Goal: Feedback & Contribution: Leave review/rating

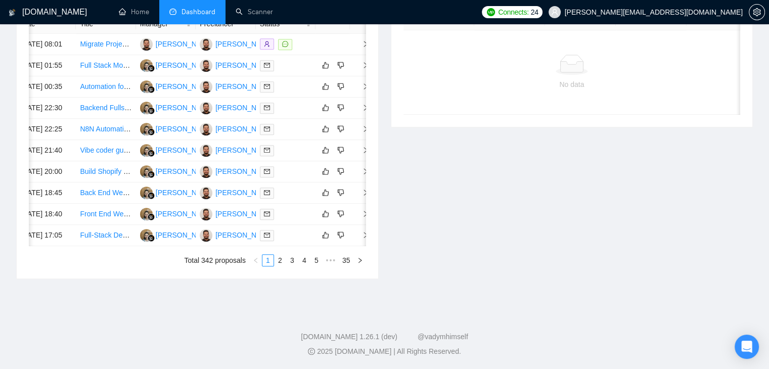
scroll to position [546, 0]
click at [290, 259] on link "3" at bounding box center [292, 260] width 11 height 11
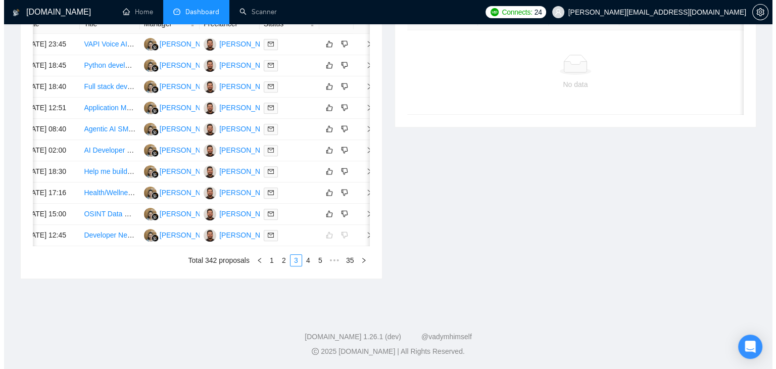
scroll to position [0, 16]
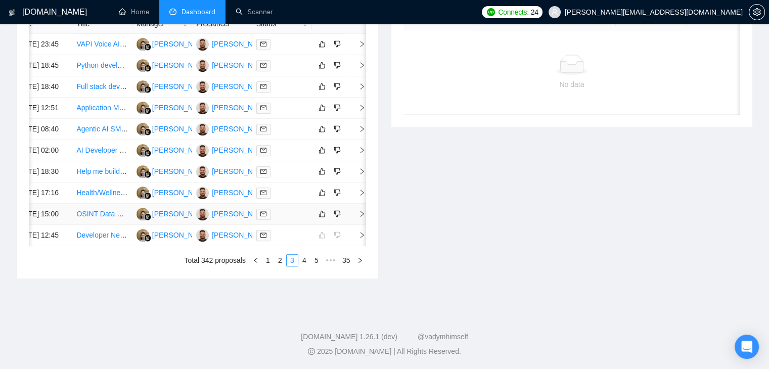
click at [358, 225] on td at bounding box center [356, 214] width 20 height 21
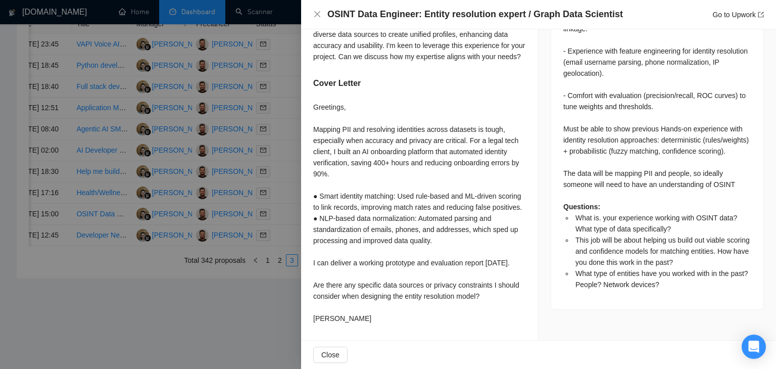
scroll to position [602, 0]
drag, startPoint x: 354, startPoint y: 320, endPoint x: 311, endPoint y: 84, distance: 239.9
click at [311, 84] on div "What is. your experience working with OSINT data? What type of data specificall…" at bounding box center [419, 34] width 237 height 614
click at [331, 120] on div "Greetings, Mapping PII and resolving identities across datasets is tough, espec…" at bounding box center [419, 213] width 213 height 222
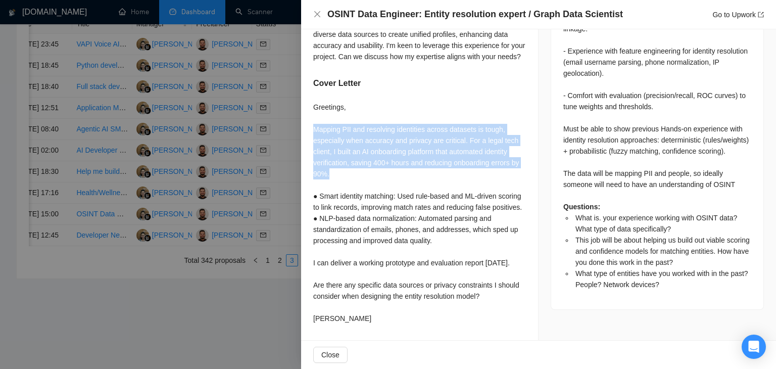
drag, startPoint x: 311, startPoint y: 104, endPoint x: 437, endPoint y: 156, distance: 136.4
click at [437, 156] on div "What is. your experience working with OSINT data? What type of data specificall…" at bounding box center [419, 34] width 237 height 614
click at [425, 156] on div "Greetings, Mapping PII and resolving identities across datasets is tough, espec…" at bounding box center [419, 213] width 213 height 222
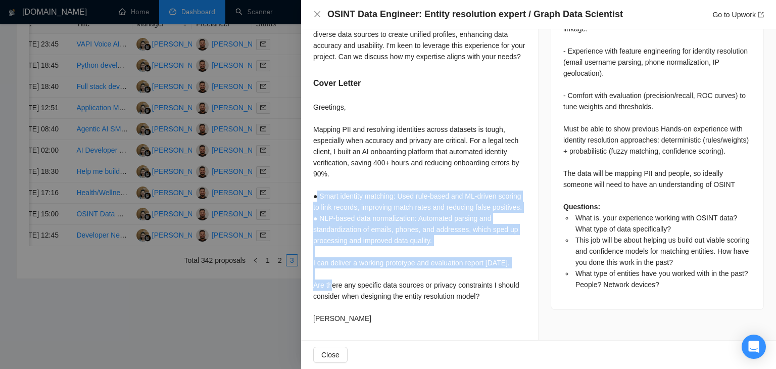
drag, startPoint x: 316, startPoint y: 176, endPoint x: 417, endPoint y: 250, distance: 124.1
click at [417, 250] on div "Greetings, Mapping PII and resolving identities across datasets is tough, espec…" at bounding box center [419, 213] width 213 height 222
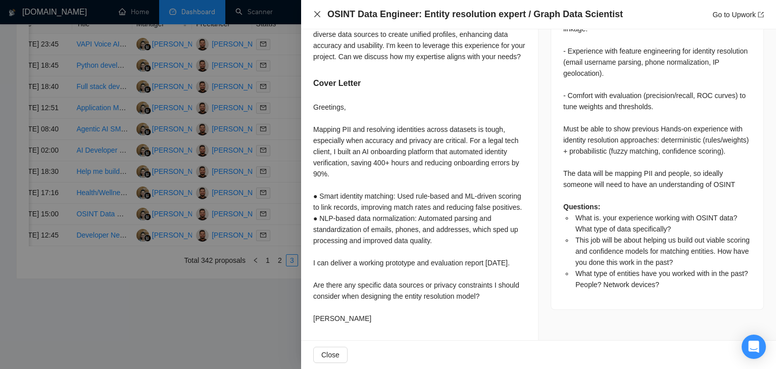
click at [316, 14] on icon "close" at bounding box center [317, 14] width 6 height 6
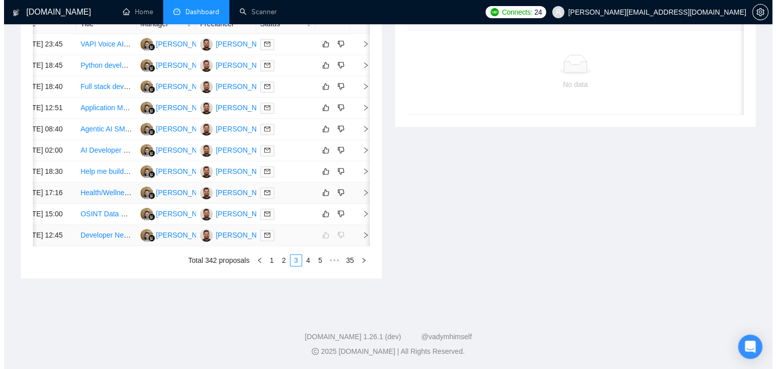
scroll to position [0, 13]
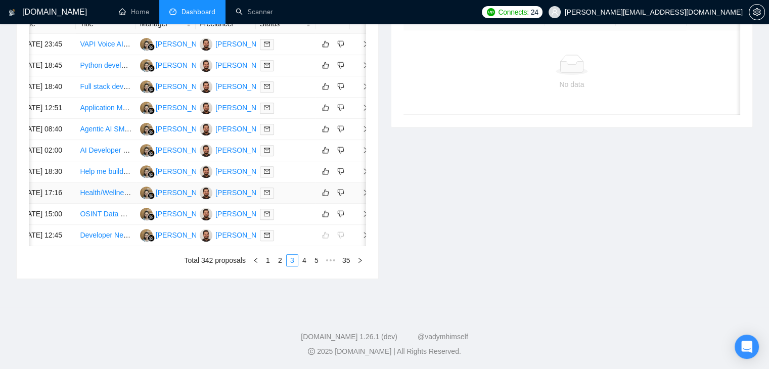
click at [359, 196] on span "right" at bounding box center [361, 192] width 15 height 7
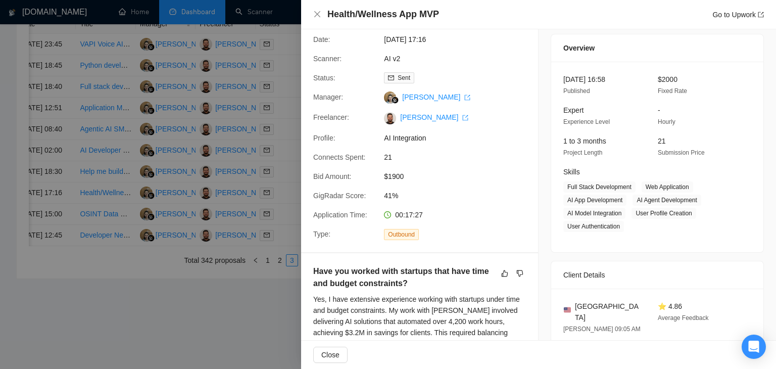
scroll to position [0, 0]
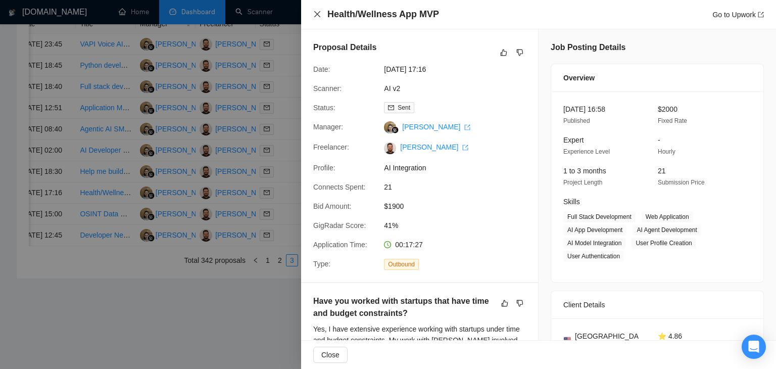
click at [317, 15] on icon "close" at bounding box center [317, 14] width 6 height 6
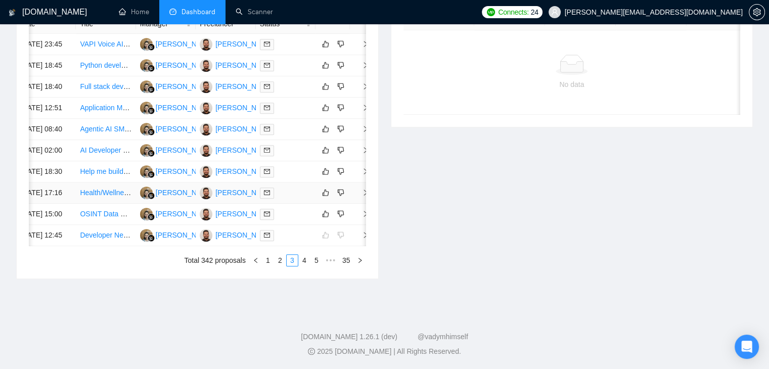
click at [365, 211] on div "Date Title Manager Freelancer Status 20 Sep, 2025 23:45 VAPI Voice AI Integrati…" at bounding box center [197, 140] width 361 height 276
click at [359, 196] on span "right" at bounding box center [361, 192] width 15 height 7
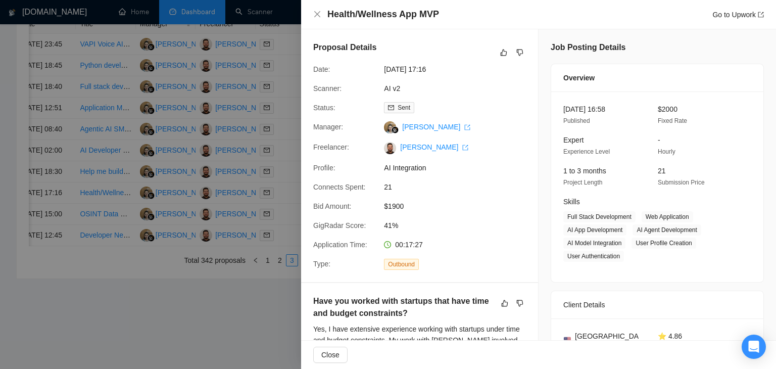
click at [313, 15] on div "Health/Wellness App MVP Go to Upwork" at bounding box center [538, 14] width 475 height 29
click at [317, 15] on icon "close" at bounding box center [317, 14] width 6 height 6
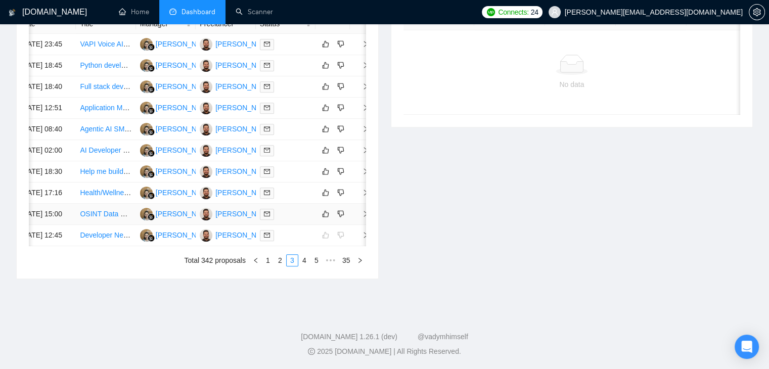
click at [358, 217] on span "right" at bounding box center [361, 213] width 15 height 7
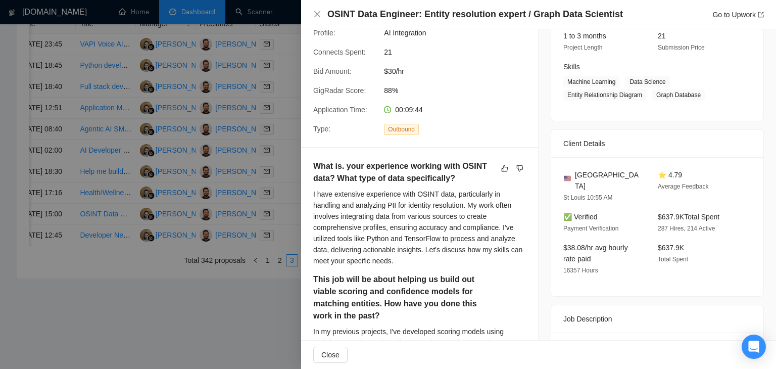
scroll to position [96, 0]
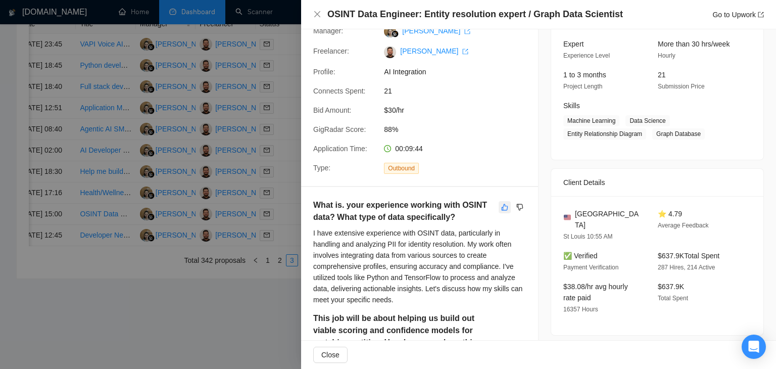
click at [501, 207] on icon "like" at bounding box center [504, 207] width 7 height 8
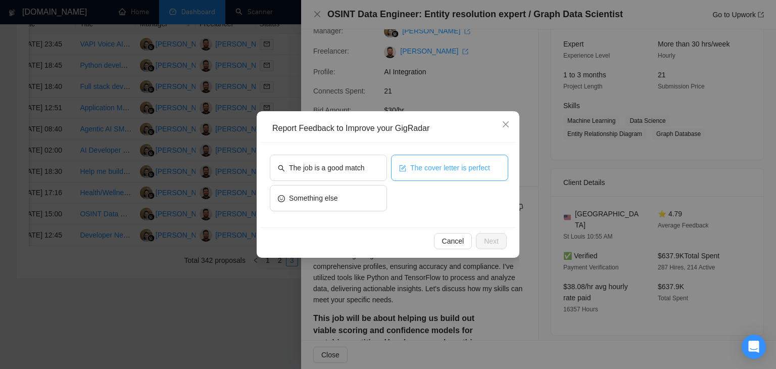
click at [435, 168] on span "The cover letter is perfect" at bounding box center [450, 167] width 80 height 11
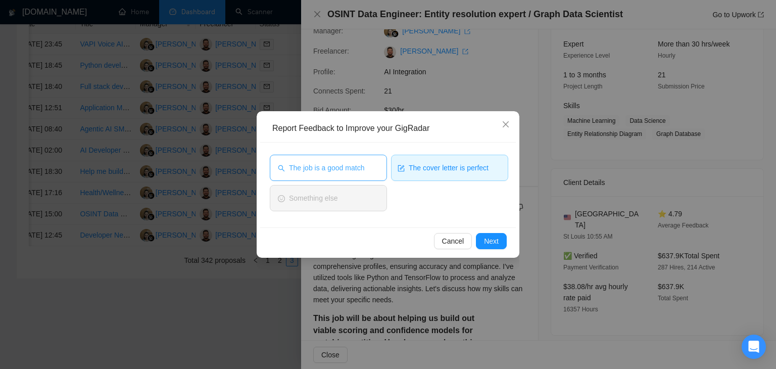
drag, startPoint x: 331, startPoint y: 168, endPoint x: 344, endPoint y: 171, distance: 14.0
click at [330, 168] on span "The job is a good match" at bounding box center [326, 167] width 75 height 11
click at [487, 237] on span "Next" at bounding box center [491, 241] width 15 height 11
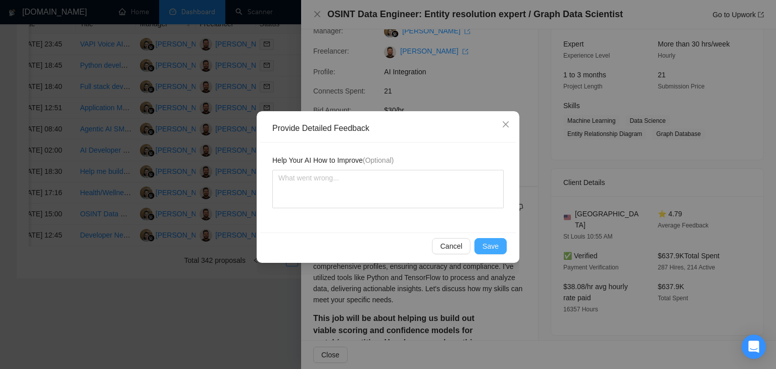
drag, startPoint x: 491, startPoint y: 247, endPoint x: 465, endPoint y: 231, distance: 30.9
click at [491, 246] on span "Save" at bounding box center [491, 246] width 16 height 11
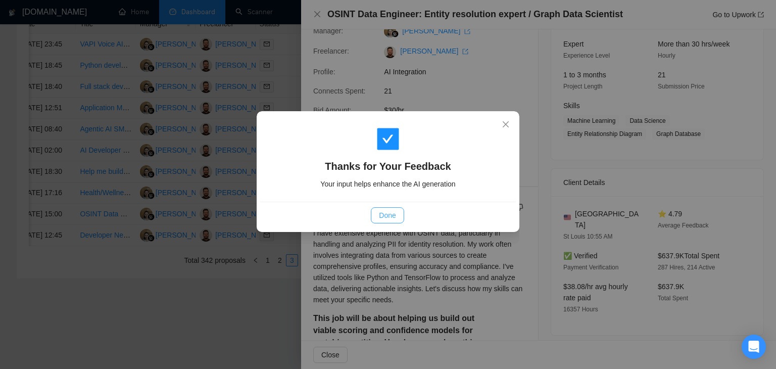
click at [400, 221] on button "Done" at bounding box center [387, 215] width 33 height 16
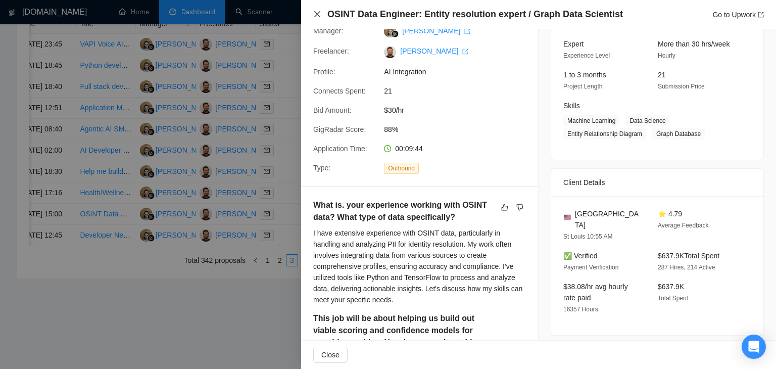
click at [318, 15] on icon "close" at bounding box center [317, 14] width 8 height 8
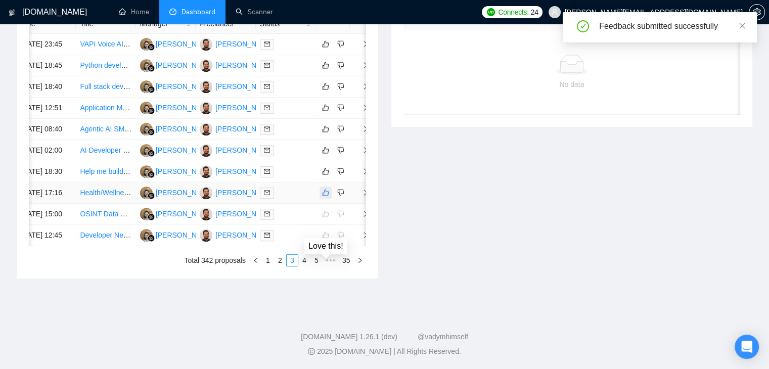
click at [328, 196] on icon "like" at bounding box center [325, 193] width 7 height 7
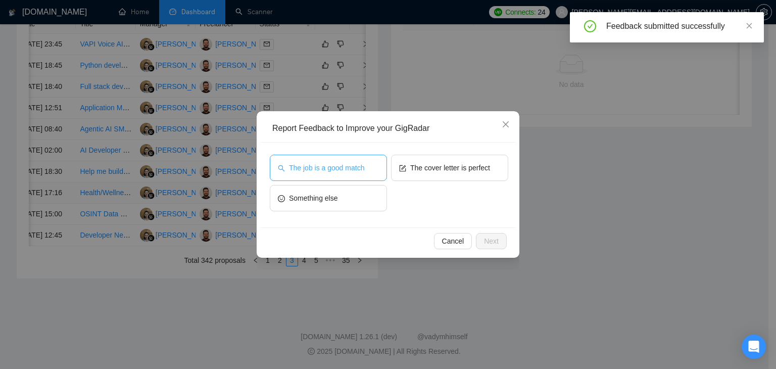
click at [354, 170] on span "The job is a good match" at bounding box center [326, 167] width 75 height 11
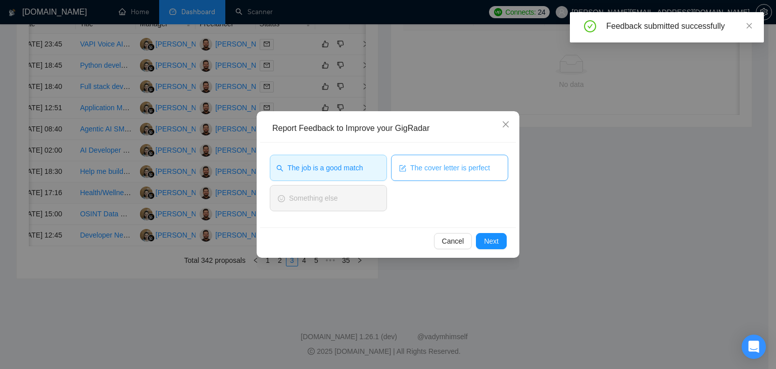
click at [412, 167] on span "The cover letter is perfect" at bounding box center [450, 167] width 80 height 11
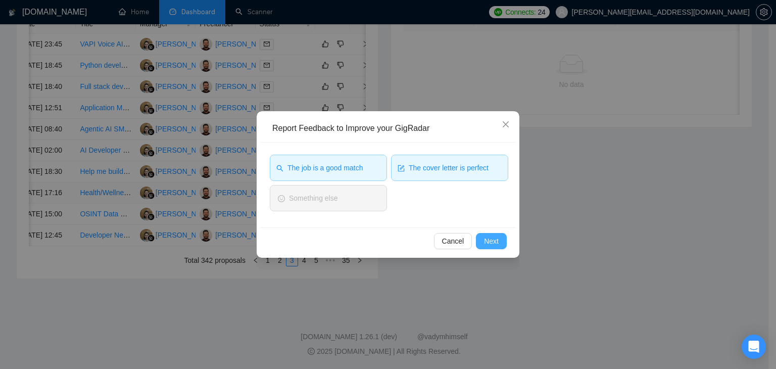
click at [494, 242] on span "Next" at bounding box center [491, 241] width 15 height 11
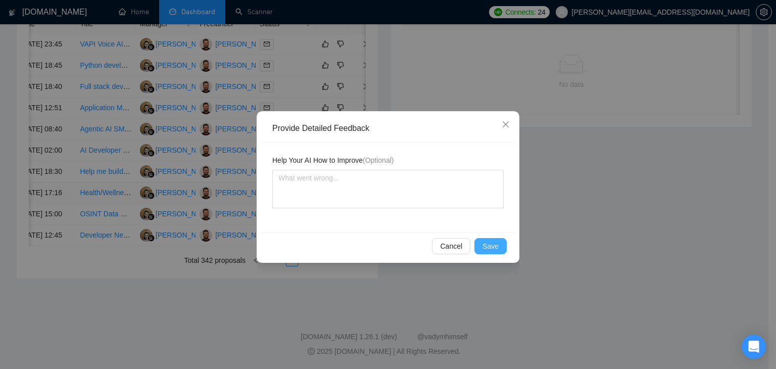
click at [490, 245] on span "Save" at bounding box center [491, 246] width 16 height 11
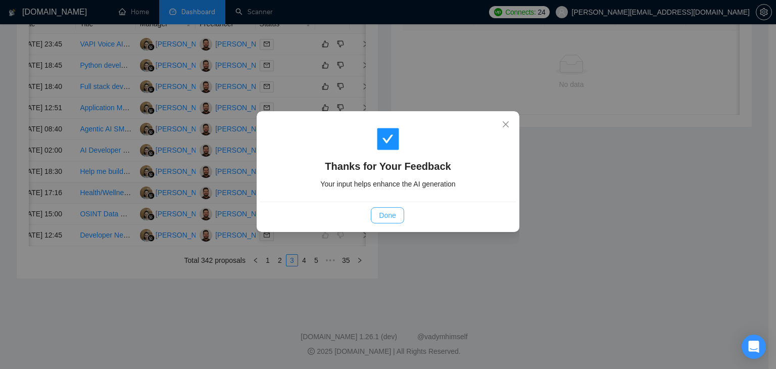
click at [398, 217] on button "Done" at bounding box center [387, 215] width 33 height 16
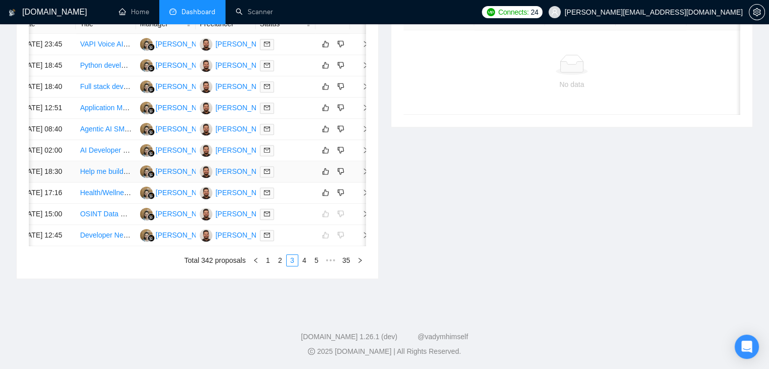
click at [362, 175] on icon "right" at bounding box center [365, 171] width 7 height 7
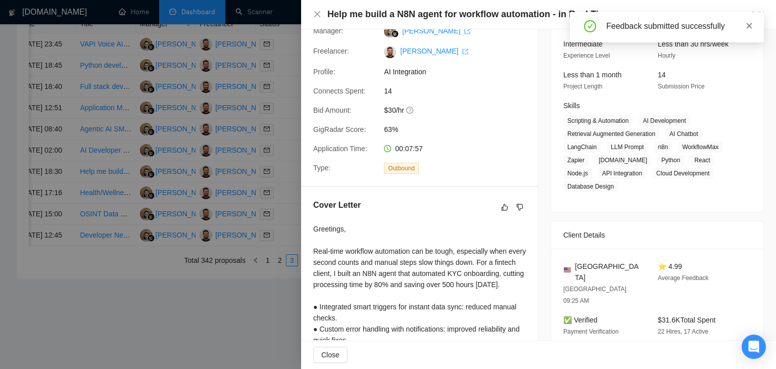
click at [749, 30] on span at bounding box center [749, 26] width 7 height 8
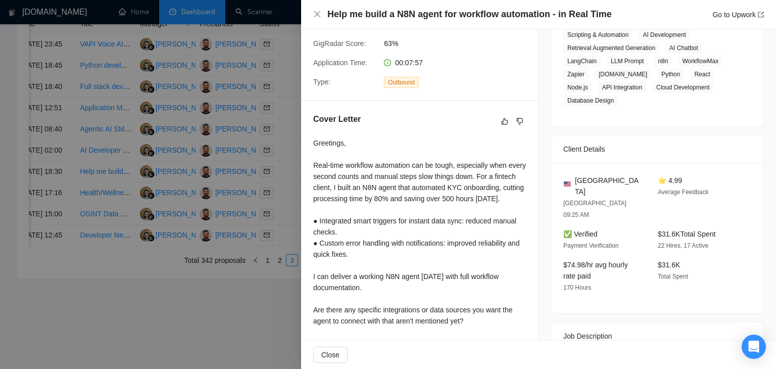
scroll to position [233, 0]
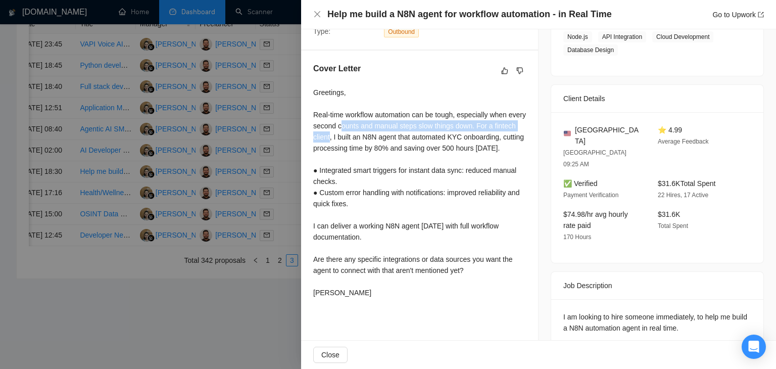
drag, startPoint x: 361, startPoint y: 131, endPoint x: 354, endPoint y: 134, distance: 7.2
click at [354, 134] on div "Greetings, Real-time workflow automation can be tough, especially when every se…" at bounding box center [419, 192] width 213 height 211
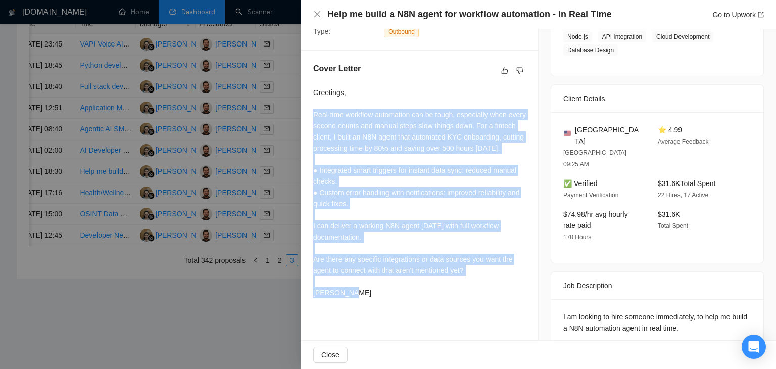
drag, startPoint x: 314, startPoint y: 116, endPoint x: 510, endPoint y: 272, distance: 249.6
click at [512, 276] on div "Greetings, Real-time workflow automation can be tough, especially when every se…" at bounding box center [419, 192] width 213 height 211
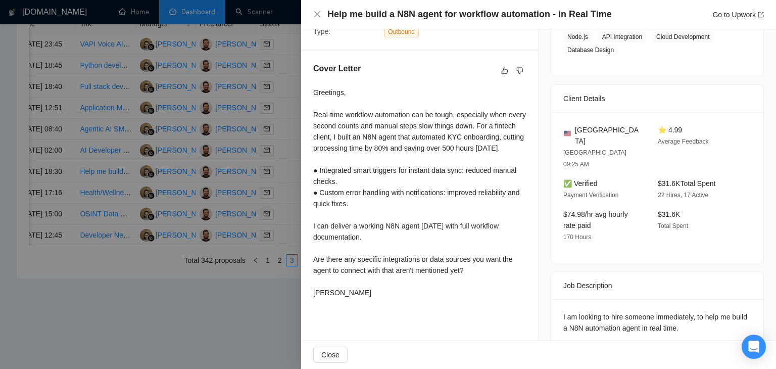
click at [433, 298] on div "Greetings, Real-time workflow automation can be tough, especially when every se…" at bounding box center [419, 192] width 213 height 211
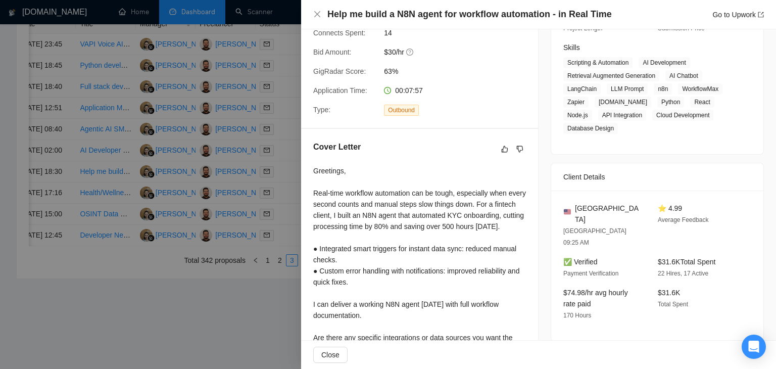
scroll to position [131, 0]
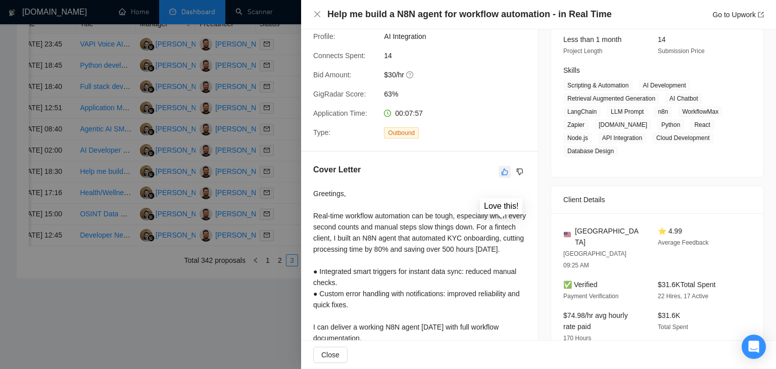
click at [501, 171] on icon "like" at bounding box center [504, 172] width 7 height 8
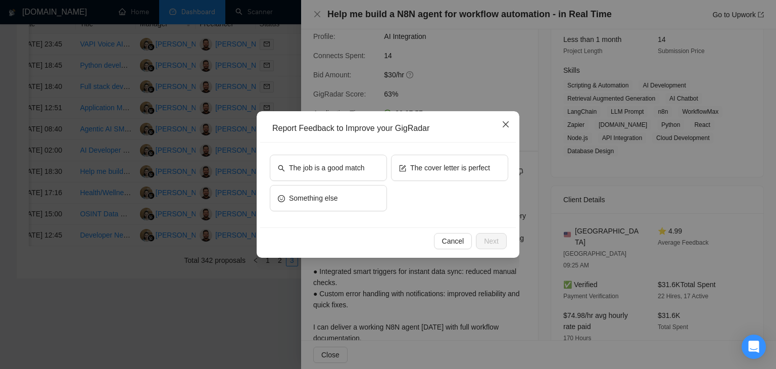
drag, startPoint x: 505, startPoint y: 122, endPoint x: 528, endPoint y: 130, distance: 23.8
click at [506, 122] on icon "close" at bounding box center [506, 124] width 8 height 8
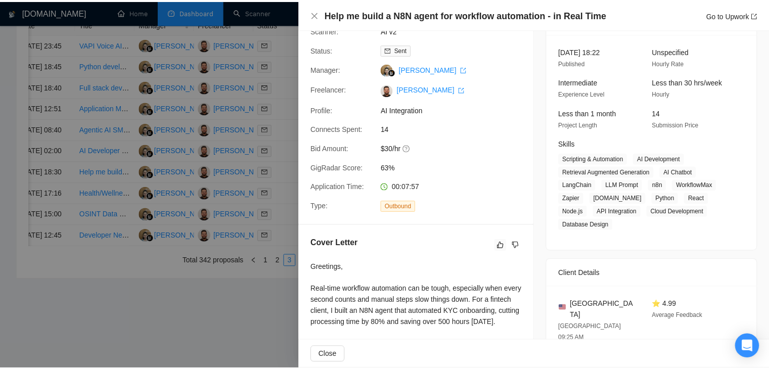
scroll to position [101, 0]
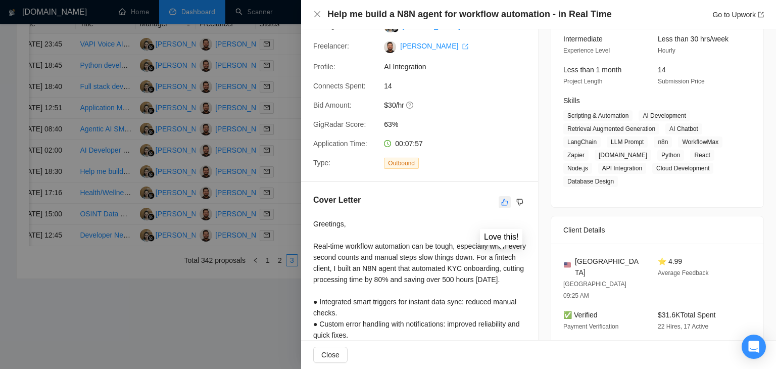
click at [502, 208] on button "button" at bounding box center [505, 202] width 12 height 12
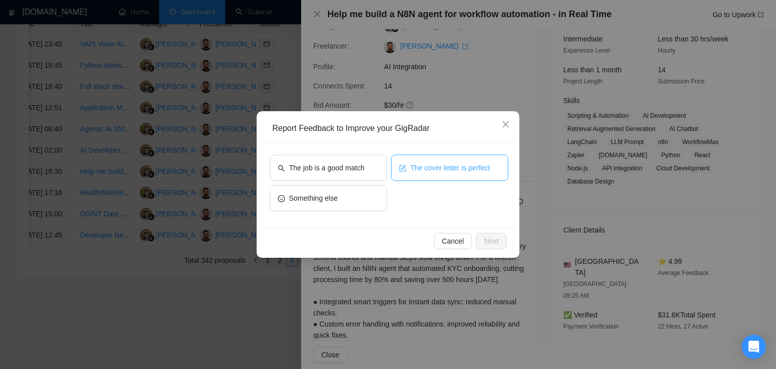
click at [430, 175] on button "The cover letter is perfect" at bounding box center [449, 168] width 117 height 26
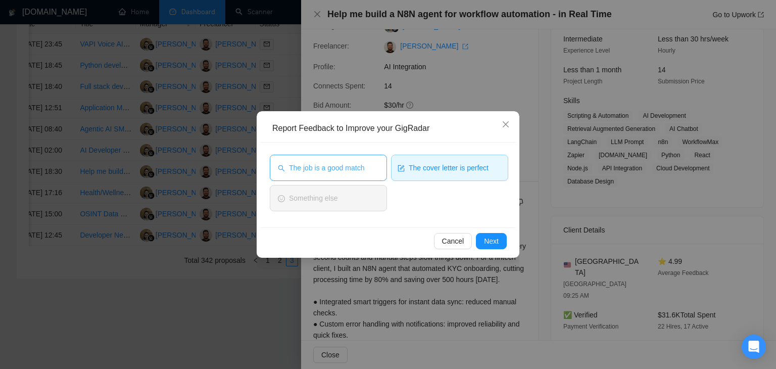
click at [362, 164] on span "The job is a good match" at bounding box center [326, 167] width 75 height 11
click at [503, 240] on button "Next" at bounding box center [491, 241] width 31 height 16
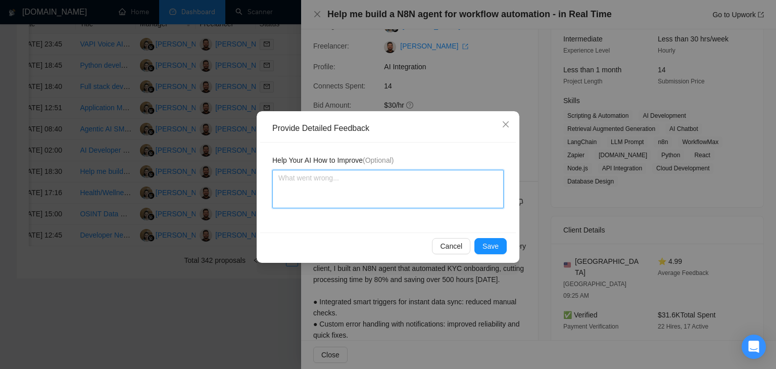
click at [371, 194] on textarea at bounding box center [388, 189] width 232 height 38
type textarea "C"
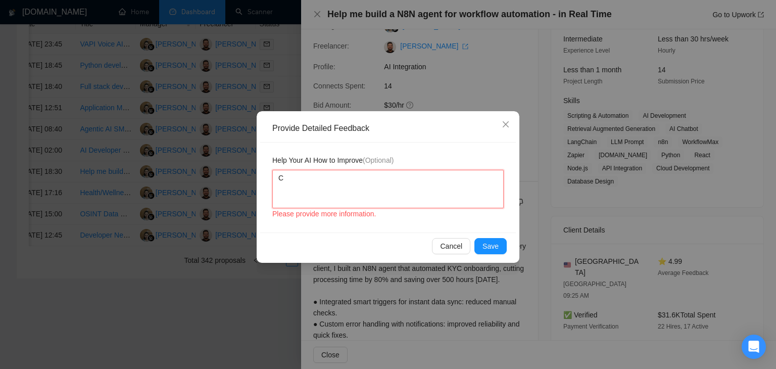
type textarea "Co"
type textarea "Cov"
type textarea "Cove"
type textarea "Cover"
type textarea "Cover l"
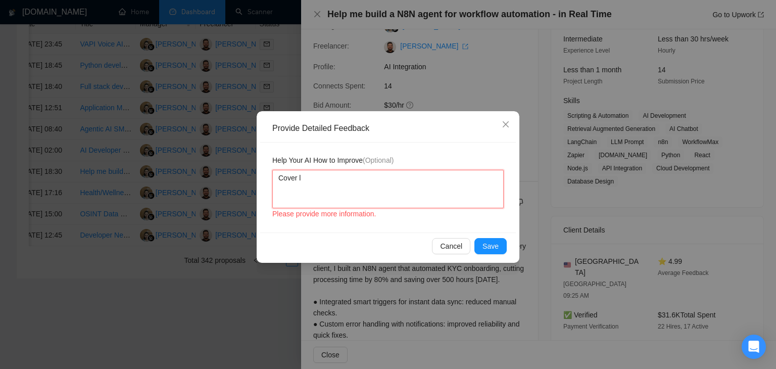
type textarea "Cover le"
type textarea "Cover let"
type textarea "Cover lette"
type textarea "Cover letter"
type textarea "Cover letter i"
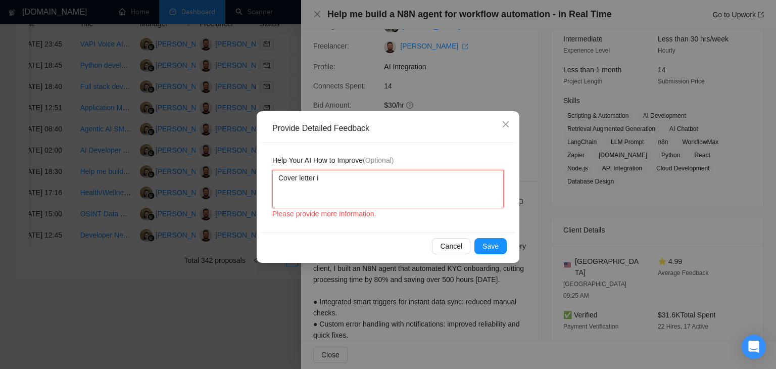
type textarea "Cover letter is"
type textarea "Cover letter is a"
type textarea "Cover letter is ac"
type textarea "Cover letter is acc"
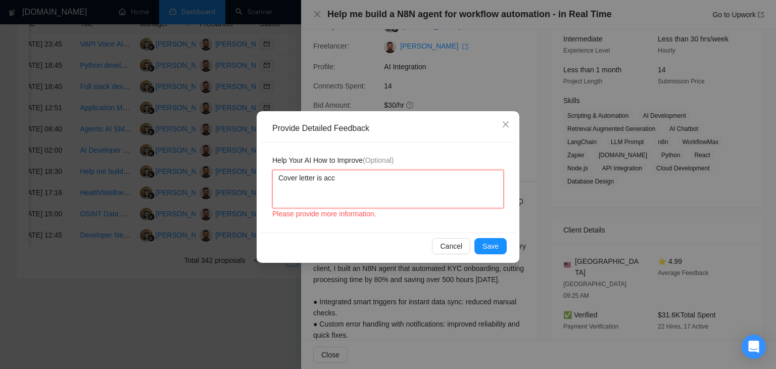
type textarea "Cover letter is acco"
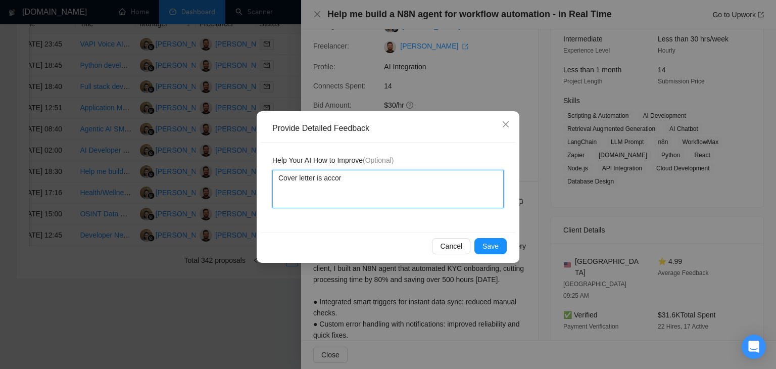
type textarea "Cover letter is accord"
type textarea "Cover letter is accordi"
type textarea "Cover letter is accordin"
type textarea "Cover letter is according"
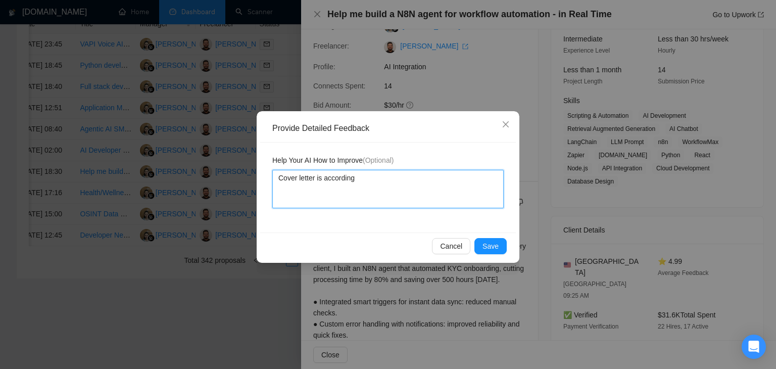
type textarea "Cover letter is according t"
type textarea "Cover letter is according to"
type textarea "Cover letter is according to m"
type textarea "Cover letter is according to my"
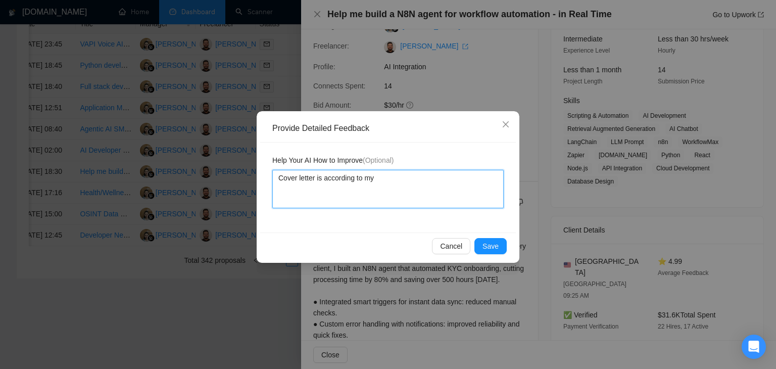
type textarea "Cover letter is according to my"
type textarea "Cover letter is according to my i"
type textarea "Cover letter is according to my in"
type textarea "Cover letter is according to my ins"
type textarea "Cover letter is according to my inst"
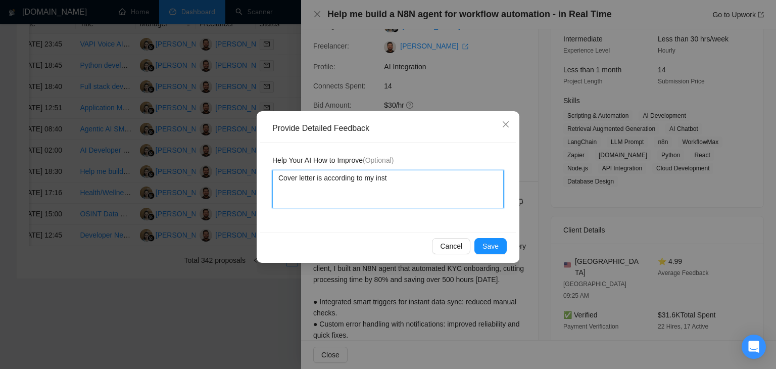
type textarea "Cover letter is according to my instr"
type textarea "Cover letter is according to my instru"
type textarea "Cover letter is according to my instruc"
type textarea "Cover letter is according to my instruct"
type textarea "Cover letter is according to my instructi"
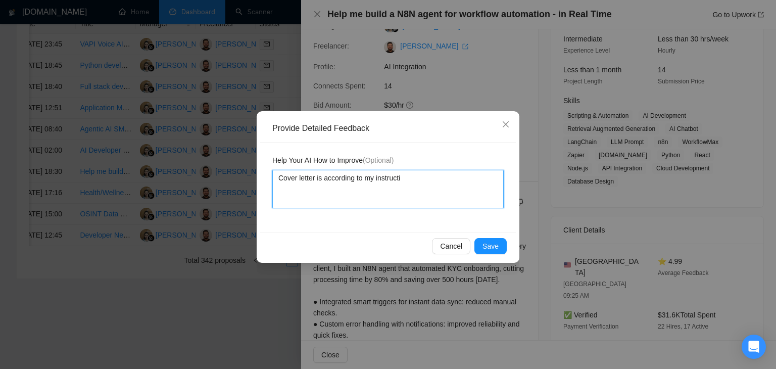
type textarea "Cover letter is according to my instructio"
type textarea "Cover letter is according to my instructions"
type textarea "Cover letter is according to my instructions a"
type textarea "Cover letter is according to my instructions an"
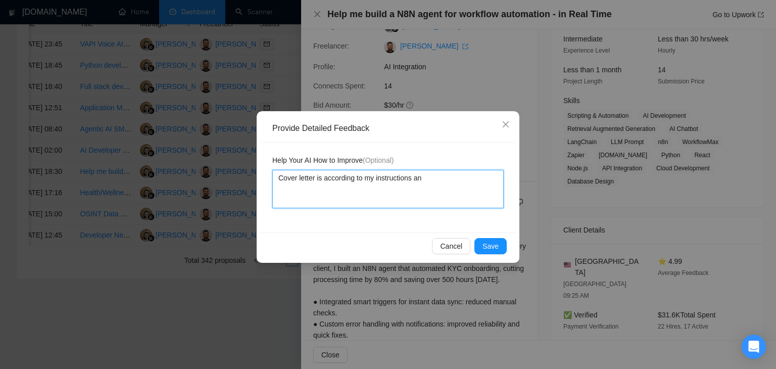
type textarea "Cover letter is according to my instructions a"
type textarea "Cover letter is according to my instructions"
type textarea "Cover letter is according to my instructions j"
type textarea "Cover letter is according to my instructions"
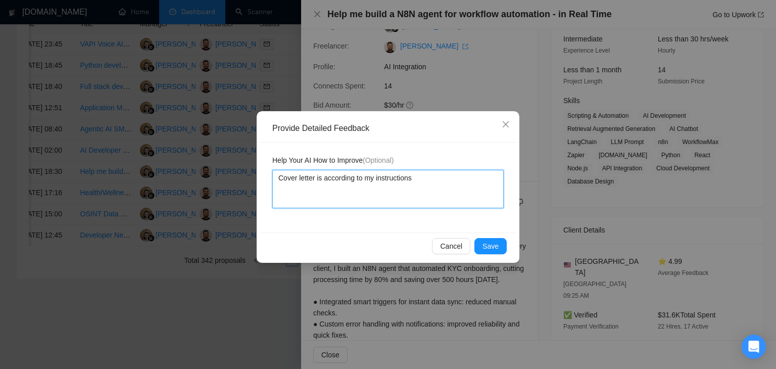
type textarea "Cover letter is according to my instructions J"
type textarea "Cover letter is according to my instructions Jo"
type textarea "Cover letter is according to my instructions Job"
type textarea "Cover letter is according to my instructions Job i"
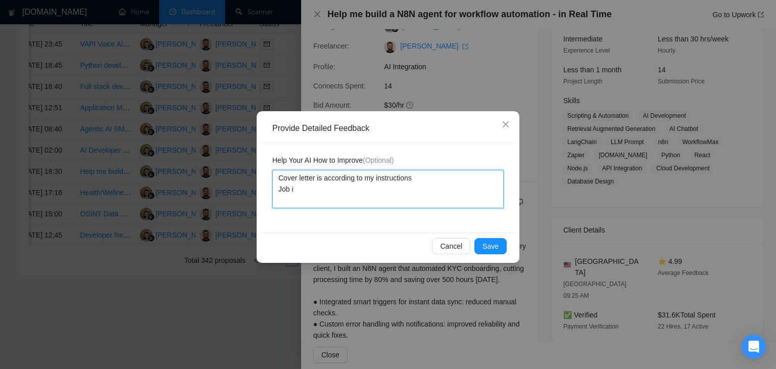
type textarea "Cover letter is according to my instructions Job is"
type textarea "Cover letter is according to my instructions Job is a"
type textarea "Cover letter is according to my instructions Job is al"
type textarea "Cover letter is according to my instructions Job is als"
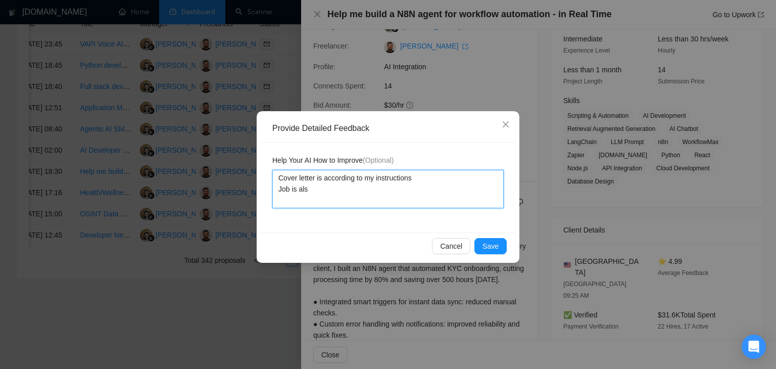
type textarea "Cover letter is according to my instructions Job is also"
type textarea "Cover letter is according to my instructions Job is also a"
type textarea "Cover letter is according to my instructions Job is also a v"
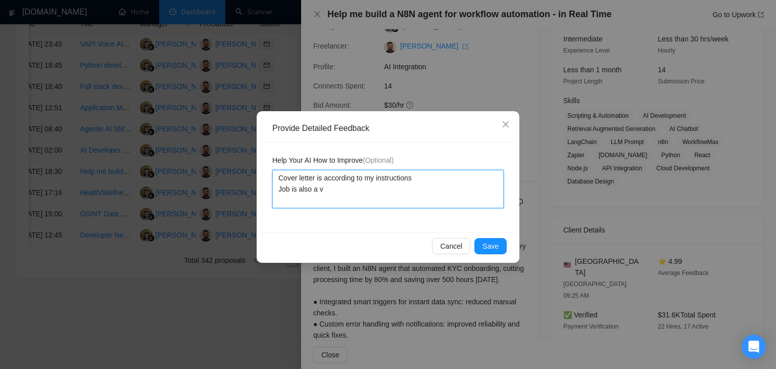
type textarea "Cover letter is according to my instructions Job is also a ve"
type textarea "Cover letter is according to my instructions Job is also a ver"
type textarea "Cover letter is according to my instructions Job is also a very"
type textarea "Cover letter is according to my instructions Job is also a very g"
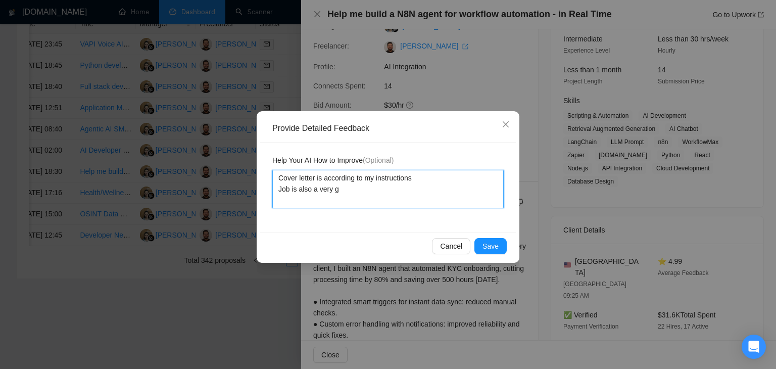
type textarea "Cover letter is according to my instructions Job is also a very go"
type textarea "Cover letter is according to my instructions Job is also a very goo"
type textarea "Cover letter is according to my instructions Job is also a very good"
type textarea "Cover letter is according to my instructions Job is also a very good m"
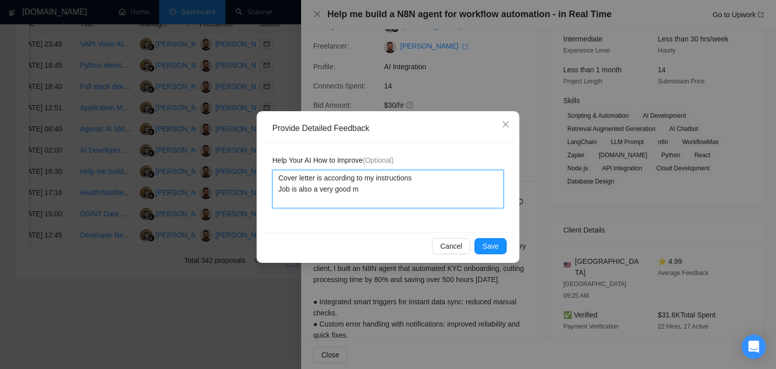
type textarea "Cover letter is according to my instructions Job is also a very good ma"
type textarea "Cover letter is according to my instructions Job is also a very good mat"
type textarea "Cover letter is according to my instructions Job is also a very good matc"
type textarea "Cover letter is according to my instructions Job is also a very good match"
click at [414, 178] on textarea "Cover letter is according to my instructions Job is also a very good match" at bounding box center [388, 189] width 232 height 38
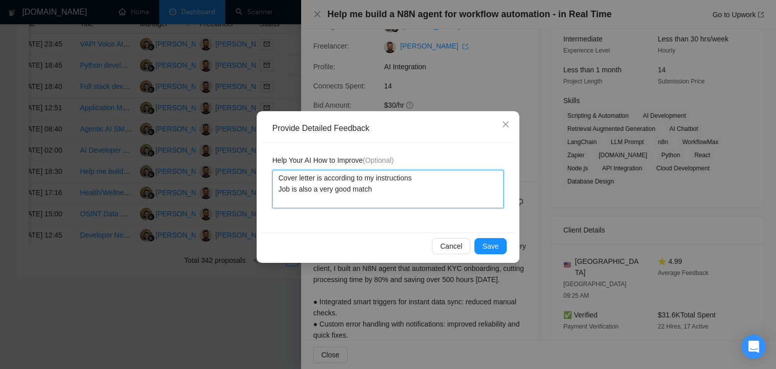
click at [414, 178] on textarea "Cover letter is according to my instructions Job is also a very good match" at bounding box center [388, 189] width 232 height 38
click at [413, 182] on textarea "Cover letter is according to my instructions Job is also a very good match" at bounding box center [388, 189] width 232 height 38
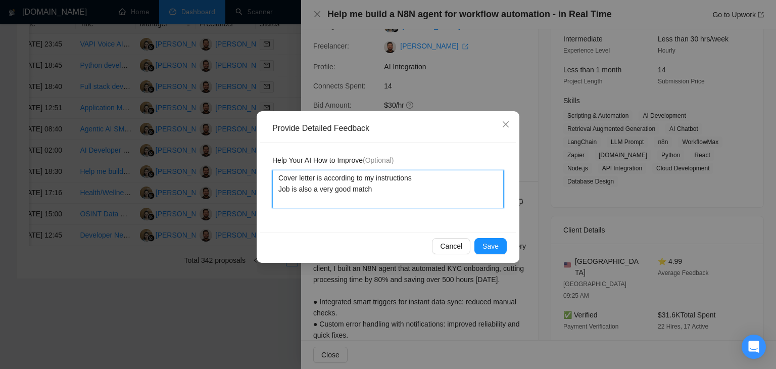
click at [413, 182] on textarea "Cover letter is according to my instructions Job is also a very good match" at bounding box center [388, 189] width 232 height 38
type textarea "Cover letter is according to my instructions Job is also a very good match"
type textarea "Cover letter is according to my instructionsJob is also a very good match"
type textarea "Cover letter is according to my instructions Job is also a very good match"
drag, startPoint x: 385, startPoint y: 191, endPoint x: 275, endPoint y: 178, distance: 110.9
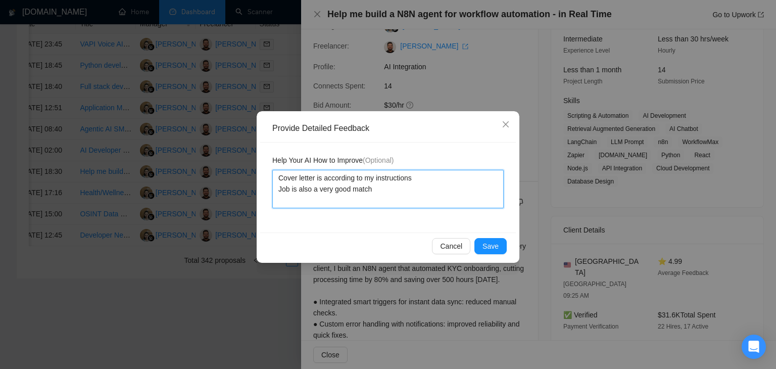
click at [275, 178] on textarea "Cover letter is according to my instructions Job is also a very good match" at bounding box center [388, 189] width 232 height 38
click at [287, 177] on textarea "Cover letter is according to my instructions Job is also a very good match" at bounding box center [388, 189] width 232 height 38
click at [382, 193] on textarea "Cover letter is according to my instructions Job is also a very good match" at bounding box center [388, 189] width 232 height 38
click at [283, 178] on textarea "Cover letter is according to my instructions Job is also a very good match" at bounding box center [388, 189] width 232 height 38
click at [278, 177] on textarea "Cover letter is according to my instructions Job is also a very good match" at bounding box center [388, 189] width 232 height 38
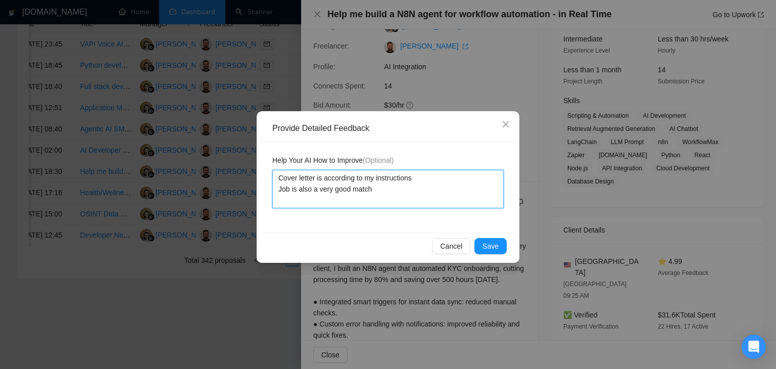
type textarea "VCover letter is according to my instructions Job is also a very good match"
type textarea "VeCover letter is according to my instructions Job is also a very good match"
type textarea "VeyCover letter is according to my instructions Job is also a very good match"
type textarea "VeyrCover letter is according to my instructions Job is also a very good match"
type textarea "Veyr Cover letter is according to my instructions Job is also a very good match"
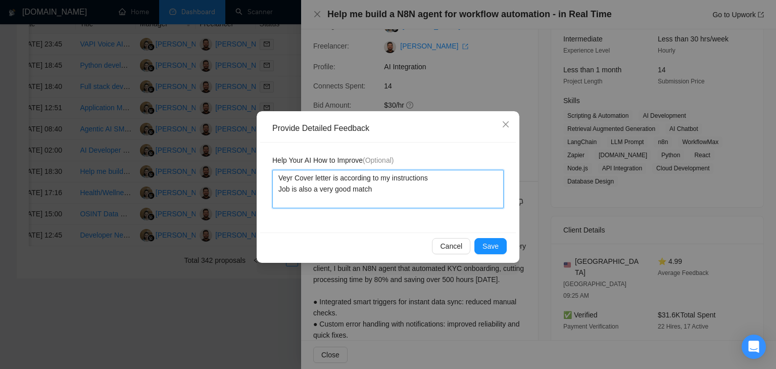
type textarea "VeyrCover letter is according to my instructions Job is also a very good match"
type textarea "VeyCover letter is according to my instructions Job is also a very good match"
type textarea "VeCover letter is according to my instructions Job is also a very good match"
type textarea "VerCover letter is according to my instructions Job is also a very good match"
type textarea "VeryCover letter is according to my instructions Job is also a very good match"
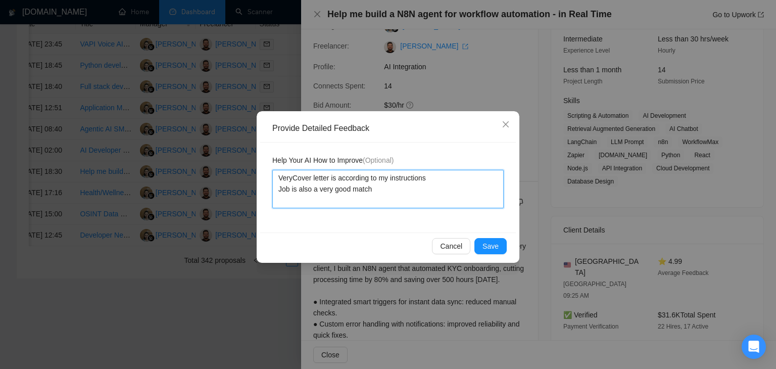
type textarea "Very Cover letter is according to my instructions Job is also a very good match"
type textarea "Very gCover letter is according to my instructions Job is also a very good match"
type textarea "Very goCover letter is according to my instructions Job is also a very good mat…"
type textarea "Very gooCover letter is according to my instructions Job is also a very good ma…"
type textarea "Very goodCover letter is according to my instructions Job is also a very good m…"
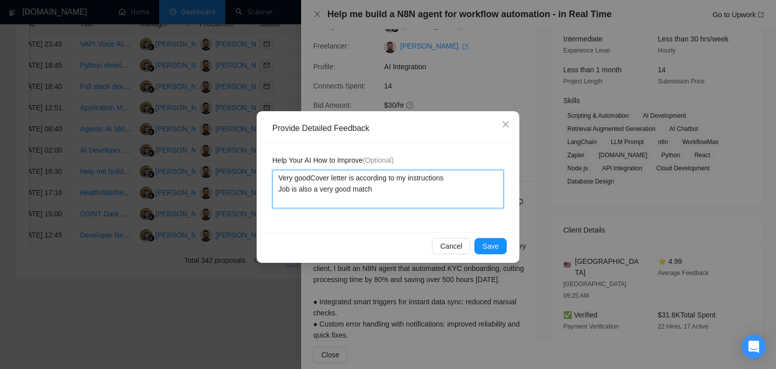
type textarea "Very good Cover letter is according to my instructions Job is also a very good …"
click at [317, 180] on textarea "Very good Cover letter is according to my instructions Job is also a very good …" at bounding box center [388, 189] width 232 height 38
type textarea "Very good cover letter is according to my instructions Job is also a very good …"
drag, startPoint x: 376, startPoint y: 189, endPoint x: 275, endPoint y: 179, distance: 101.0
click at [275, 179] on textarea "Very good cover letter is according to my instructions Job is also a very good …" at bounding box center [388, 189] width 232 height 38
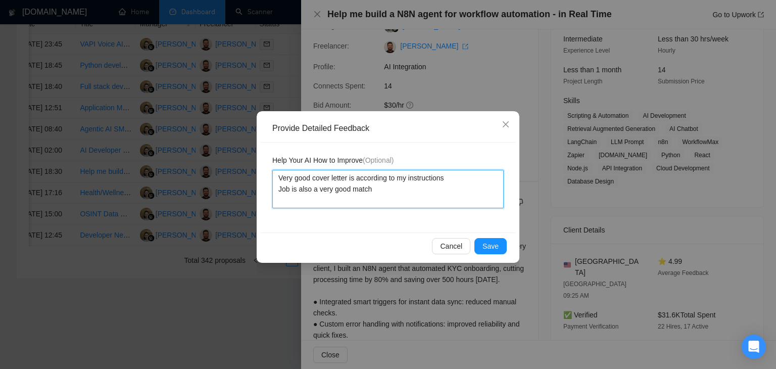
click at [392, 195] on textarea "Very good cover letter is according to my instructions Job is also a very good …" at bounding box center [388, 189] width 232 height 38
type textarea "Very good cover letter is according to my instructions Job is also a very good …"
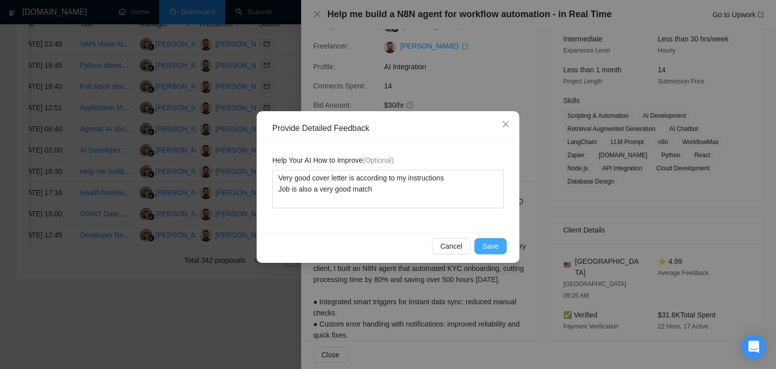
click at [488, 244] on span "Save" at bounding box center [491, 246] width 16 height 11
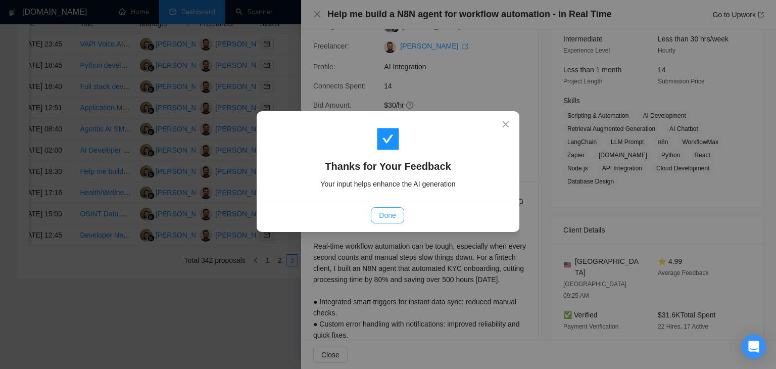
click at [382, 218] on span "Done" at bounding box center [387, 215] width 17 height 11
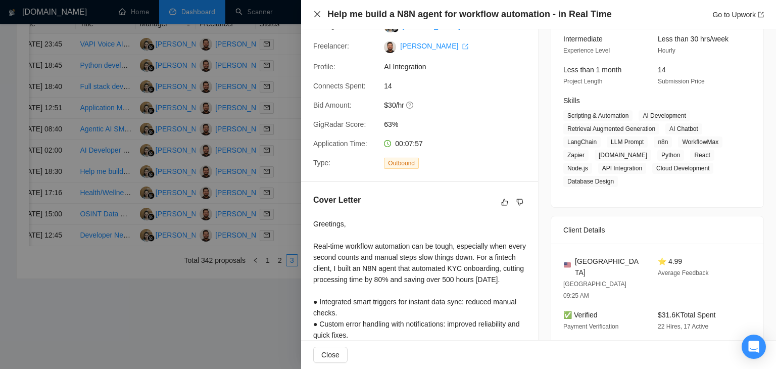
click at [319, 14] on icon "close" at bounding box center [317, 14] width 8 height 8
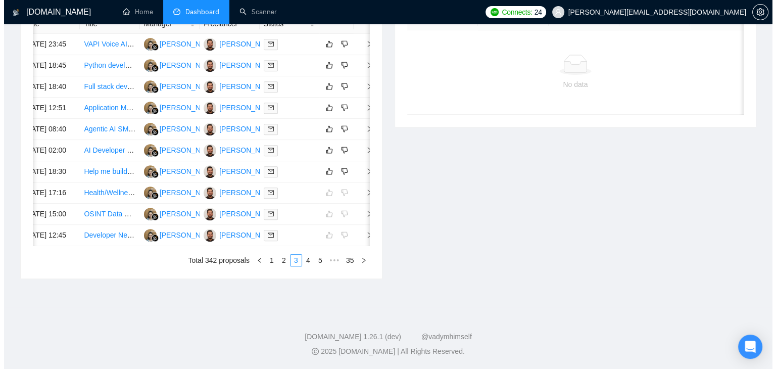
scroll to position [546, 0]
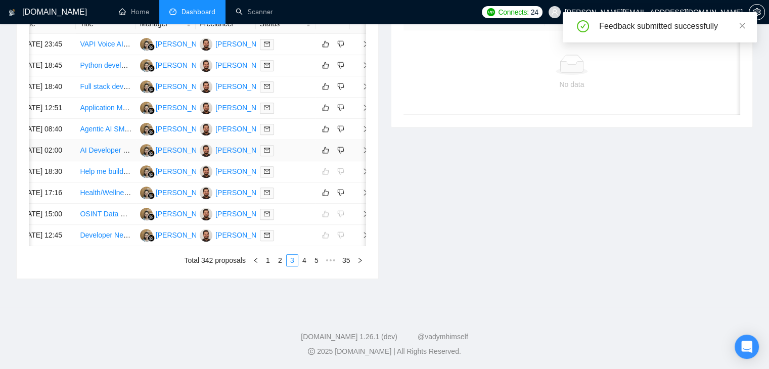
click at [358, 147] on span "right" at bounding box center [361, 150] width 15 height 7
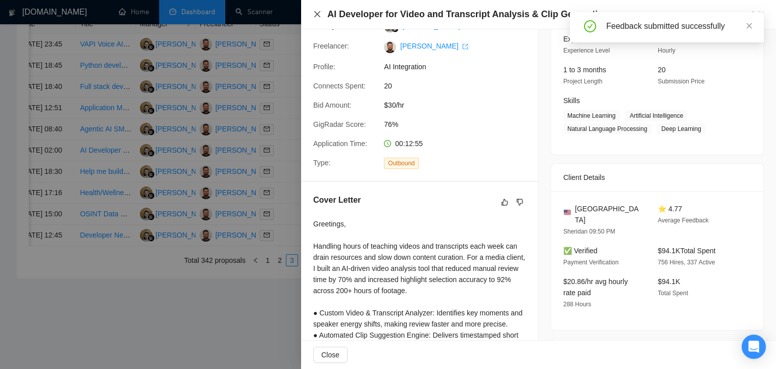
click at [317, 13] on icon "close" at bounding box center [317, 14] width 8 height 8
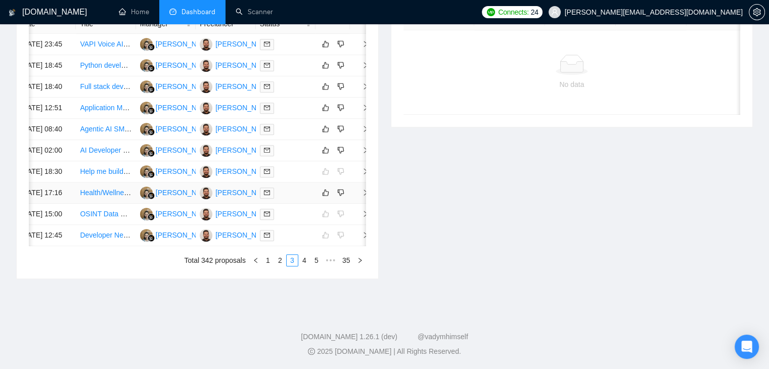
click at [360, 189] on span "right" at bounding box center [361, 192] width 15 height 7
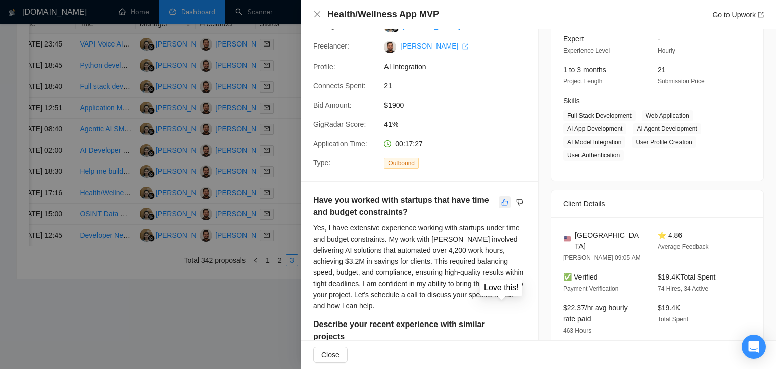
click at [501, 205] on icon "like" at bounding box center [504, 202] width 7 height 8
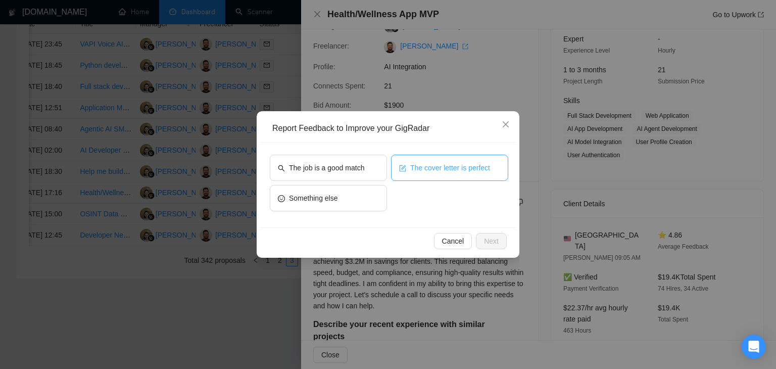
click at [410, 176] on button "The cover letter is perfect" at bounding box center [449, 168] width 117 height 26
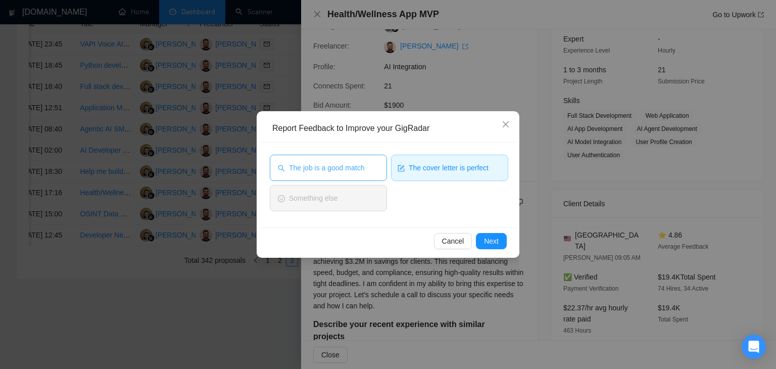
click at [368, 175] on button "The job is a good match" at bounding box center [328, 168] width 117 height 26
click at [489, 240] on span "Next" at bounding box center [491, 241] width 15 height 11
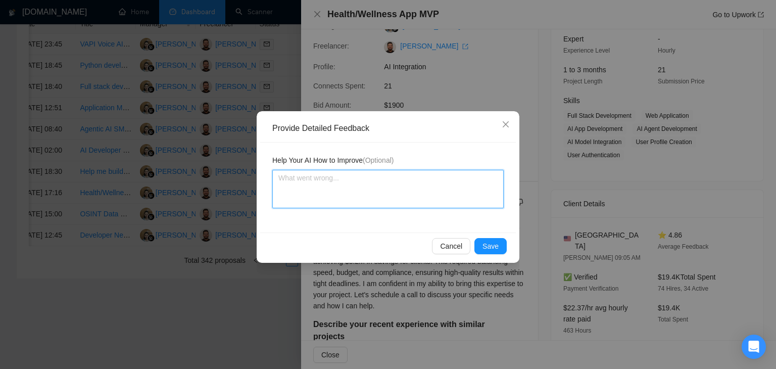
click at [381, 189] on textarea at bounding box center [388, 189] width 232 height 38
paste textarea "Very good cover letter is according to my instructions Job is also a very good …"
type textarea "Very good cover letter is according to my instructions Job is also a very good …"
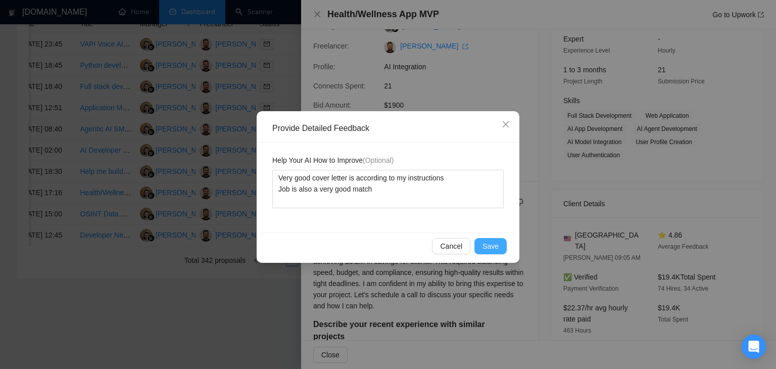
click at [488, 241] on span "Save" at bounding box center [491, 246] width 16 height 11
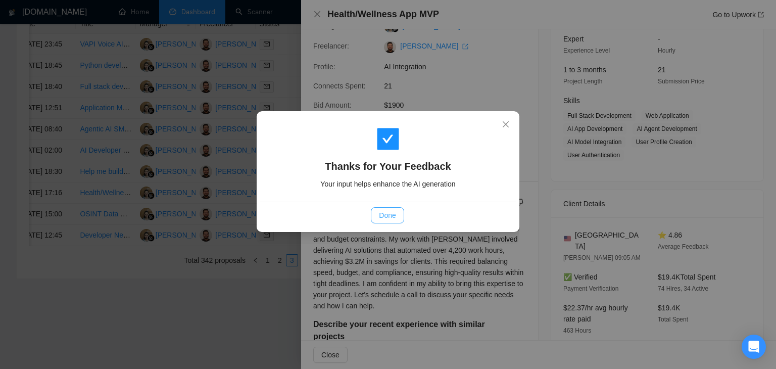
click at [395, 213] on span "Done" at bounding box center [387, 215] width 17 height 11
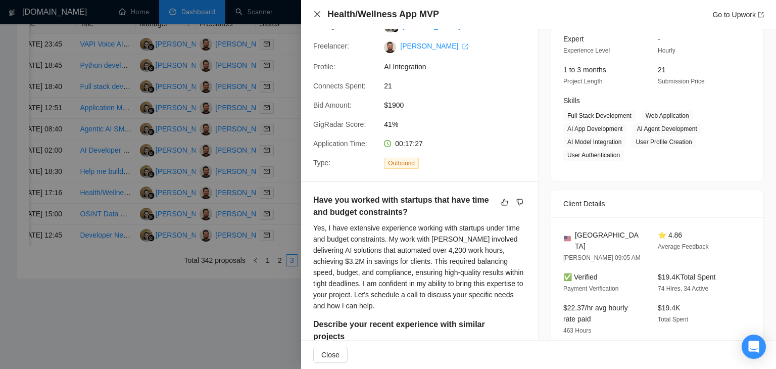
click at [318, 13] on icon "close" at bounding box center [317, 14] width 6 height 6
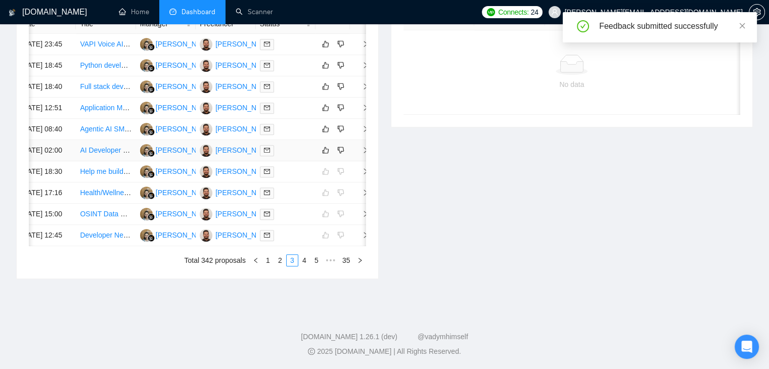
click at [362, 147] on icon "right" at bounding box center [365, 150] width 7 height 7
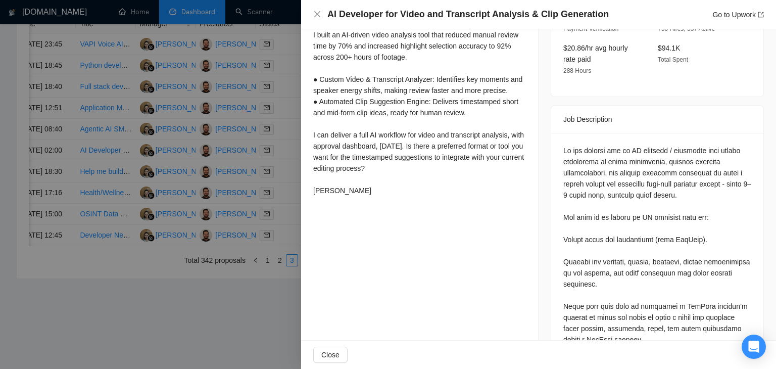
scroll to position [404, 0]
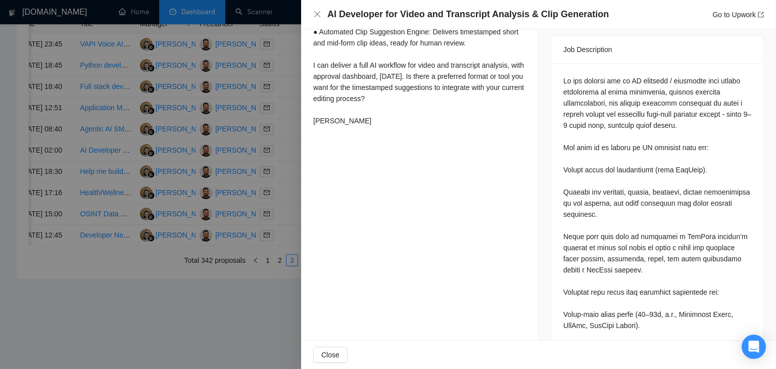
drag, startPoint x: 562, startPoint y: 176, endPoint x: 573, endPoint y: 180, distance: 12.3
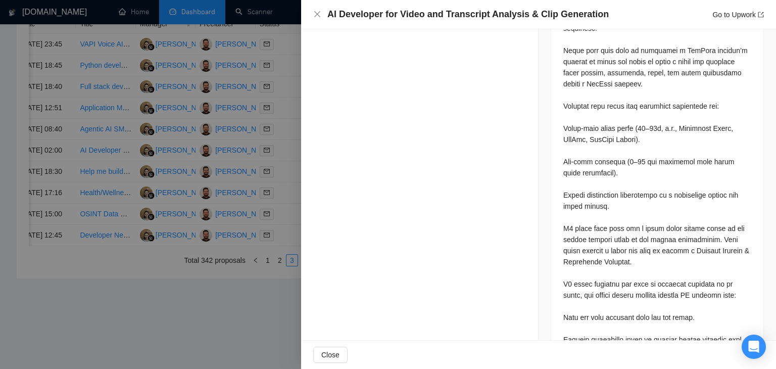
scroll to position [607, 0]
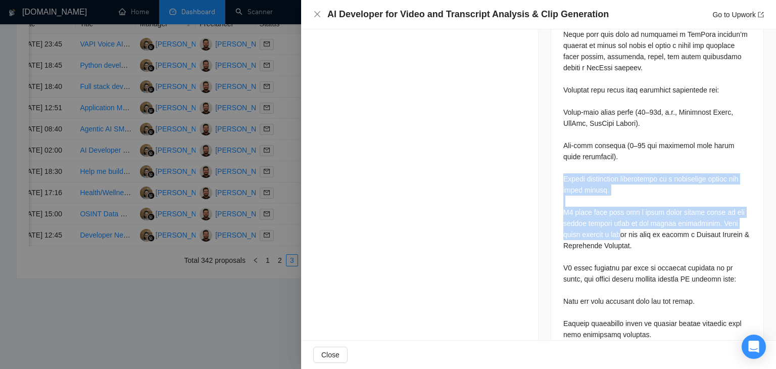
drag, startPoint x: 559, startPoint y: 169, endPoint x: 626, endPoint y: 220, distance: 84.4
click at [625, 220] on div at bounding box center [657, 336] width 212 height 951
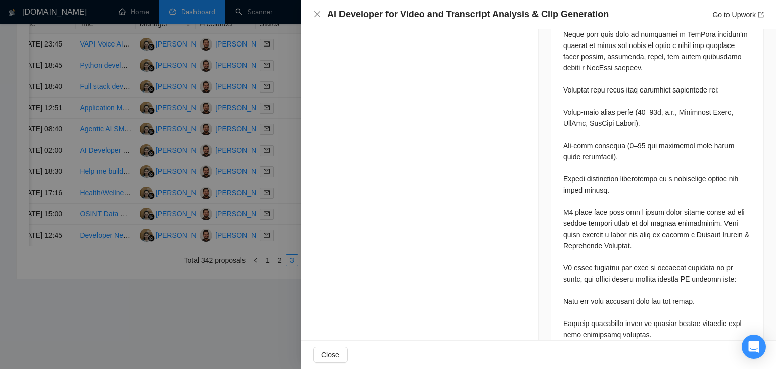
click at [645, 248] on div at bounding box center [658, 334] width 188 height 923
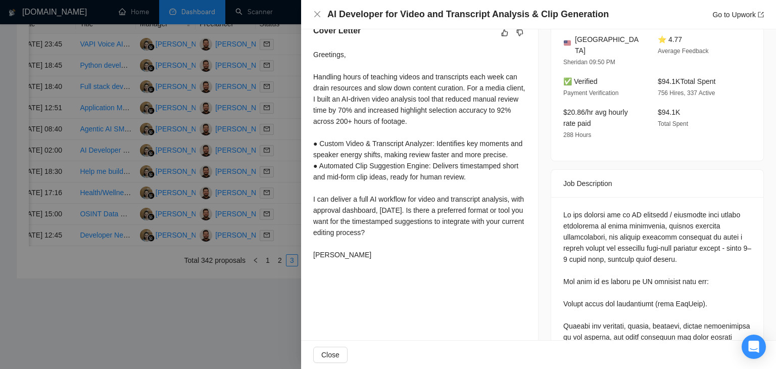
scroll to position [253, 0]
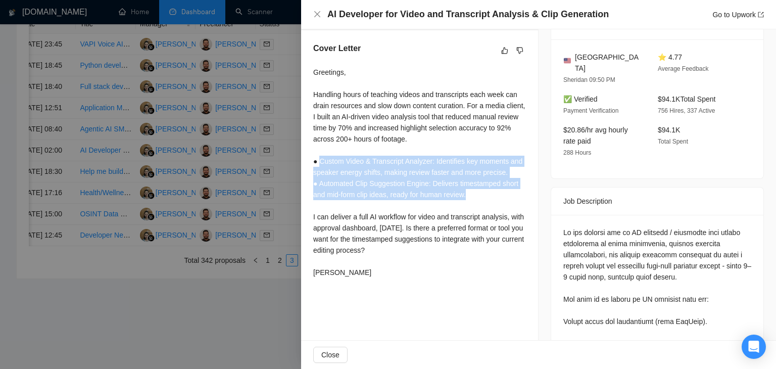
drag, startPoint x: 318, startPoint y: 162, endPoint x: 485, endPoint y: 200, distance: 171.1
click at [485, 200] on div "Greetings, Handling hours of teaching videos and transcripts each week can drai…" at bounding box center [419, 172] width 213 height 211
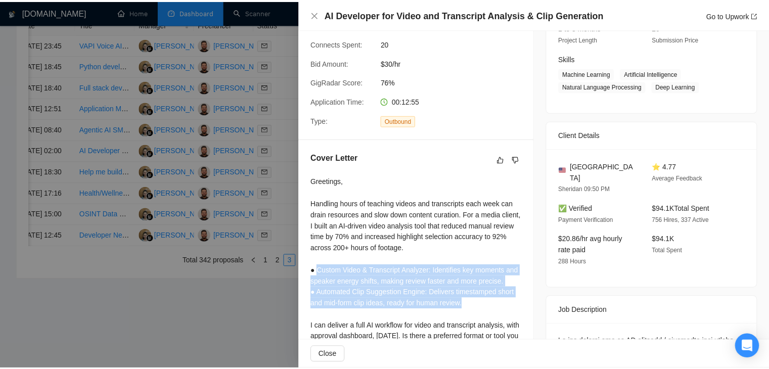
scroll to position [101, 0]
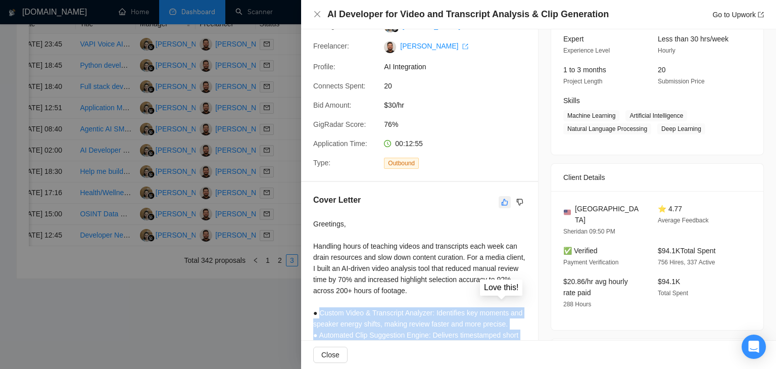
click at [501, 199] on button "button" at bounding box center [505, 202] width 12 height 12
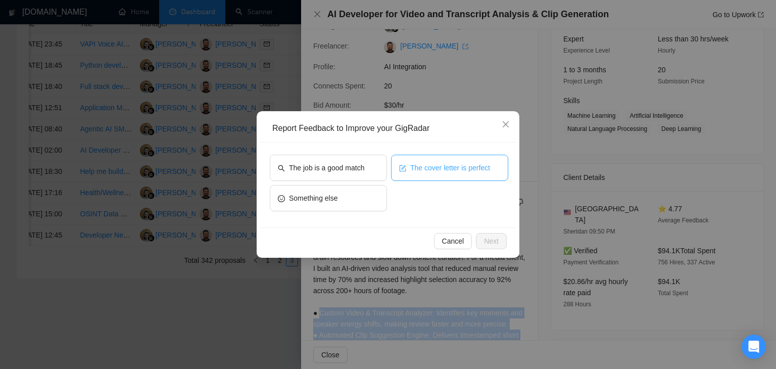
click at [429, 171] on span "The cover letter is perfect" at bounding box center [450, 167] width 80 height 11
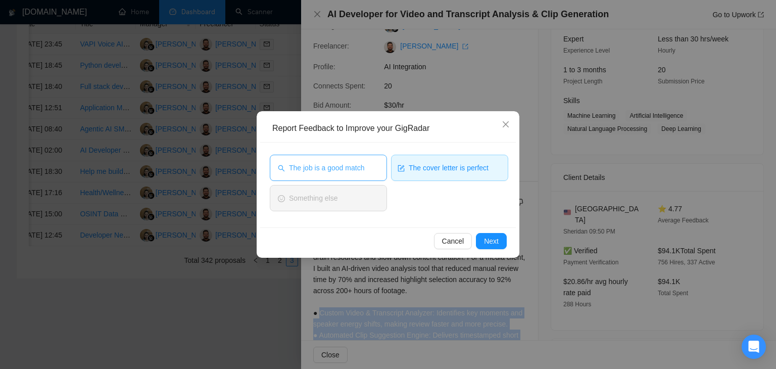
click at [356, 162] on span "The job is a good match" at bounding box center [326, 167] width 75 height 11
click at [501, 241] on button "Next" at bounding box center [491, 241] width 31 height 16
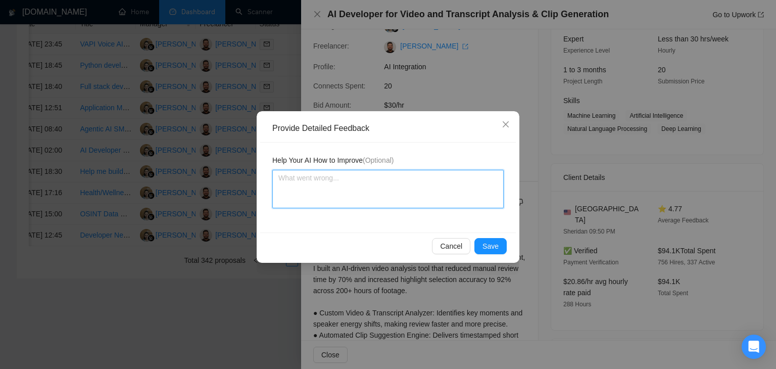
click at [392, 187] on textarea at bounding box center [388, 189] width 232 height 38
paste textarea "Very good cover letter is according to my instructions Job is also a very good …"
type textarea "Very good cover letter is according to my instructions Job is also a very good …"
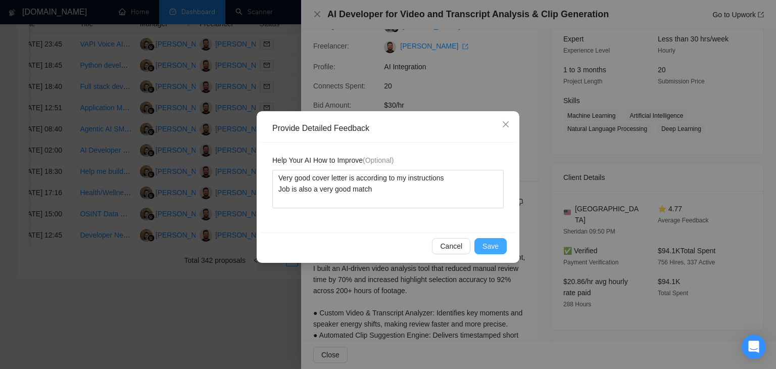
click at [494, 246] on span "Save" at bounding box center [491, 246] width 16 height 11
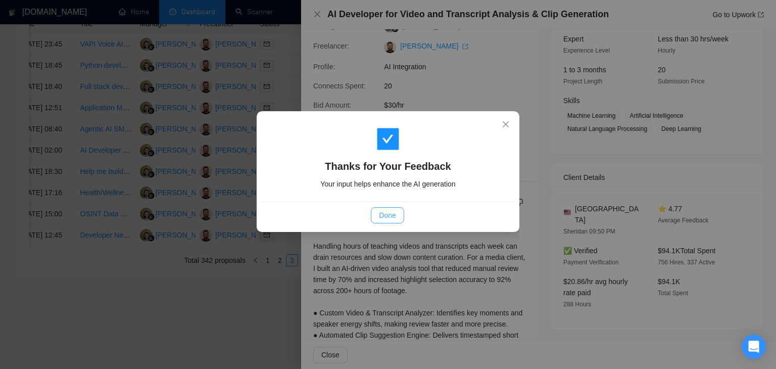
click at [387, 213] on span "Done" at bounding box center [387, 215] width 17 height 11
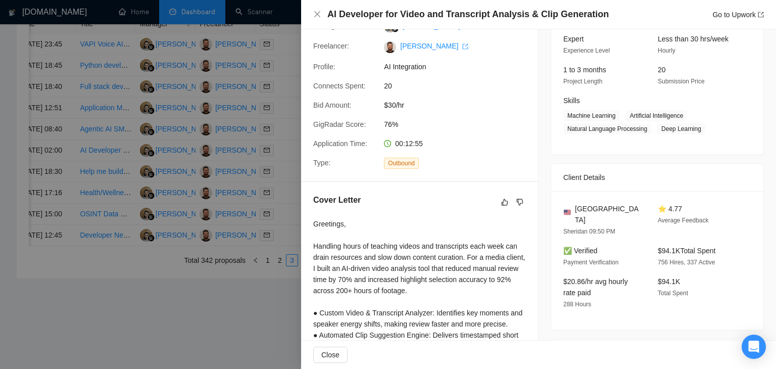
click at [313, 14] on div "AI Developer for Video and Transcript Analysis & Clip Generation Go to Upwork" at bounding box center [538, 14] width 475 height 29
click at [313, 13] on icon "close" at bounding box center [317, 14] width 8 height 8
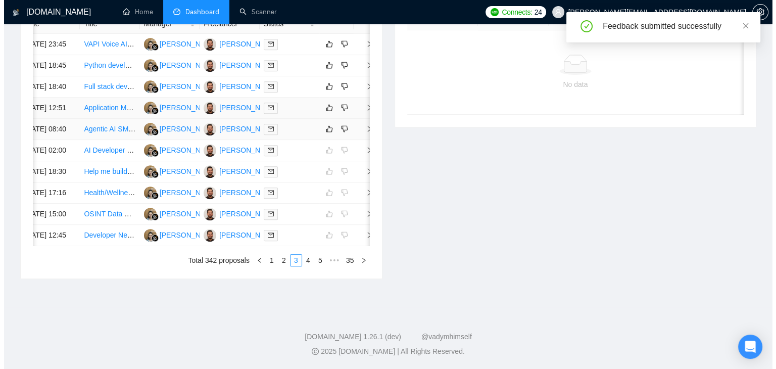
scroll to position [445, 0]
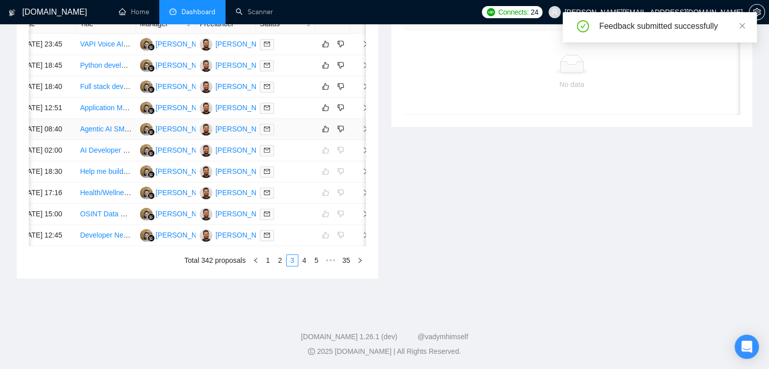
click at [362, 132] on icon "right" at bounding box center [365, 128] width 7 height 7
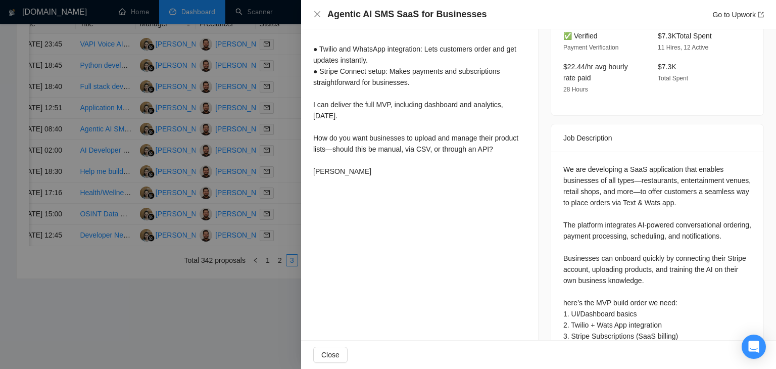
scroll to position [404, 0]
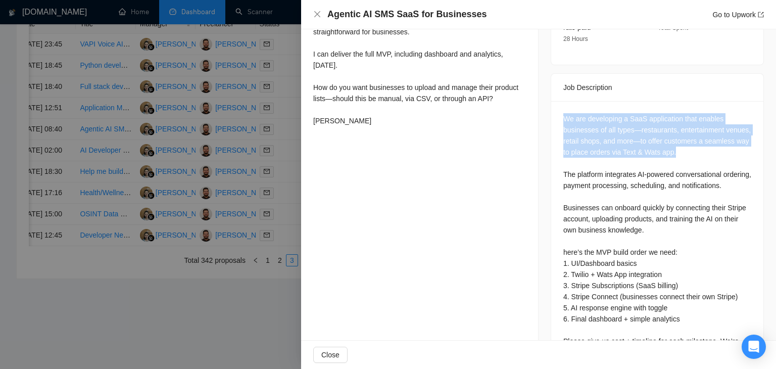
drag, startPoint x: 559, startPoint y: 98, endPoint x: 673, endPoint y: 129, distance: 118.8
click at [673, 129] on div "We are developing a SaaS application that enables businesses of all types—resta…" at bounding box center [657, 237] width 212 height 273
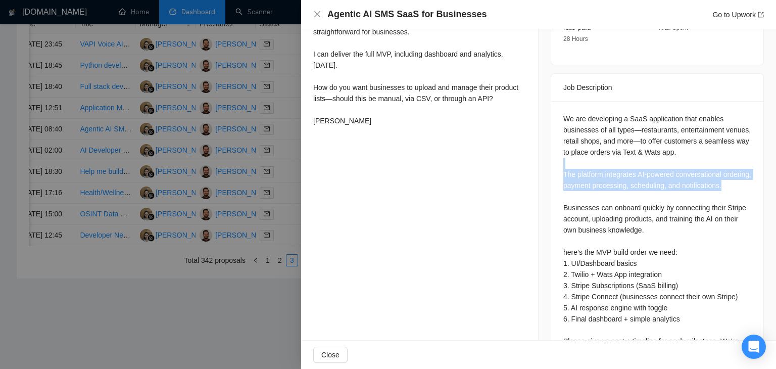
drag, startPoint x: 560, startPoint y: 145, endPoint x: 676, endPoint y: 171, distance: 119.6
click at [676, 171] on div "We are developing a SaaS application that enables businesses of all types—resta…" at bounding box center [658, 235] width 188 height 245
click at [672, 176] on div "We are developing a SaaS application that enables businesses of all types—resta…" at bounding box center [658, 235] width 188 height 245
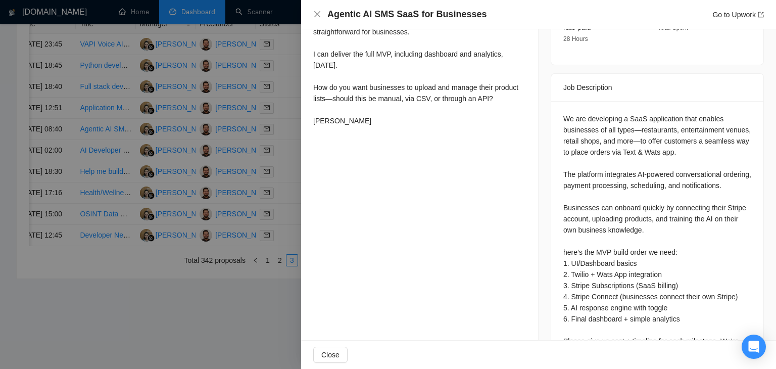
scroll to position [440, 0]
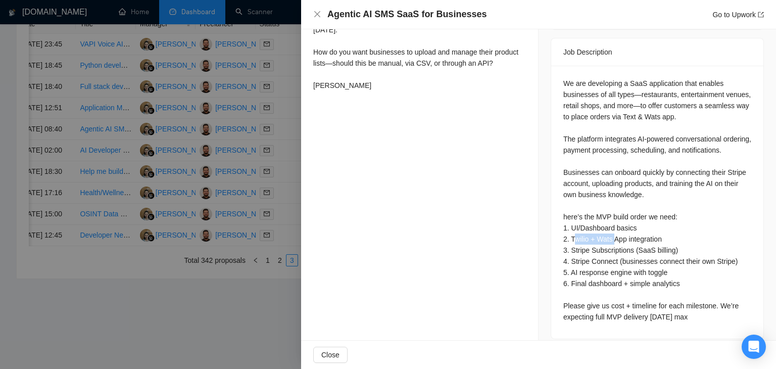
drag, startPoint x: 571, startPoint y: 226, endPoint x: 611, endPoint y: 230, distance: 40.1
click at [611, 230] on div "We are developing a SaaS application that enables businesses of all types—resta…" at bounding box center [658, 200] width 188 height 245
drag, startPoint x: 564, startPoint y: 240, endPoint x: 648, endPoint y: 252, distance: 84.9
click at [648, 252] on div "We are developing a SaaS application that enables businesses of all types—resta…" at bounding box center [658, 200] width 188 height 245
click at [635, 243] on div "We are developing a SaaS application that enables businesses of all types—resta…" at bounding box center [658, 200] width 188 height 245
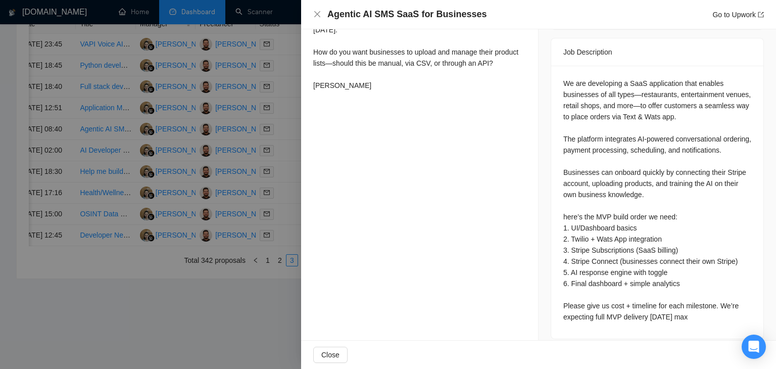
click at [569, 251] on div "We are developing a SaaS application that enables businesses of all types—resta…" at bounding box center [658, 200] width 188 height 245
drag, startPoint x: 569, startPoint y: 251, endPoint x: 589, endPoint y: 255, distance: 20.7
click at [589, 255] on div "We are developing a SaaS application that enables businesses of all types—resta…" at bounding box center [658, 200] width 188 height 245
click at [573, 254] on div "We are developing a SaaS application that enables businesses of all types—resta…" at bounding box center [658, 200] width 188 height 245
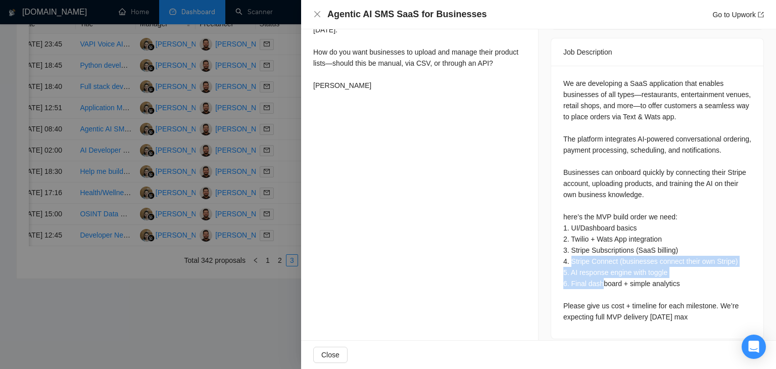
drag, startPoint x: 568, startPoint y: 251, endPoint x: 596, endPoint y: 273, distance: 36.1
click at [596, 273] on div "We are developing a SaaS application that enables businesses of all types—resta…" at bounding box center [658, 200] width 188 height 245
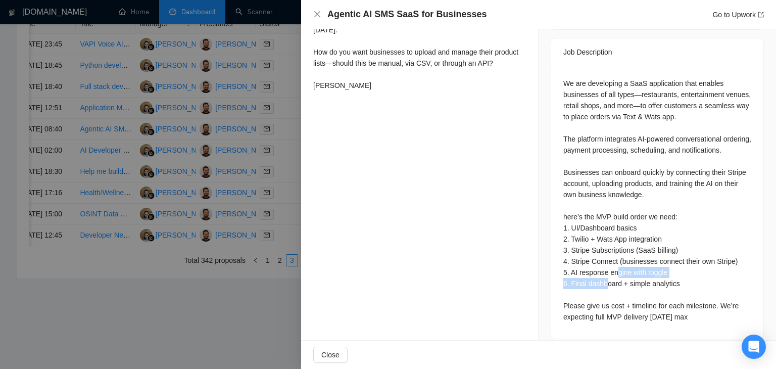
drag, startPoint x: 606, startPoint y: 269, endPoint x: 615, endPoint y: 261, distance: 11.5
click at [613, 265] on div "We are developing a SaaS application that enables businesses of all types—resta…" at bounding box center [658, 200] width 188 height 245
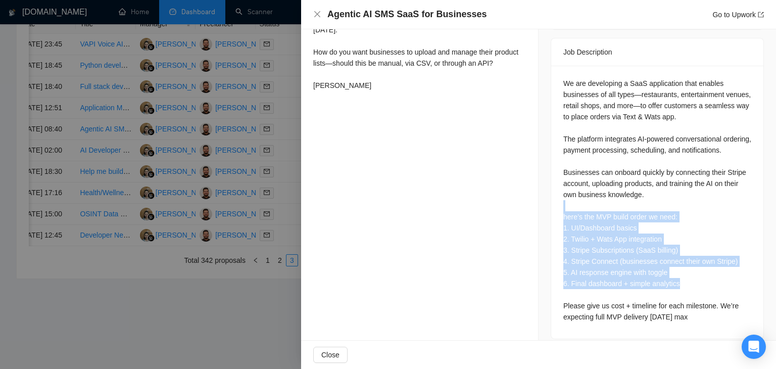
drag, startPoint x: 704, startPoint y: 278, endPoint x: 552, endPoint y: 200, distance: 170.7
click at [552, 200] on div "We are developing a SaaS application that enables businesses of all types—resta…" at bounding box center [657, 202] width 212 height 273
click at [605, 275] on div "We are developing a SaaS application that enables businesses of all types—resta…" at bounding box center [658, 200] width 188 height 245
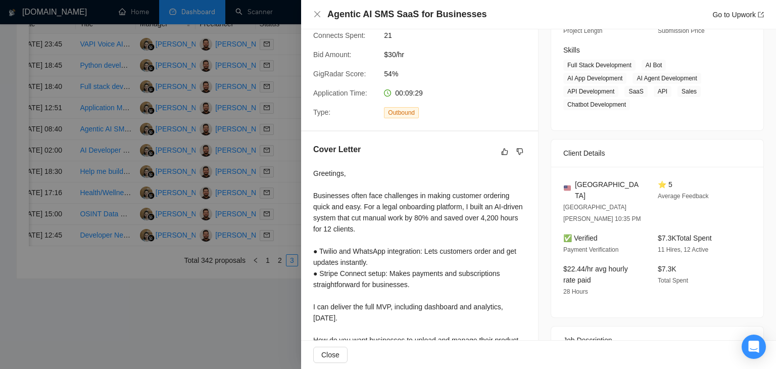
scroll to position [202, 0]
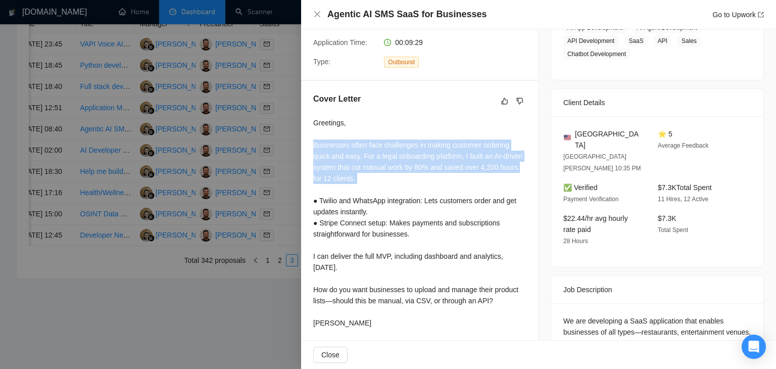
drag, startPoint x: 312, startPoint y: 145, endPoint x: 443, endPoint y: 189, distance: 138.1
click at [444, 189] on div "Cover Letter Greetings, Businesses often face challenges in making customer ord…" at bounding box center [419, 213] width 237 height 264
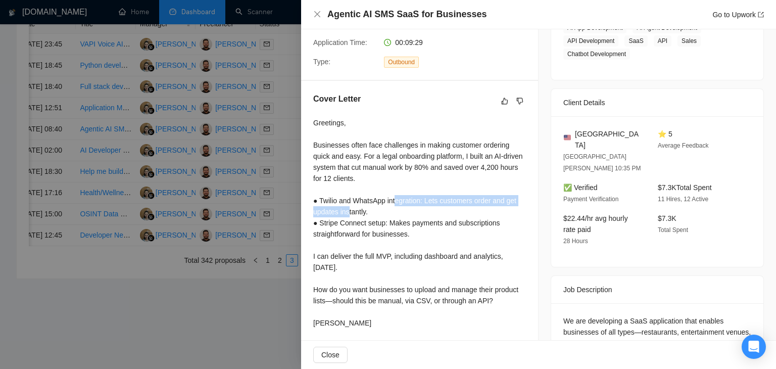
drag, startPoint x: 349, startPoint y: 207, endPoint x: 399, endPoint y: 207, distance: 50.0
click at [398, 207] on div "Greetings, Businesses often face challenges in making customer ordering quick a…" at bounding box center [419, 222] width 213 height 211
click at [429, 207] on div "Greetings, Businesses often face challenges in making customer ordering quick a…" at bounding box center [419, 222] width 213 height 211
drag, startPoint x: 414, startPoint y: 210, endPoint x: 319, endPoint y: 207, distance: 95.6
click at [319, 207] on div "Greetings, Businesses often face challenges in making customer ordering quick a…" at bounding box center [419, 222] width 213 height 211
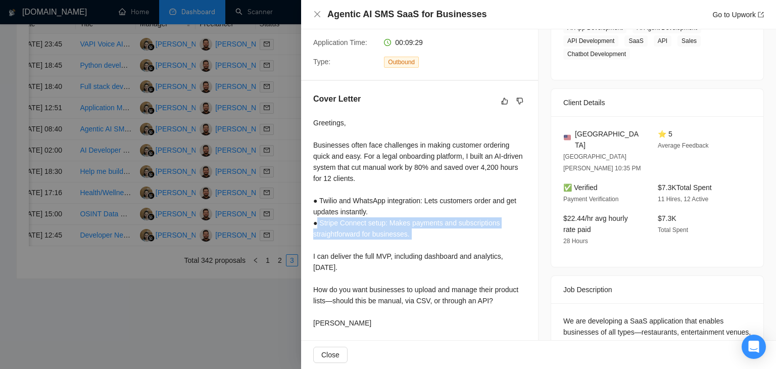
drag, startPoint x: 317, startPoint y: 219, endPoint x: 433, endPoint y: 246, distance: 118.4
click at [433, 246] on div "Greetings, Businesses often face challenges in making customer ordering quick a…" at bounding box center [419, 222] width 213 height 211
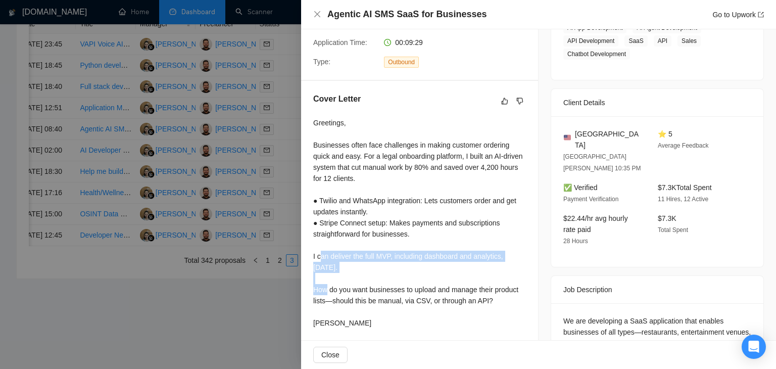
drag, startPoint x: 380, startPoint y: 274, endPoint x: 326, endPoint y: 259, distance: 56.7
click at [320, 259] on div "Greetings, Businesses often face challenges in making customer ordering quick a…" at bounding box center [419, 222] width 213 height 211
click at [353, 267] on div "Greetings, Businesses often face challenges in making customer ordering quick a…" at bounding box center [419, 222] width 213 height 211
click at [366, 278] on div "Greetings, Businesses often face challenges in making customer ordering quick a…" at bounding box center [419, 222] width 213 height 211
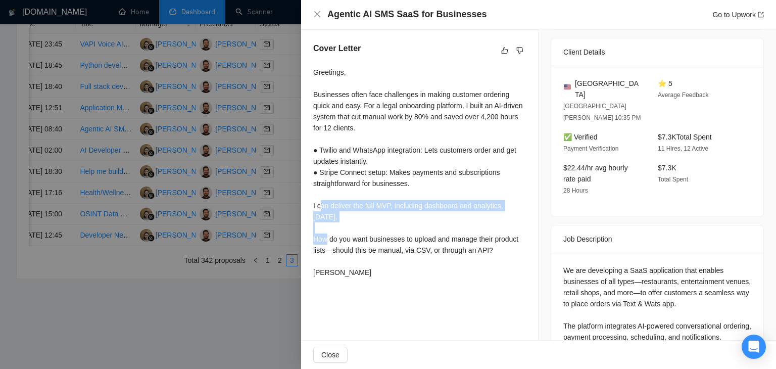
click at [379, 223] on div "Greetings, Businesses often face challenges in making customer ordering quick a…" at bounding box center [419, 172] width 213 height 211
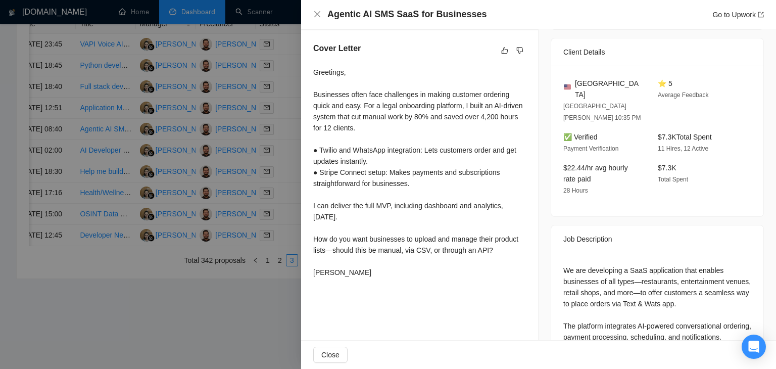
scroll to position [303, 0]
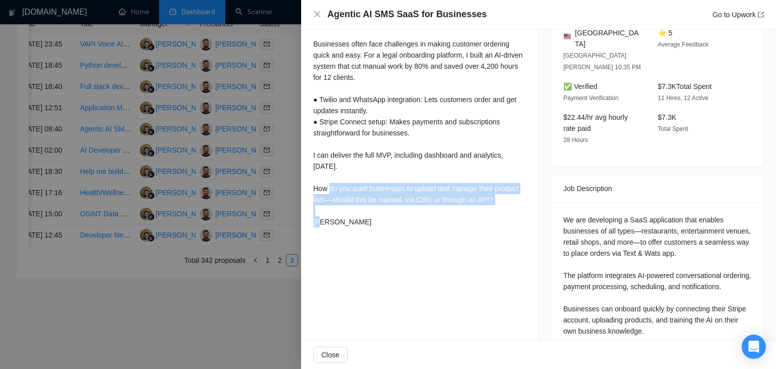
drag, startPoint x: 309, startPoint y: 186, endPoint x: 501, endPoint y: 202, distance: 193.3
click at [501, 202] on div "Cover Letter Greetings, Businesses often face challenges in making customer ord…" at bounding box center [419, 112] width 237 height 264
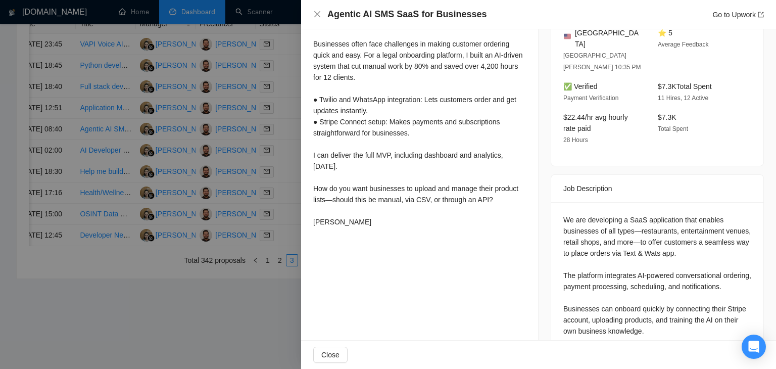
click at [371, 227] on div "Greetings, Businesses often face challenges in making customer ordering quick a…" at bounding box center [419, 121] width 213 height 211
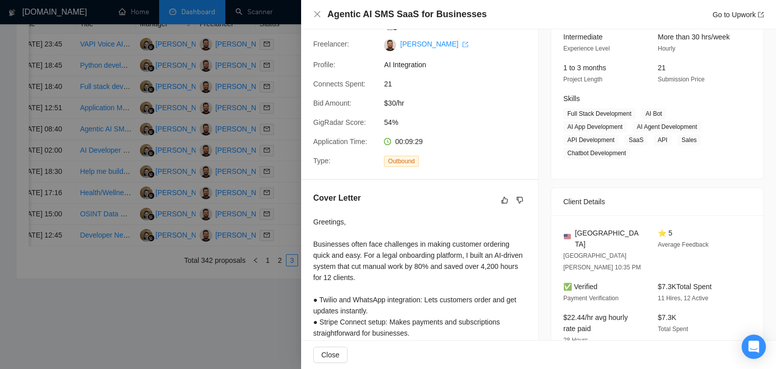
scroll to position [101, 0]
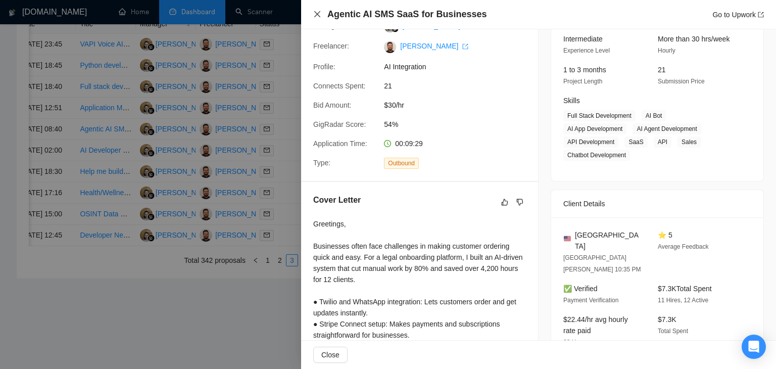
click at [317, 13] on icon "close" at bounding box center [317, 14] width 8 height 8
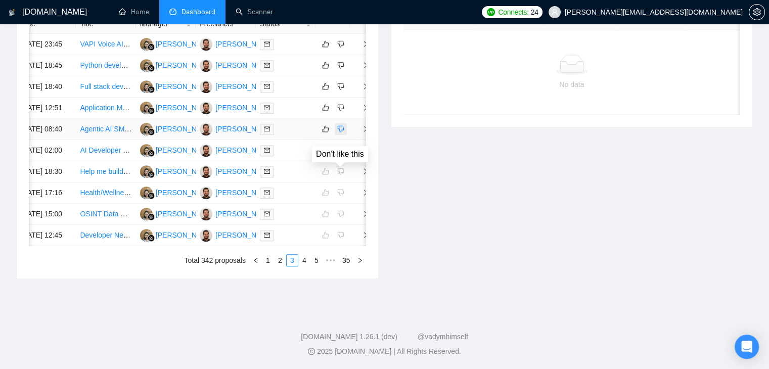
click at [337, 133] on icon "dislike" at bounding box center [340, 129] width 7 height 8
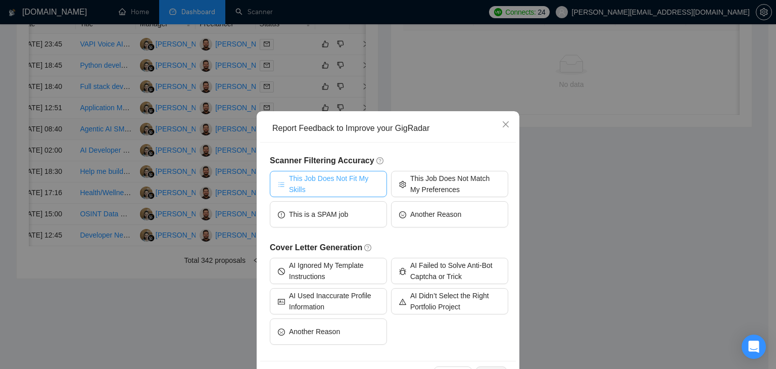
click at [316, 180] on span "This Job Does Not Fit My Skills" at bounding box center [334, 184] width 90 height 22
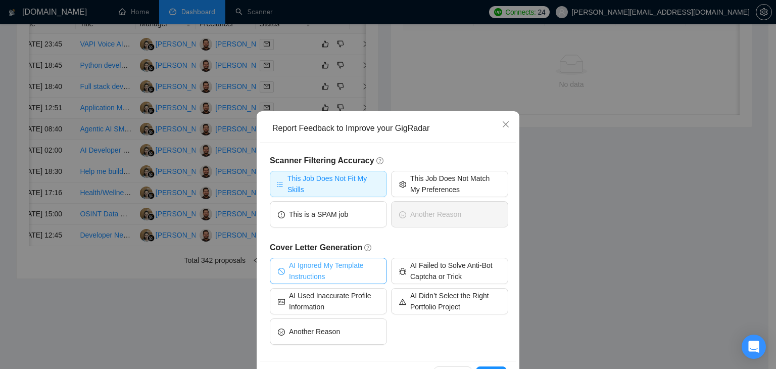
click at [331, 275] on span "AI Ignored My Template Instructions" at bounding box center [334, 271] width 90 height 22
click at [330, 174] on span "This Job Does Not Fit My Skills" at bounding box center [334, 184] width 93 height 22
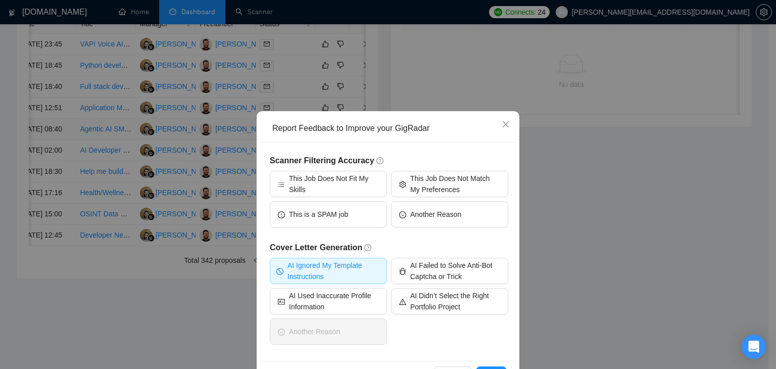
click at [339, 269] on span "AI Ignored My Template Instructions" at bounding box center [334, 271] width 93 height 22
click at [328, 272] on span "AI Ignored My Template Instructions" at bounding box center [334, 271] width 90 height 22
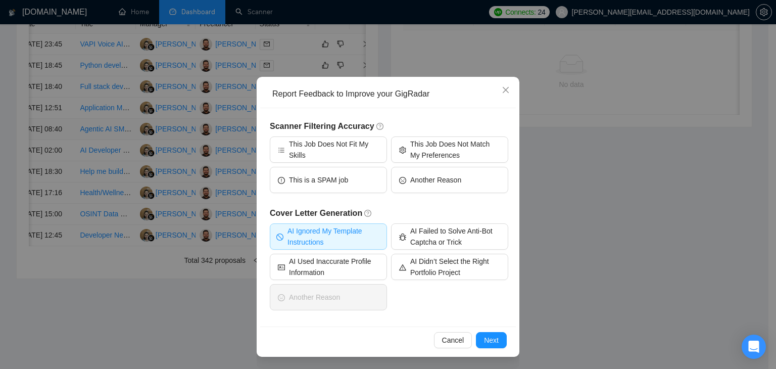
click at [441, 222] on div "Cover Letter Generation AI Ignored My Template Instructions AI Failed to Solve …" at bounding box center [389, 260] width 239 height 107
click at [440, 231] on span "AI Failed to Solve Anti-Bot Captcha or Trick" at bounding box center [455, 236] width 90 height 22
click at [488, 335] on span "Next" at bounding box center [491, 340] width 15 height 11
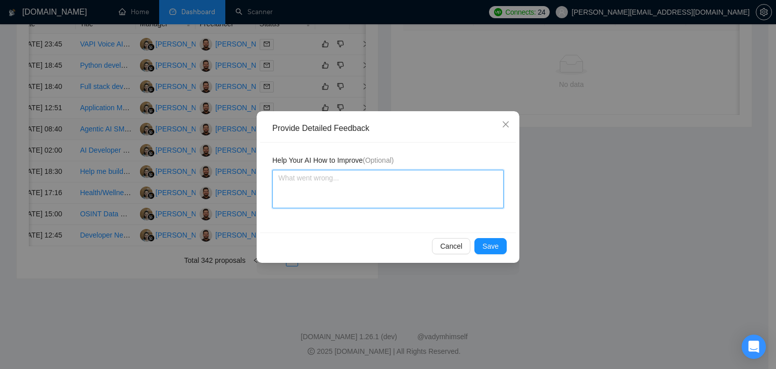
click at [335, 187] on textarea at bounding box center [388, 189] width 232 height 38
type textarea "C"
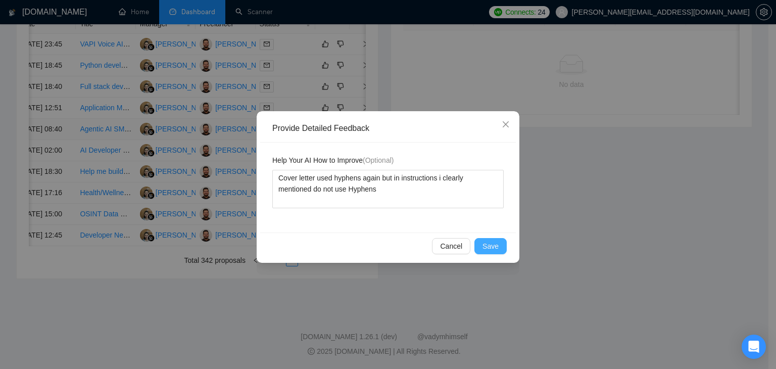
click at [494, 244] on span "Save" at bounding box center [491, 246] width 16 height 11
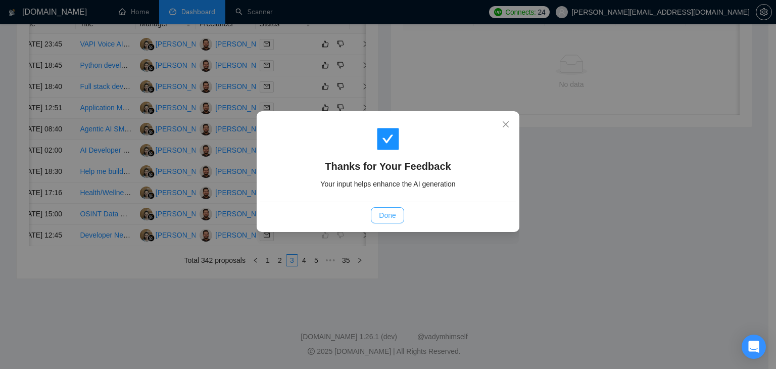
click at [393, 220] on span "Done" at bounding box center [387, 215] width 17 height 11
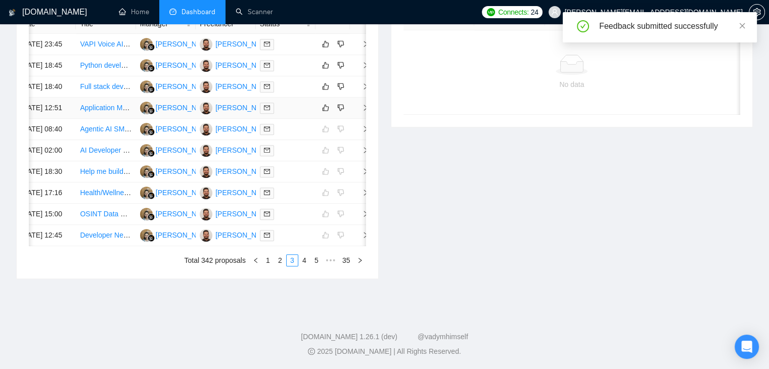
click at [359, 111] on span "right" at bounding box center [361, 107] width 15 height 7
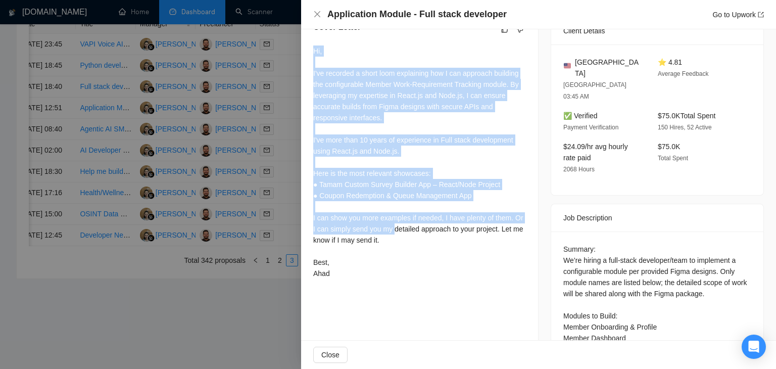
scroll to position [303, 0]
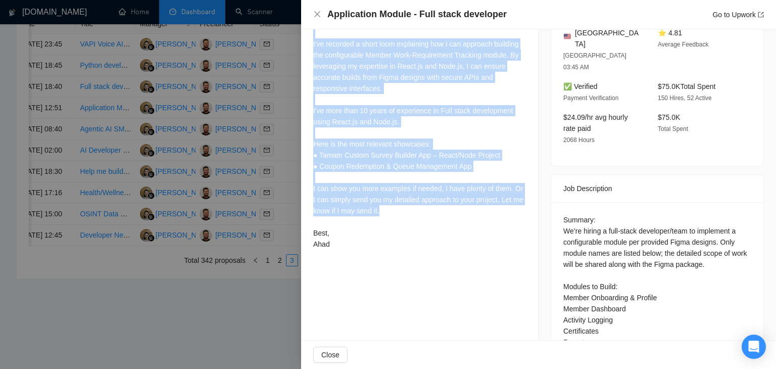
drag, startPoint x: 313, startPoint y: 122, endPoint x: 393, endPoint y: 209, distance: 118.1
click at [393, 209] on div "Hi, I've recorded a short loom explaining how I can approach building the confi…" at bounding box center [419, 133] width 213 height 234
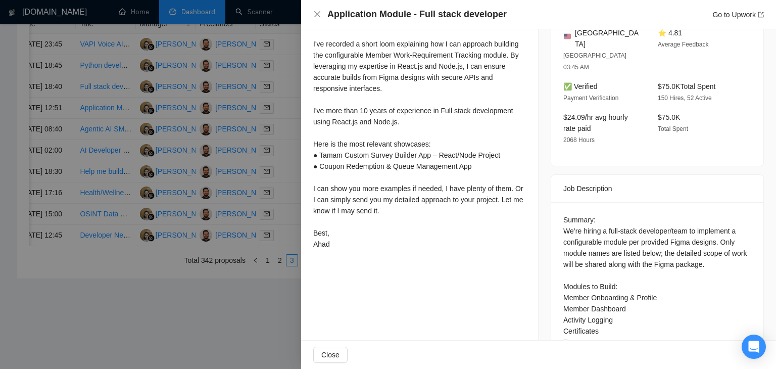
click at [438, 242] on div "Hi, I've recorded a short loom explaining how I can approach building the confi…" at bounding box center [419, 133] width 213 height 234
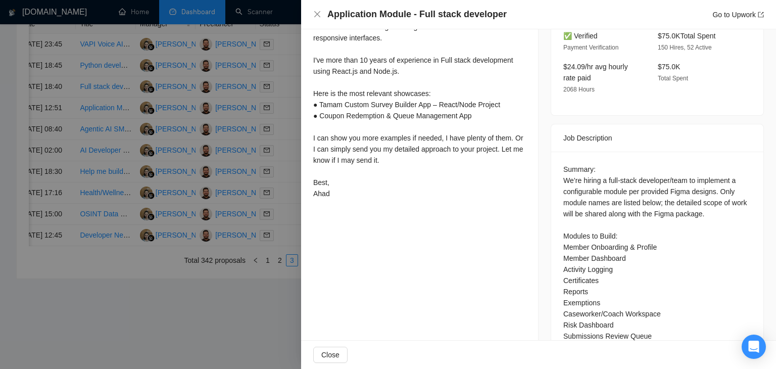
click at [564, 164] on div "Summary: We’re hiring a full-stack developer/team to implement a configurable m…" at bounding box center [658, 342] width 188 height 356
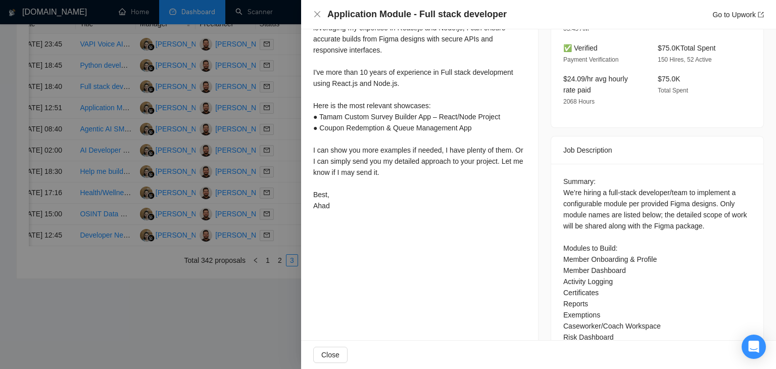
scroll to position [404, 0]
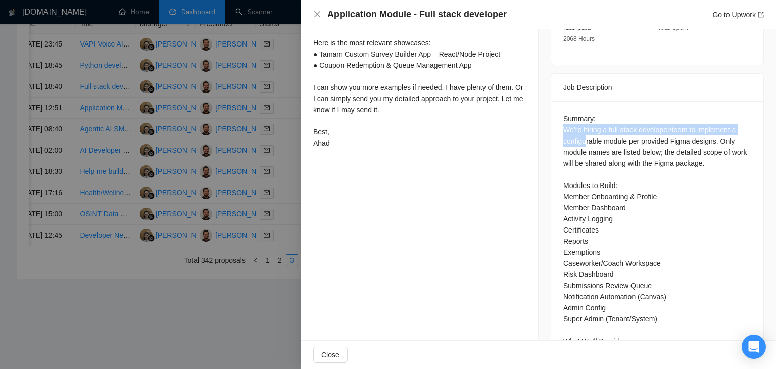
drag, startPoint x: 554, startPoint y: 98, endPoint x: 584, endPoint y: 104, distance: 31.4
click at [584, 104] on div "Summary: We’re hiring a full-stack developer/team to implement a configurable m…" at bounding box center [657, 293] width 212 height 384
click at [568, 113] on div "Summary: We’re hiring a full-stack developer/team to implement a configurable m…" at bounding box center [658, 291] width 188 height 356
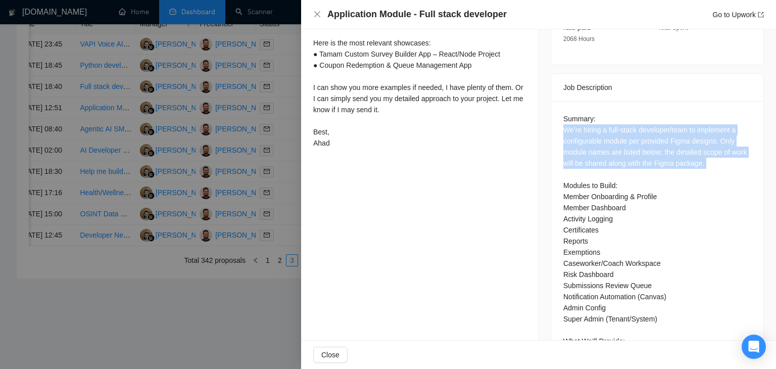
drag, startPoint x: 559, startPoint y: 94, endPoint x: 700, endPoint y: 142, distance: 148.3
click at [700, 142] on div "Summary: We’re hiring a full-stack developer/team to implement a configurable m…" at bounding box center [657, 293] width 212 height 384
click at [558, 114] on div "Summary: We’re hiring a full-stack developer/team to implement a configurable m…" at bounding box center [657, 293] width 212 height 384
drag, startPoint x: 558, startPoint y: 111, endPoint x: 748, endPoint y: 132, distance: 191.3
click at [748, 132] on div "Summary: We’re hiring a full-stack developer/team to implement a configurable m…" at bounding box center [657, 293] width 212 height 384
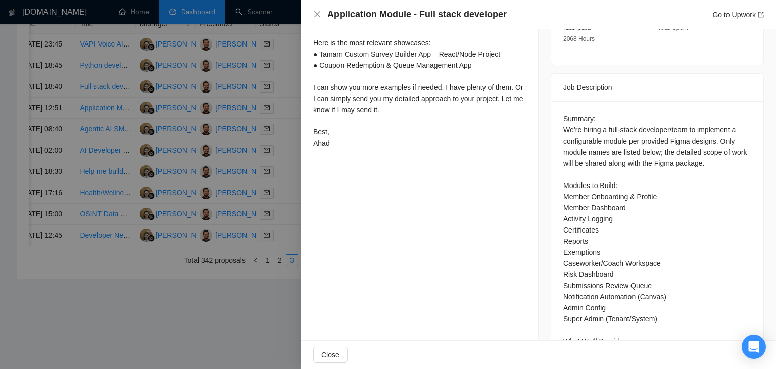
click at [744, 135] on div "Summary: We’re hiring a full-stack developer/team to implement a configurable m…" at bounding box center [657, 293] width 212 height 384
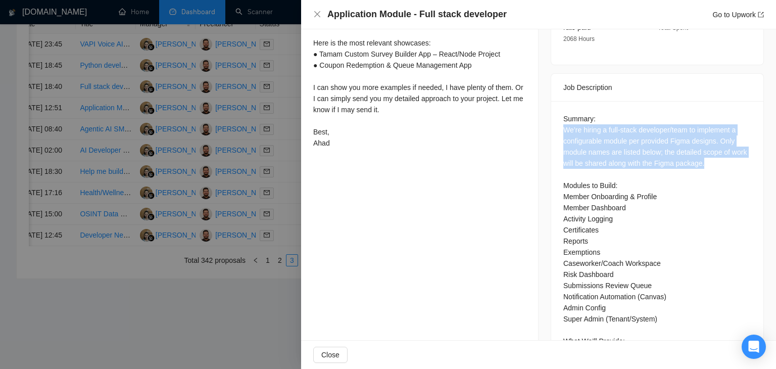
drag, startPoint x: 726, startPoint y: 130, endPoint x: 540, endPoint y: 94, distance: 189.1
click at [540, 94] on div "Job Posting Details Overview 20 Sep, 2025 12:40 Published $5000 Fixed Rate Expe…" at bounding box center [658, 61] width 238 height 873
click at [694, 132] on div "Summary: We’re hiring a full-stack developer/team to implement a configurable m…" at bounding box center [658, 291] width 188 height 356
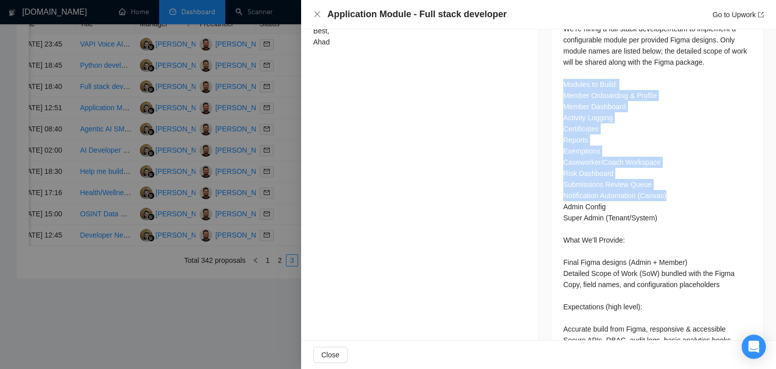
scroll to position [527, 0]
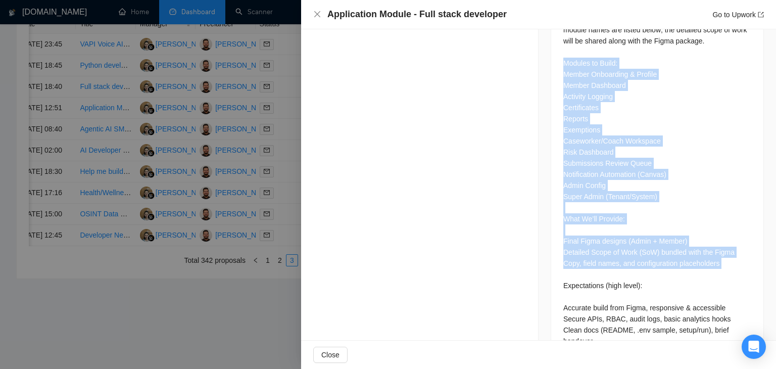
drag, startPoint x: 556, startPoint y: 45, endPoint x: 708, endPoint y: 236, distance: 243.5
click at [708, 236] on div "Summary: We’re hiring a full-stack developer/team to implement a configurable m…" at bounding box center [657, 171] width 212 height 384
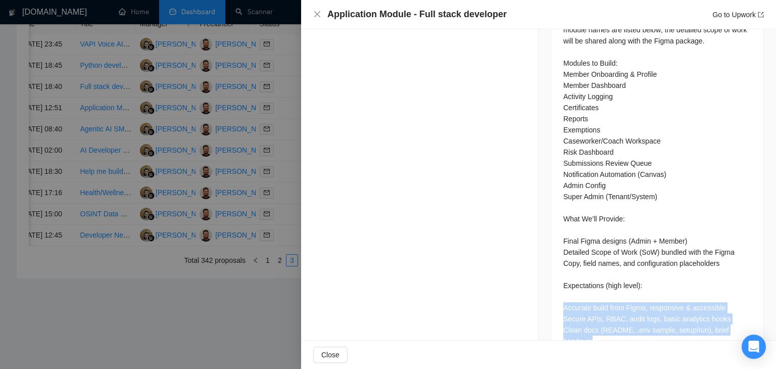
drag, startPoint x: 609, startPoint y: 310, endPoint x: 546, endPoint y: 275, distance: 71.5
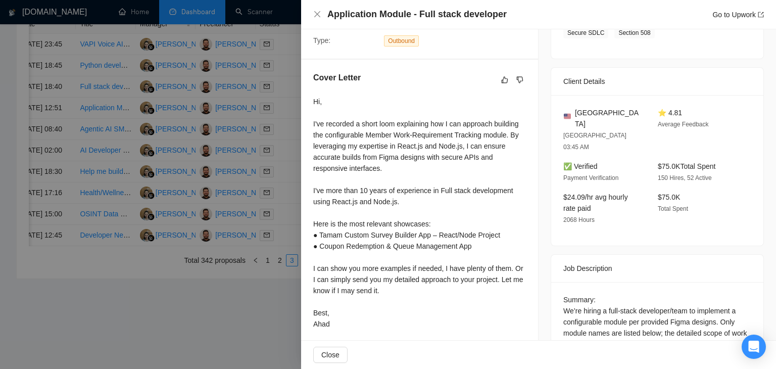
scroll to position [274, 0]
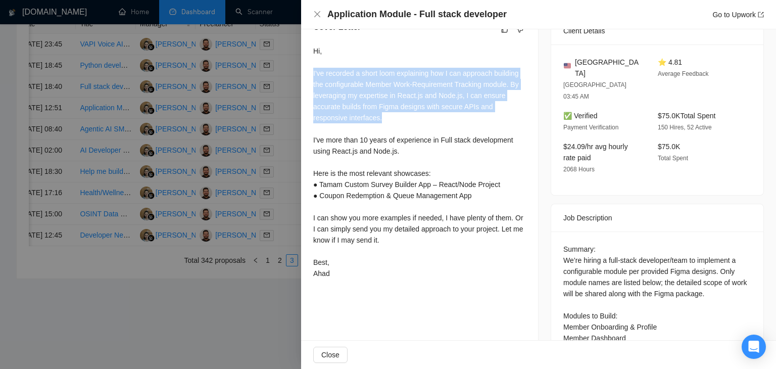
drag, startPoint x: 408, startPoint y: 121, endPoint x: 312, endPoint y: 77, distance: 106.1
click at [312, 77] on div "Cover Letter Hi, I've recorded a short loom explaining how I can approach build…" at bounding box center [419, 152] width 237 height 286
click at [421, 88] on div "Hi, I've recorded a short loom explaining how I can approach building the confi…" at bounding box center [419, 162] width 213 height 234
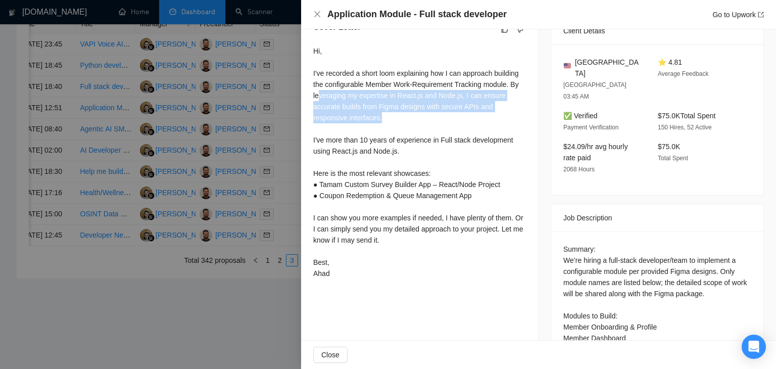
drag, startPoint x: 403, startPoint y: 119, endPoint x: 317, endPoint y: 100, distance: 87.6
click at [317, 100] on div "Hi, I've recorded a short loom explaining how I can approach building the confi…" at bounding box center [419, 162] width 213 height 234
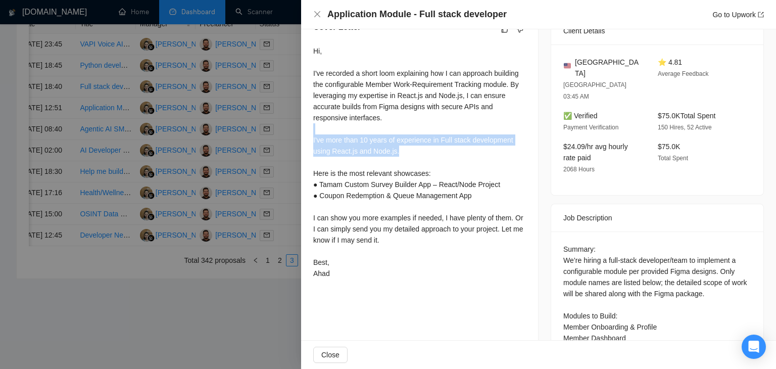
drag, startPoint x: 416, startPoint y: 155, endPoint x: 320, endPoint y: 133, distance: 98.6
click at [320, 133] on div "Hi, I've recorded a short loom explaining how I can approach building the confi…" at bounding box center [419, 162] width 213 height 234
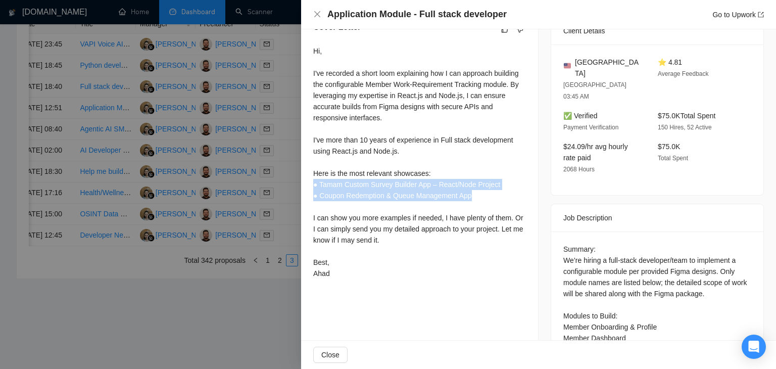
drag, startPoint x: 314, startPoint y: 181, endPoint x: 501, endPoint y: 194, distance: 187.5
click at [501, 194] on div "Hi, I've recorded a short loom explaining how I can approach building the confi…" at bounding box center [419, 162] width 213 height 234
click at [492, 200] on div "Hi, I've recorded a short loom explaining how I can approach building the confi…" at bounding box center [419, 162] width 213 height 234
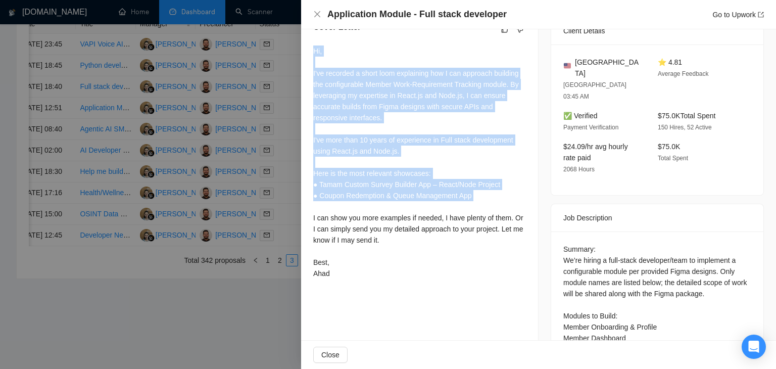
drag, startPoint x: 492, startPoint y: 200, endPoint x: 313, endPoint y: 55, distance: 230.4
click at [313, 55] on div "Hi, I've recorded a short loom explaining how I can approach building the confi…" at bounding box center [419, 162] width 213 height 234
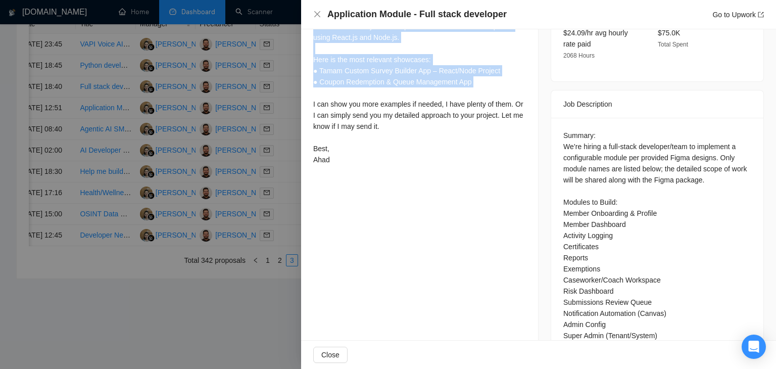
scroll to position [404, 0]
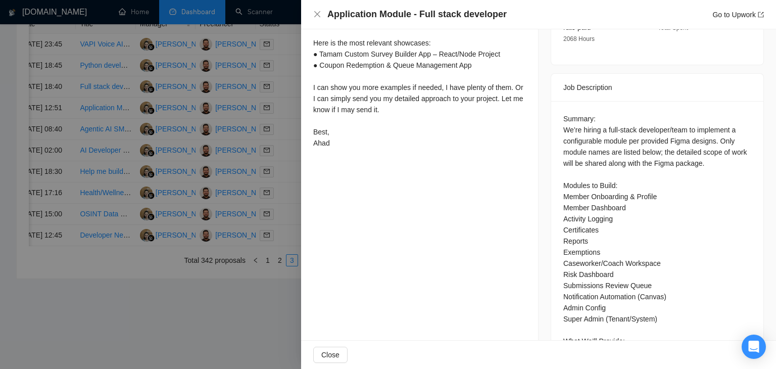
click at [388, 120] on div "Hi, I've recorded a short loom explaining how I can approach building the confi…" at bounding box center [419, 32] width 213 height 234
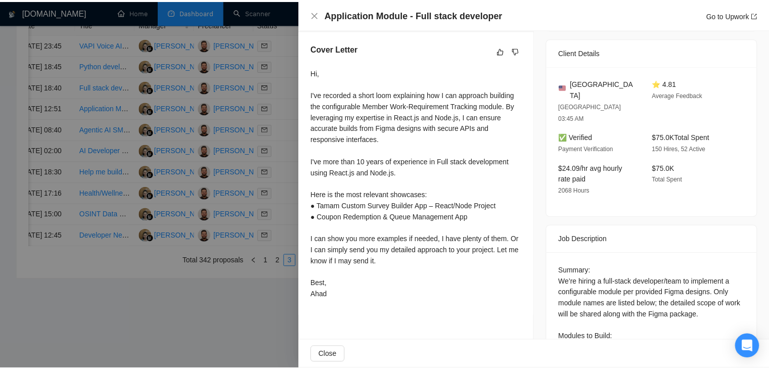
scroll to position [152, 0]
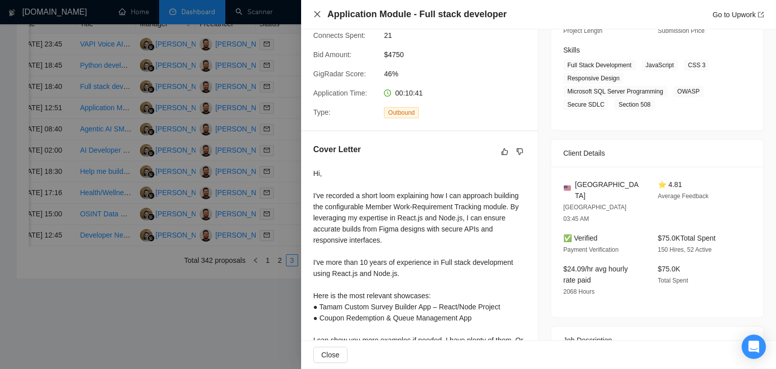
click at [315, 14] on icon "close" at bounding box center [317, 14] width 8 height 8
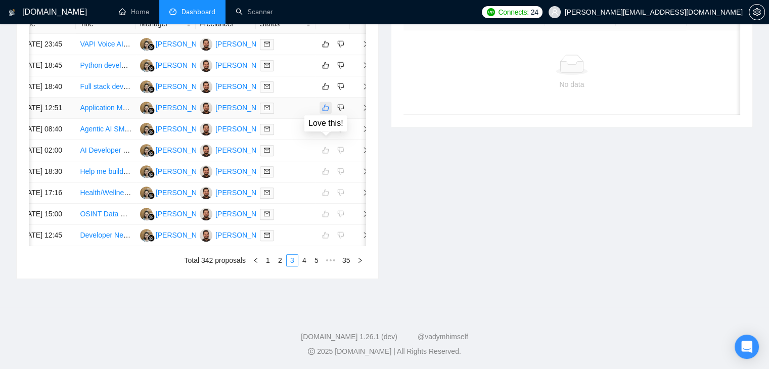
click at [325, 112] on icon "like" at bounding box center [325, 108] width 7 height 8
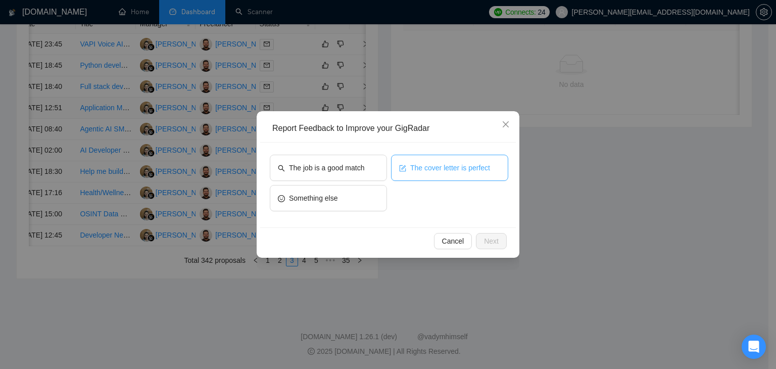
click at [416, 166] on span "The cover letter is perfect" at bounding box center [450, 167] width 80 height 11
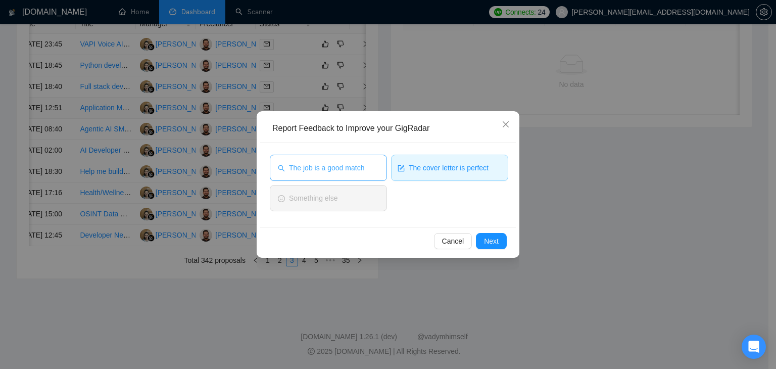
click at [342, 166] on span "The job is a good match" at bounding box center [326, 167] width 75 height 11
click at [500, 241] on button "Next" at bounding box center [491, 241] width 31 height 16
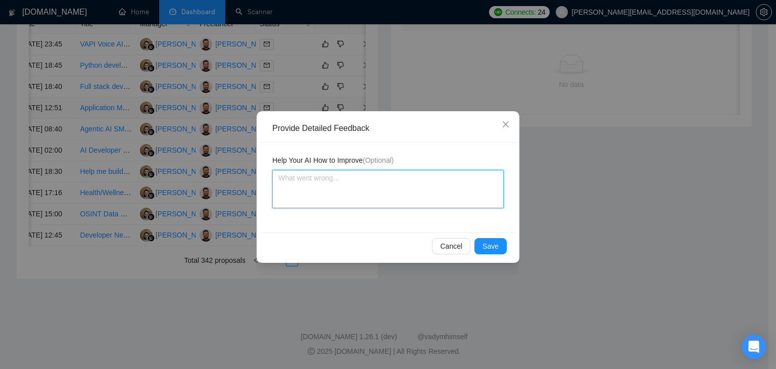
click at [408, 203] on textarea at bounding box center [388, 189] width 232 height 38
paste textarea "Very good cover letter is according to my instructions Job is also a very good …"
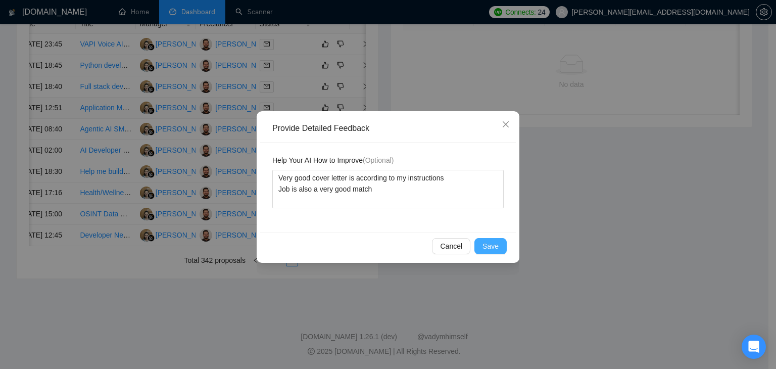
click at [494, 241] on span "Save" at bounding box center [491, 246] width 16 height 11
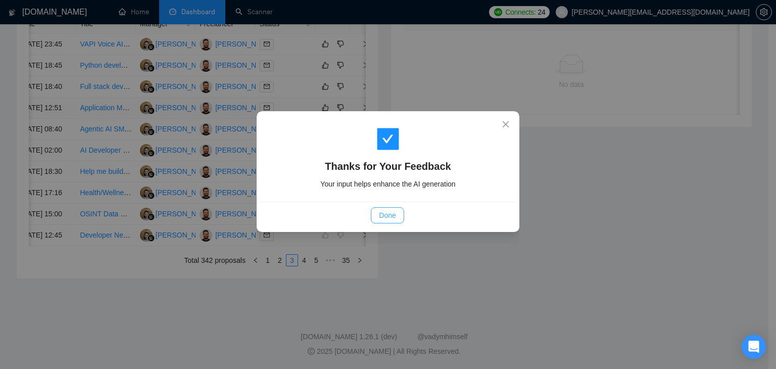
click at [387, 219] on span "Done" at bounding box center [387, 215] width 17 height 11
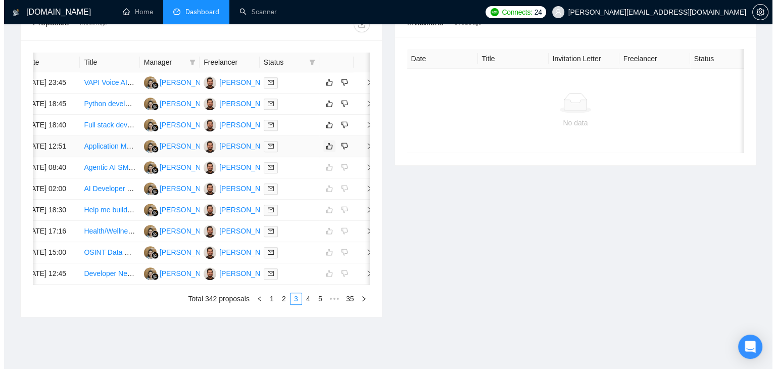
scroll to position [395, 0]
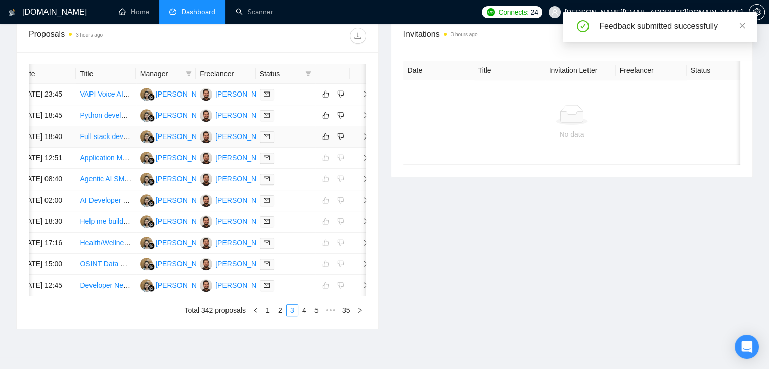
click at [364, 140] on icon "right" at bounding box center [366, 136] width 4 height 6
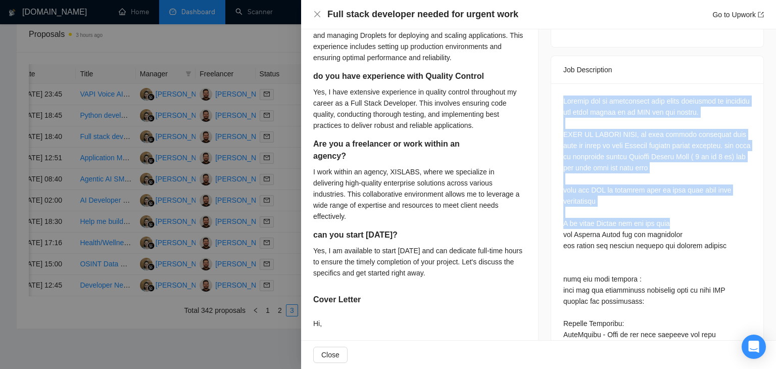
scroll to position [446, 0]
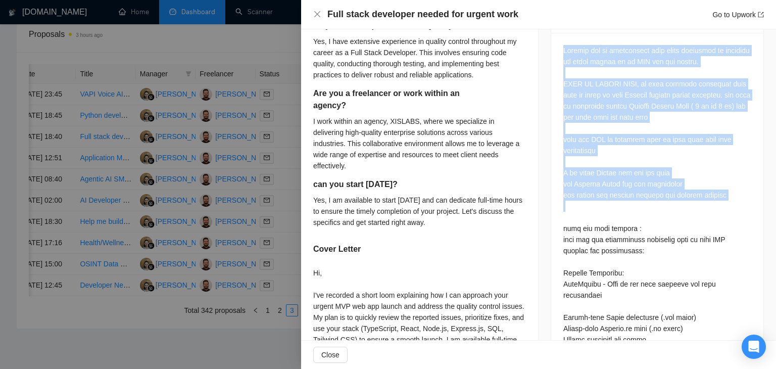
drag, startPoint x: 554, startPoint y: 129, endPoint x: 726, endPoint y: 197, distance: 184.5
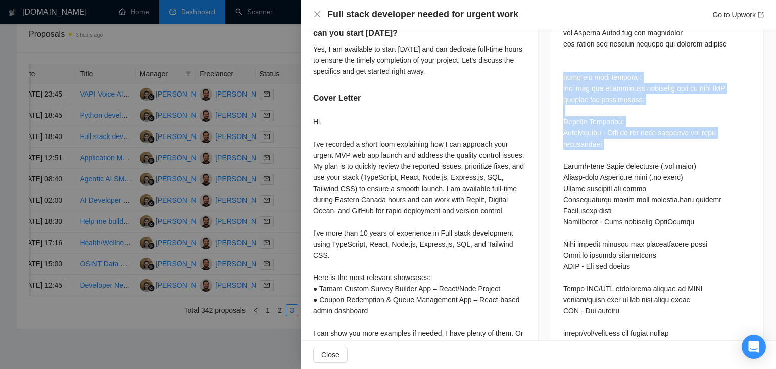
scroll to position [598, 0]
drag, startPoint x: 558, startPoint y: 104, endPoint x: 648, endPoint y: 127, distance: 93.3
click at [648, 127] on div "Questions: How many years experience do you have being Full stack developer? Do…" at bounding box center [657, 247] width 212 height 732
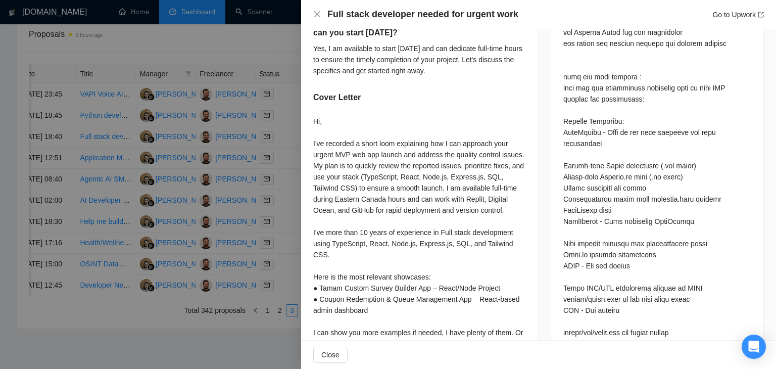
click at [579, 140] on div "Questions: How many years experience do you have being Full stack developer? Do…" at bounding box center [658, 243] width 188 height 701
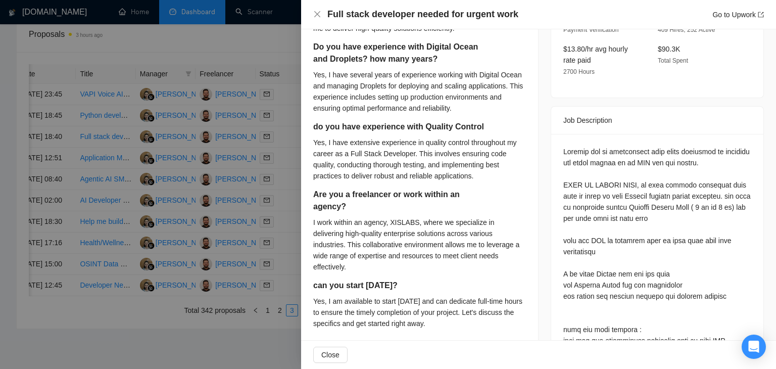
scroll to position [396, 0]
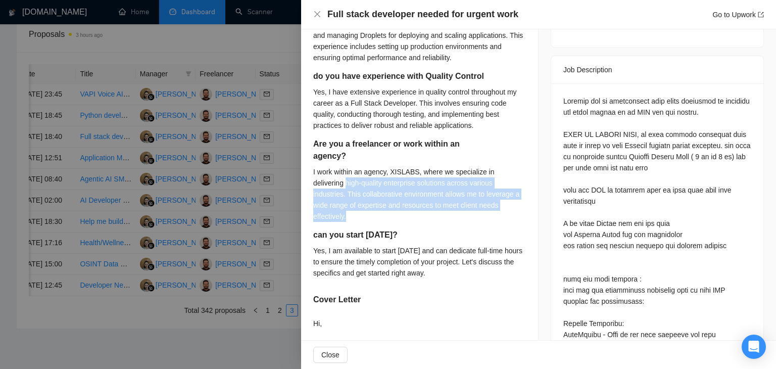
drag, startPoint x: 499, startPoint y: 195, endPoint x: 313, endPoint y: 163, distance: 188.2
click at [313, 164] on div "How many years experience do you have being Full stack developer? I have over 8…" at bounding box center [419, 249] width 237 height 725
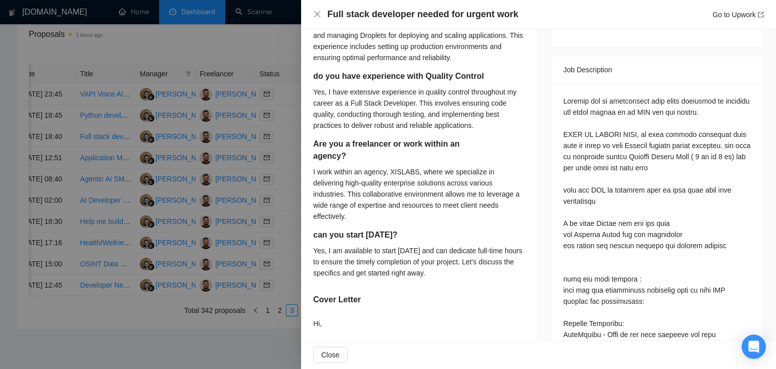
click at [312, 153] on div "How many years experience do you have being Full stack developer? I have over 8…" at bounding box center [419, 249] width 237 height 725
drag, startPoint x: 456, startPoint y: 257, endPoint x: 311, endPoint y: 225, distance: 149.0
click at [311, 225] on div "How many years experience do you have being Full stack developer? I have over 8…" at bounding box center [419, 249] width 237 height 725
click at [441, 245] on div "Yes, I am available to start tomorrow and can dedicate full-time hours to ensur…" at bounding box center [419, 261] width 213 height 33
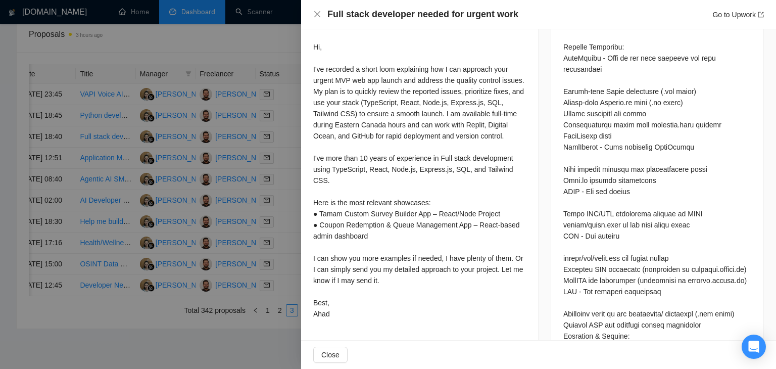
scroll to position [649, 0]
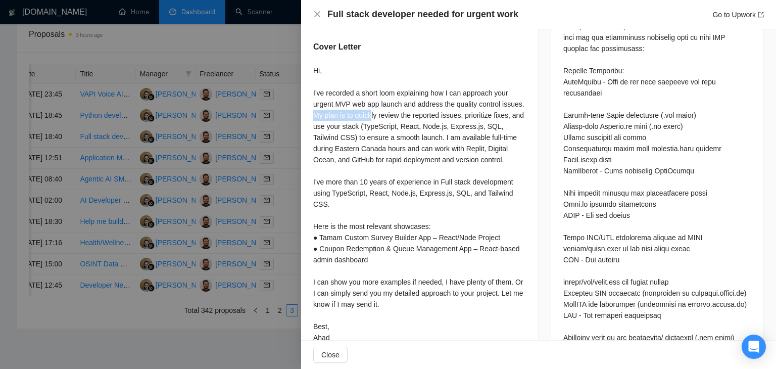
drag, startPoint x: 337, startPoint y: 89, endPoint x: 390, endPoint y: 99, distance: 53.9
click at [395, 98] on div "Hi, I've recorded a short loom explaining how I can approach your urgent MVP we…" at bounding box center [419, 204] width 213 height 278
click at [389, 101] on div "Hi, I've recorded a short loom explaining how I can approach your urgent MVP we…" at bounding box center [419, 204] width 213 height 278
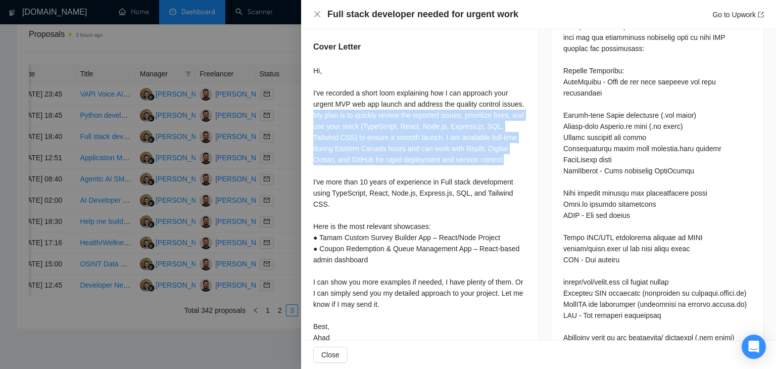
drag, startPoint x: 337, startPoint y: 94, endPoint x: 520, endPoint y: 138, distance: 188.8
click at [520, 138] on div "Hi, I've recorded a short loom explaining how I can approach your urgent MVP we…" at bounding box center [419, 204] width 213 height 278
click at [364, 101] on div "Hi, I've recorded a short loom explaining how I can approach your urgent MVP we…" at bounding box center [419, 204] width 213 height 278
drag, startPoint x: 334, startPoint y: 91, endPoint x: 313, endPoint y: 151, distance: 62.5
click at [314, 150] on div "Hi, I've recorded a short loom explaining how I can approach your urgent MVP we…" at bounding box center [419, 204] width 213 height 278
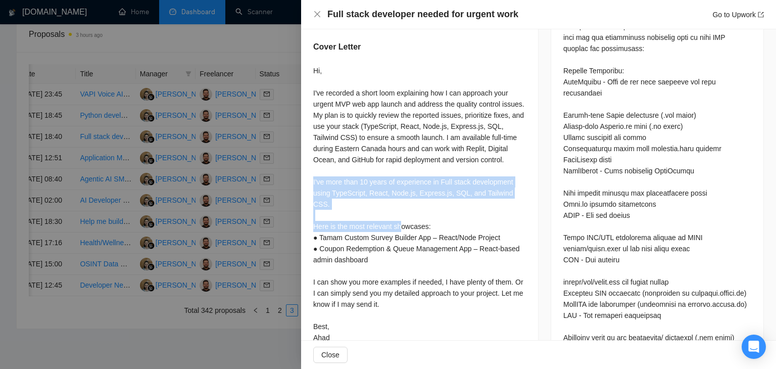
drag, startPoint x: 307, startPoint y: 160, endPoint x: 392, endPoint y: 195, distance: 91.3
click at [317, 196] on div "Hi, I've recorded a short loom explaining how I can approach your urgent MVP we…" at bounding box center [419, 204] width 213 height 278
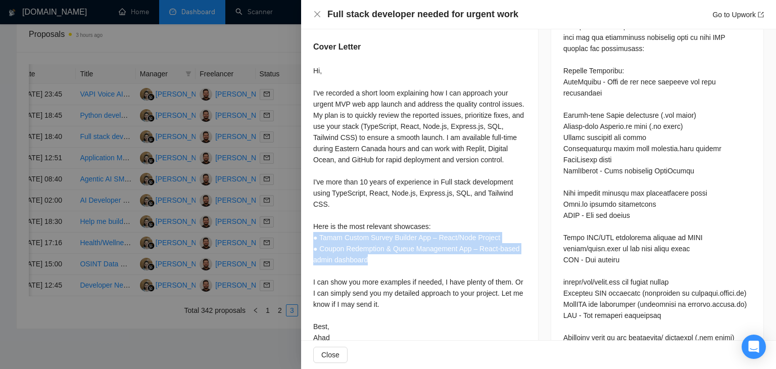
drag, startPoint x: 312, startPoint y: 203, endPoint x: 371, endPoint y: 227, distance: 63.3
click at [377, 229] on div "Hi, I've recorded a short loom explaining how I can approach your urgent MVP we…" at bounding box center [419, 204] width 213 height 278
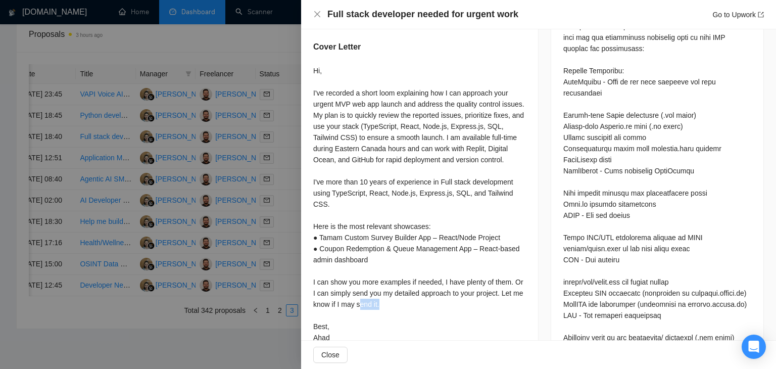
drag, startPoint x: 405, startPoint y: 269, endPoint x: 350, endPoint y: 254, distance: 57.3
click at [364, 265] on div "Hi, I've recorded a short loom explaining how I can approach your urgent MVP we…" at bounding box center [419, 204] width 213 height 278
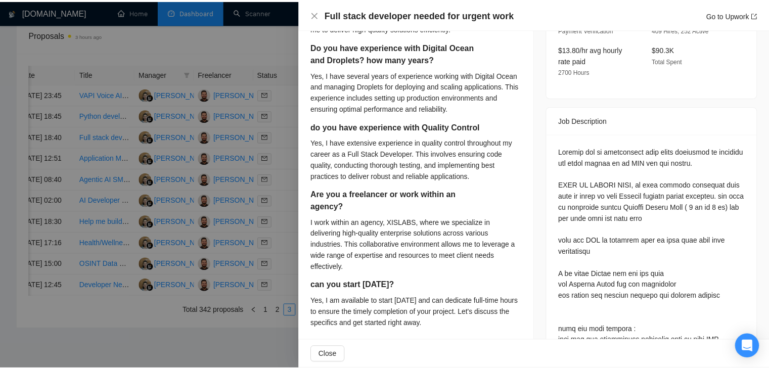
scroll to position [93, 0]
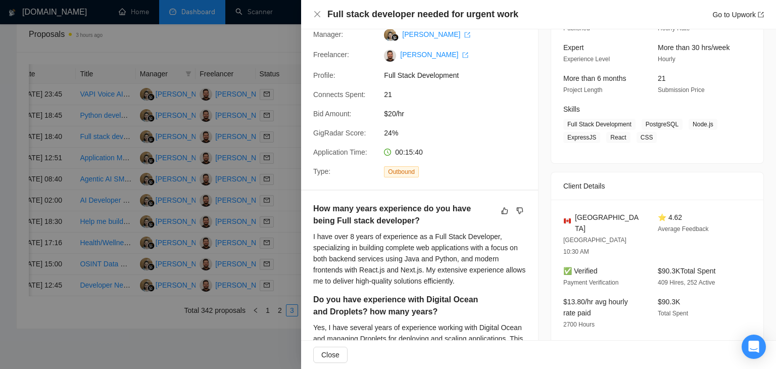
click at [501, 217] on div "How many years experience do you have being Full stack developer?" at bounding box center [419, 217] width 213 height 28
click at [502, 214] on icon "like" at bounding box center [505, 210] width 7 height 7
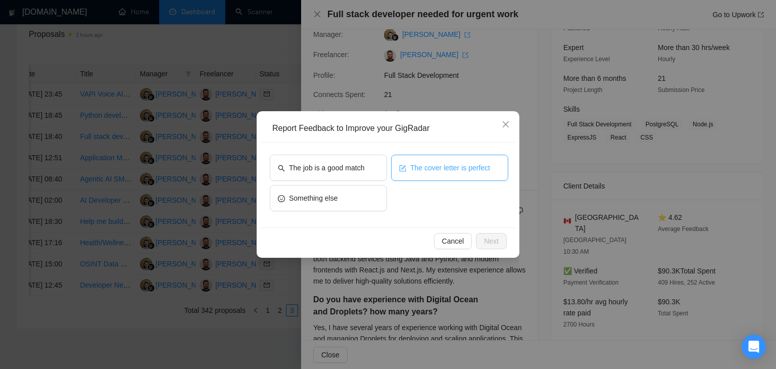
click at [423, 178] on button "The cover letter is perfect" at bounding box center [449, 168] width 117 height 26
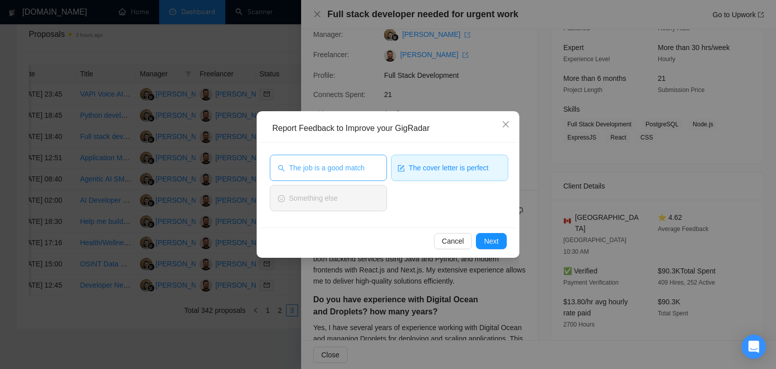
click at [343, 172] on span "The job is a good match" at bounding box center [326, 167] width 75 height 11
click at [492, 239] on span "Next" at bounding box center [491, 241] width 15 height 11
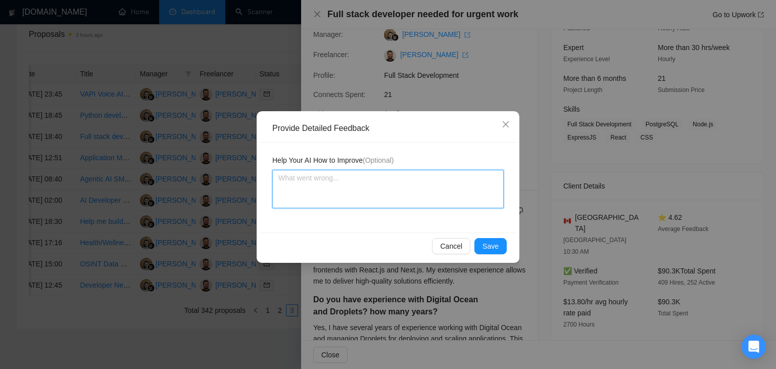
click at [398, 197] on textarea at bounding box center [388, 189] width 232 height 38
paste textarea "Very good cover letter is according to my instructions Job is also a very good …"
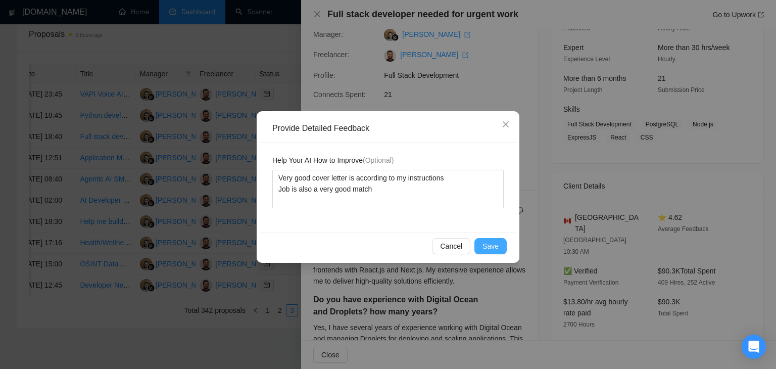
click at [495, 241] on span "Save" at bounding box center [491, 246] width 16 height 11
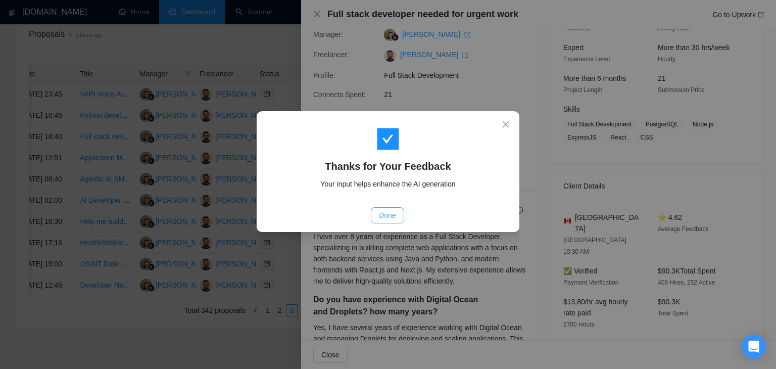
click at [384, 220] on span "Done" at bounding box center [387, 215] width 17 height 11
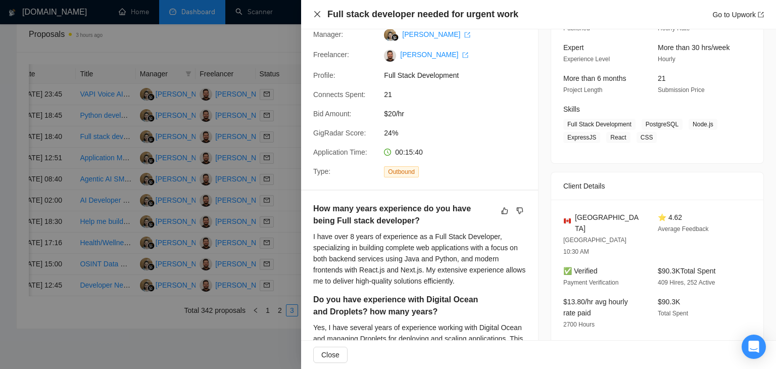
click at [314, 16] on icon "close" at bounding box center [317, 14] width 8 height 8
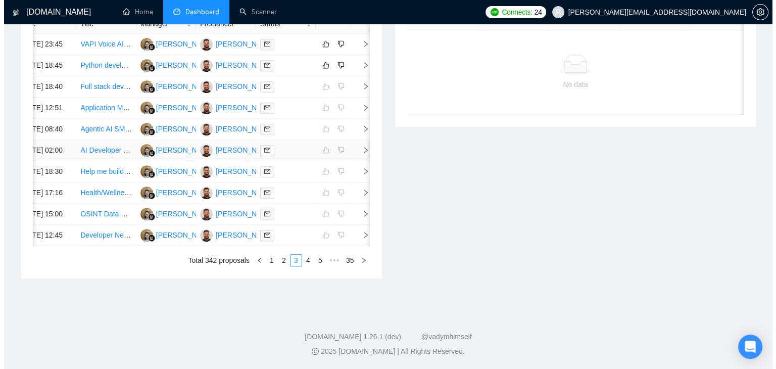
scroll to position [294, 0]
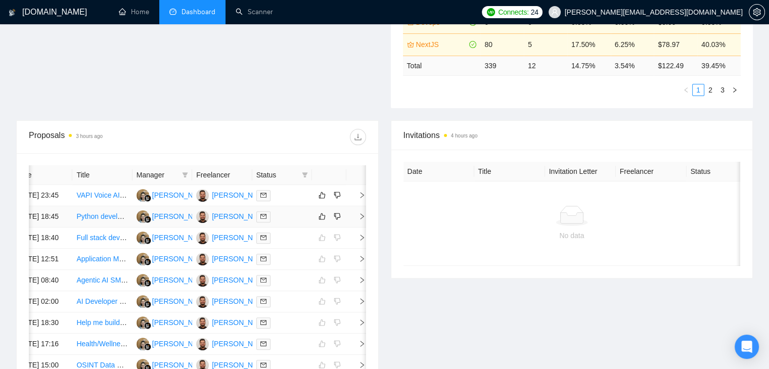
click at [361, 220] on icon "right" at bounding box center [361, 216] width 7 height 7
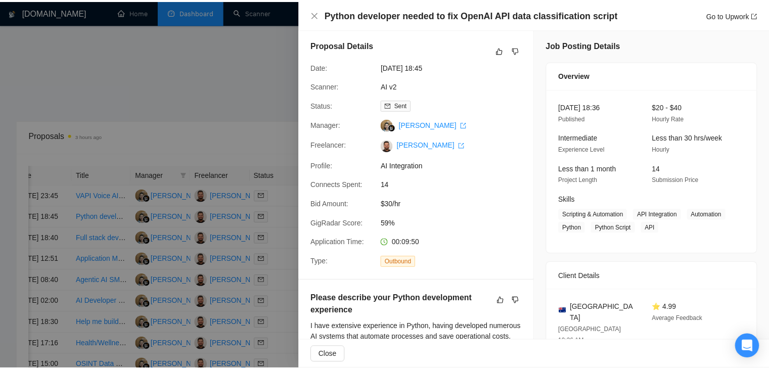
scroll to position [0, 0]
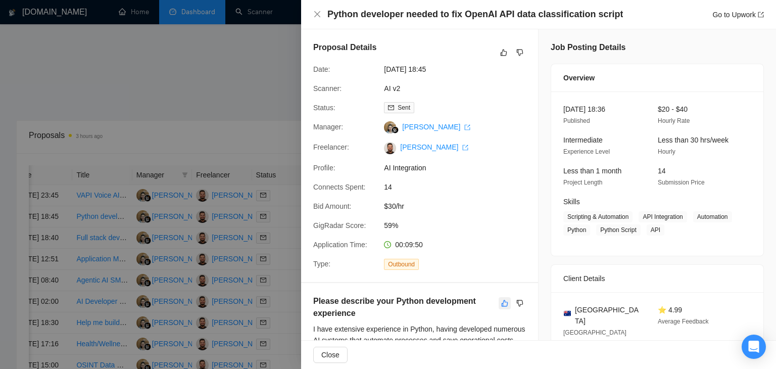
click at [501, 306] on icon "like" at bounding box center [504, 303] width 7 height 8
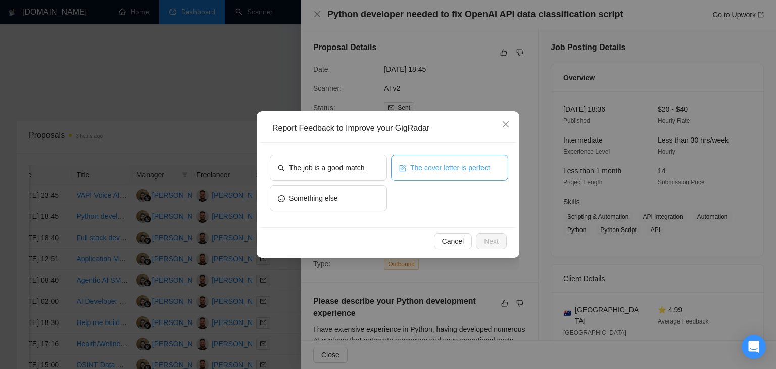
click at [439, 176] on button "The cover letter is perfect" at bounding box center [449, 168] width 117 height 26
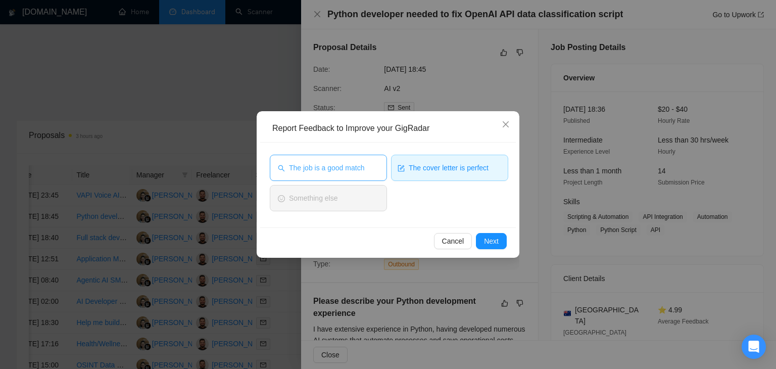
click at [351, 166] on span "The job is a good match" at bounding box center [326, 167] width 75 height 11
click at [486, 238] on span "Next" at bounding box center [491, 241] width 15 height 11
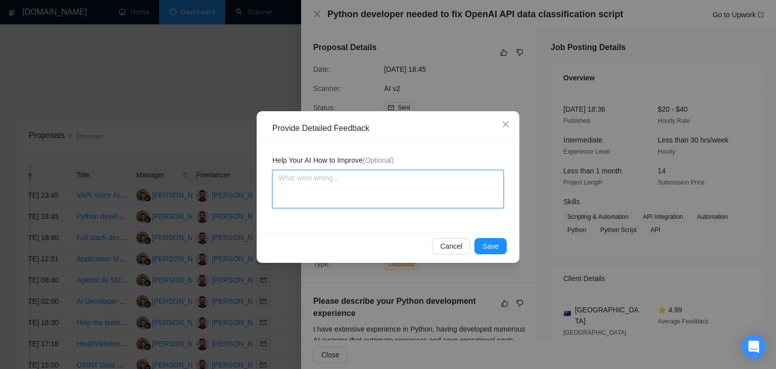
click at [381, 172] on textarea at bounding box center [388, 189] width 232 height 38
paste textarea "Very good cover letter is according to my instructions Job is also a very good …"
click at [456, 176] on textarea "Very good cover letter is according to my instructions Job is also a very good …" at bounding box center [388, 189] width 232 height 38
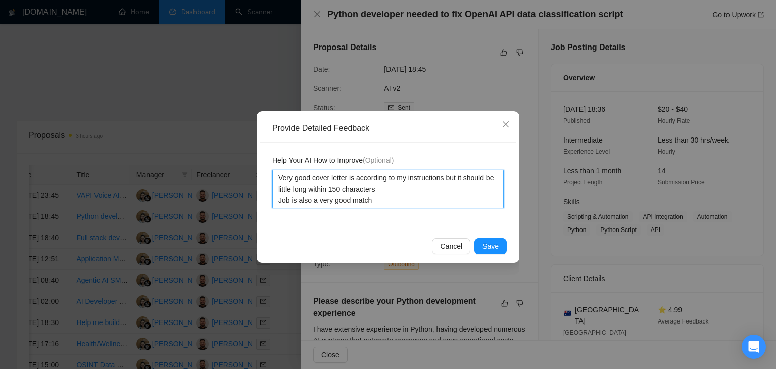
click at [382, 203] on textarea "Very good cover letter is according to my instructions but it should be little …" at bounding box center [388, 189] width 232 height 38
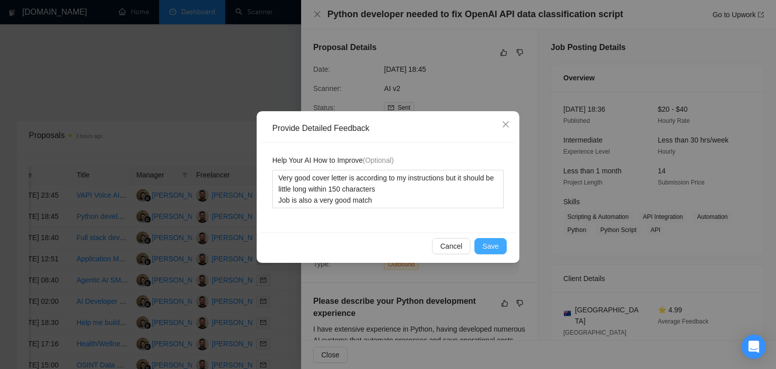
click at [495, 241] on span "Save" at bounding box center [491, 246] width 16 height 11
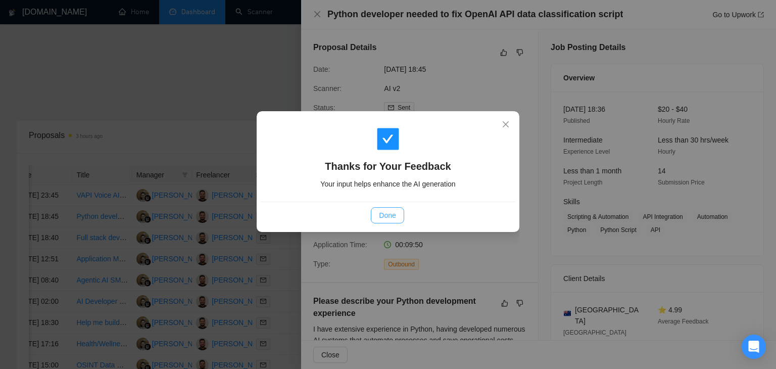
click at [385, 213] on span "Done" at bounding box center [387, 215] width 17 height 11
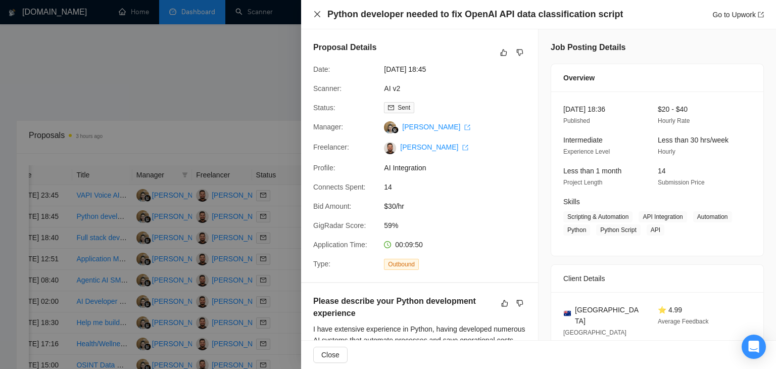
click at [316, 15] on icon "close" at bounding box center [317, 14] width 8 height 8
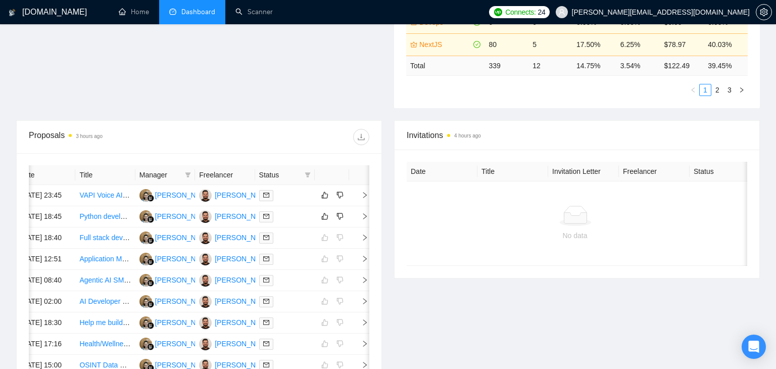
scroll to position [0, 13]
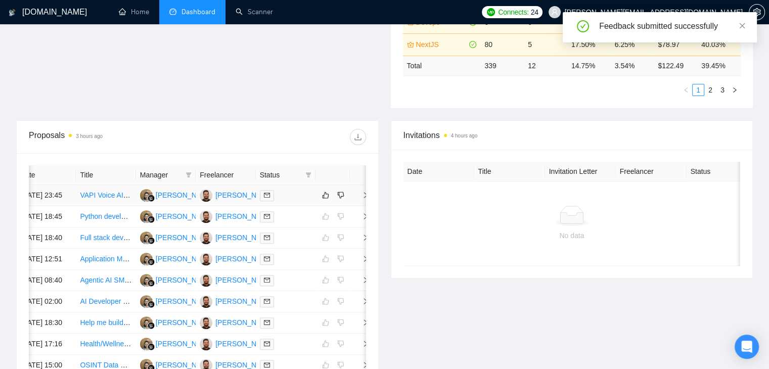
click at [362, 199] on icon "right" at bounding box center [365, 195] width 7 height 7
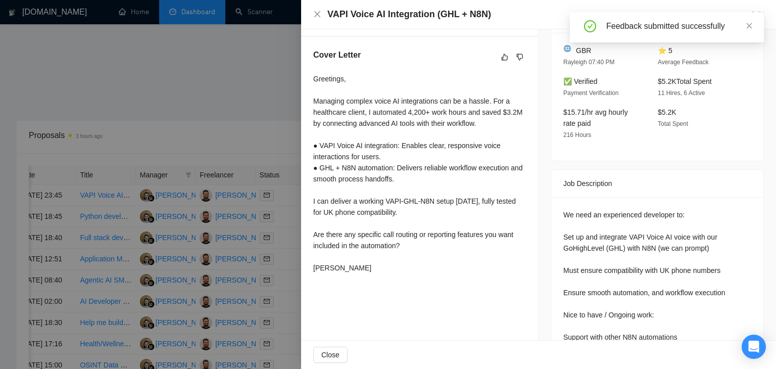
scroll to position [253, 0]
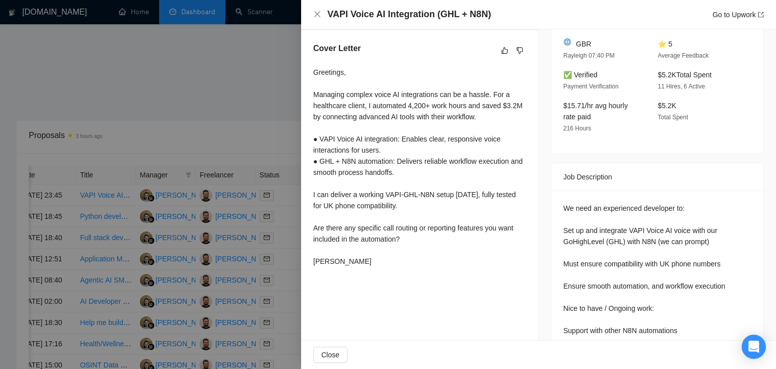
drag, startPoint x: 353, startPoint y: 280, endPoint x: 348, endPoint y: 248, distance: 32.2
click at [348, 251] on div "Greetings, Managing complex voice AI integrations can be a hassle. For a health…" at bounding box center [419, 169] width 213 height 204
click at [501, 55] on icon "like" at bounding box center [504, 51] width 7 height 8
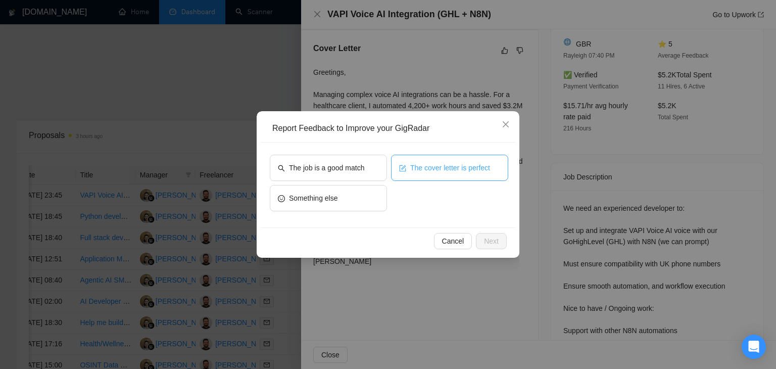
click at [403, 169] on icon "form" at bounding box center [402, 168] width 7 height 7
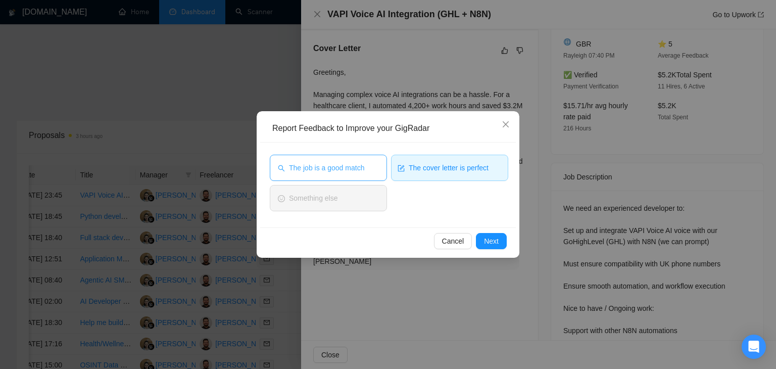
click at [351, 158] on button "The job is a good match" at bounding box center [328, 168] width 117 height 26
click at [485, 241] on span "Next" at bounding box center [491, 241] width 15 height 11
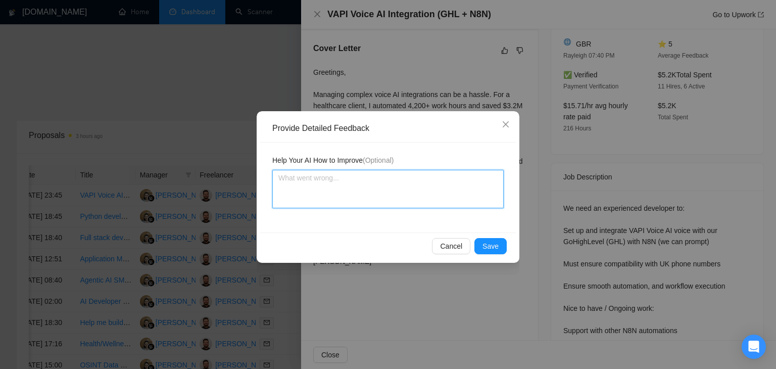
click at [381, 192] on textarea at bounding box center [388, 189] width 232 height 38
paste textarea "Very good cover letter is according to my instructions Job is also a very good …"
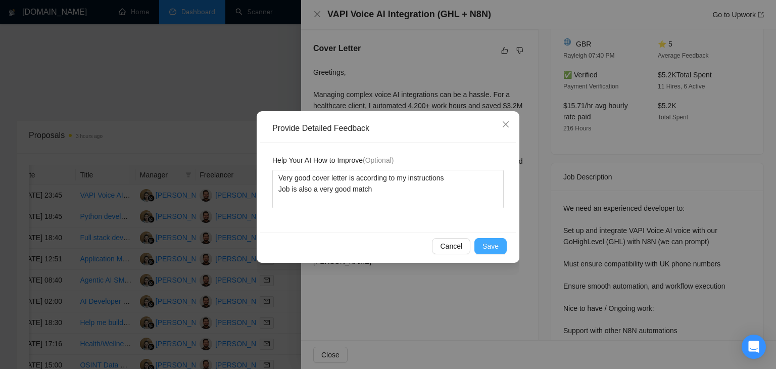
click at [503, 250] on button "Save" at bounding box center [491, 246] width 32 height 16
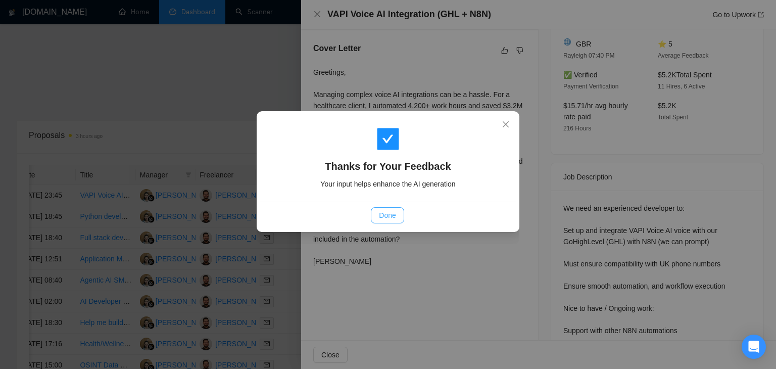
click at [383, 215] on span "Done" at bounding box center [387, 215] width 17 height 11
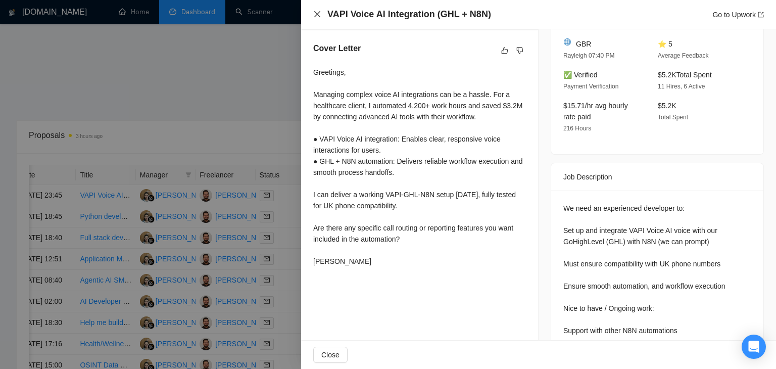
click at [317, 17] on icon "close" at bounding box center [317, 14] width 8 height 8
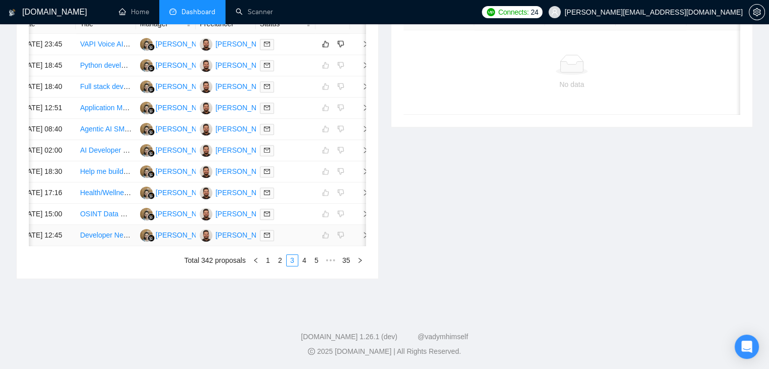
scroll to position [546, 0]
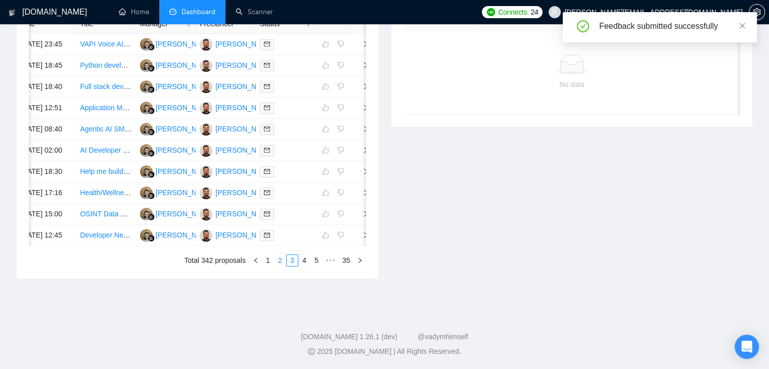
click at [277, 263] on link "2" at bounding box center [279, 260] width 11 height 11
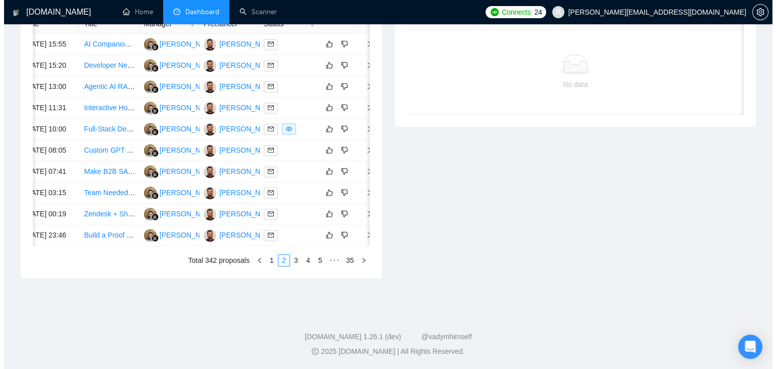
scroll to position [0, 16]
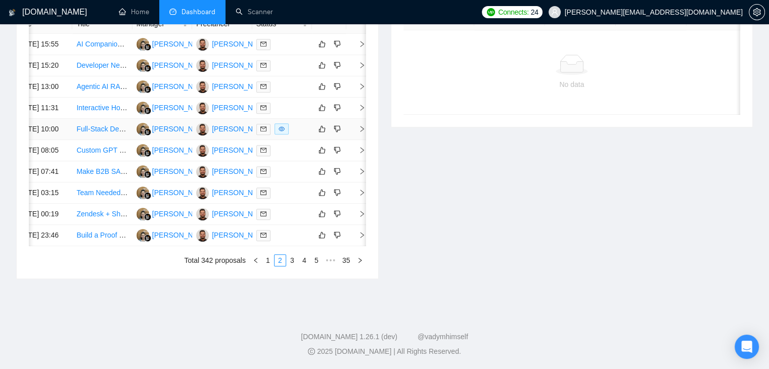
click at [361, 119] on td at bounding box center [356, 129] width 20 height 21
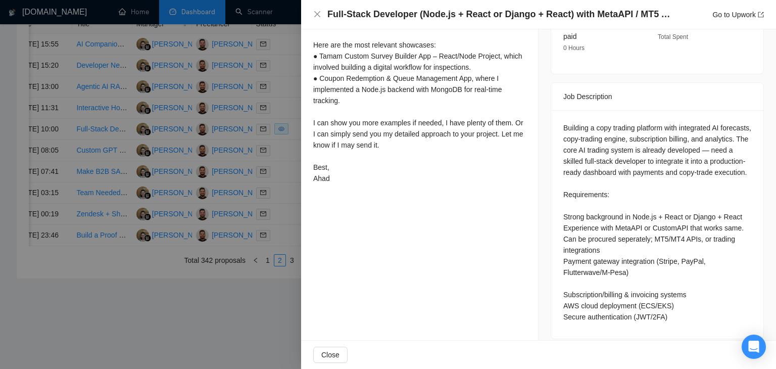
scroll to position [218, 0]
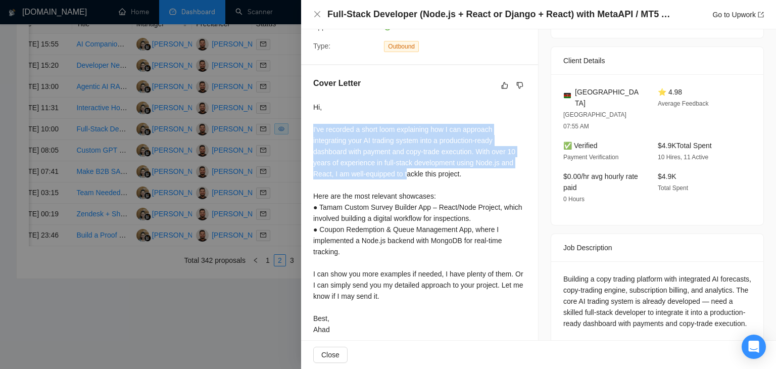
drag, startPoint x: 312, startPoint y: 128, endPoint x: 377, endPoint y: 174, distance: 79.4
click at [405, 174] on div "Cover Letter Hi, I've recorded a short loom explaining how I can approach integ…" at bounding box center [419, 208] width 237 height 286
click at [332, 179] on div "Hi, I've recorded a short loom explaining how I can approach integrating your A…" at bounding box center [419, 219] width 213 height 234
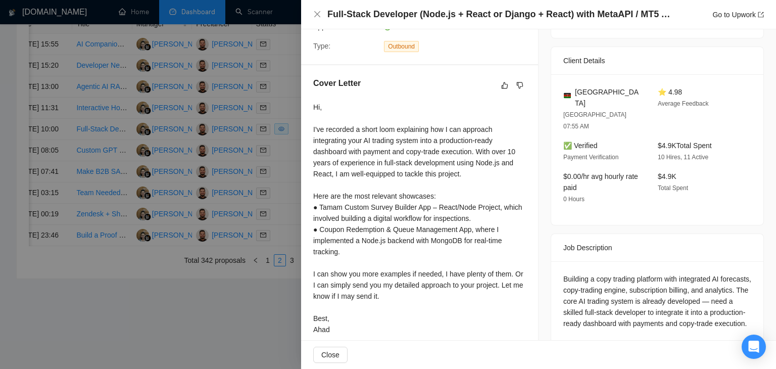
drag, startPoint x: 468, startPoint y: 180, endPoint x: 341, endPoint y: 158, distance: 128.3
click at [341, 158] on div "Hi, I've recorded a short loom explaining how I can approach integrating your A…" at bounding box center [419, 219] width 213 height 234
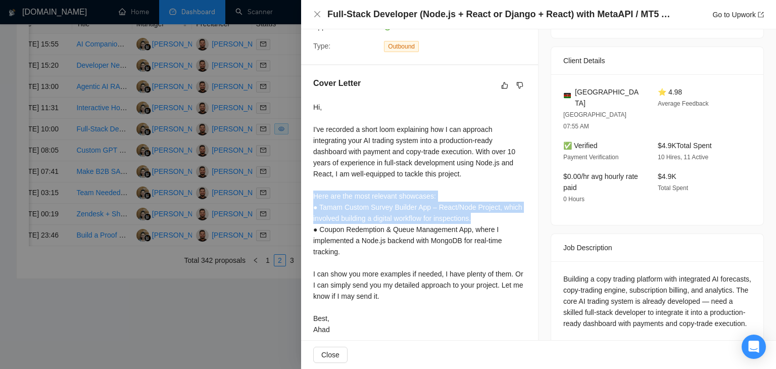
drag, startPoint x: 309, startPoint y: 196, endPoint x: 480, endPoint y: 222, distance: 172.9
click at [480, 222] on div "Cover Letter Hi, I've recorded a short loom explaining how I can approach integ…" at bounding box center [419, 208] width 237 height 286
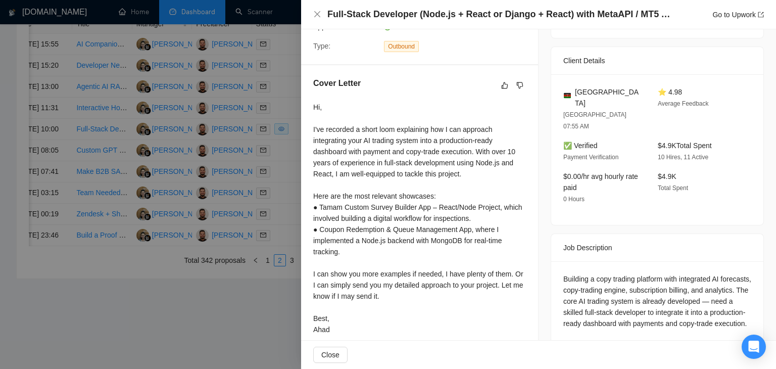
click at [368, 254] on div "Hi, I've recorded a short loom explaining how I can approach integrating your A…" at bounding box center [419, 219] width 213 height 234
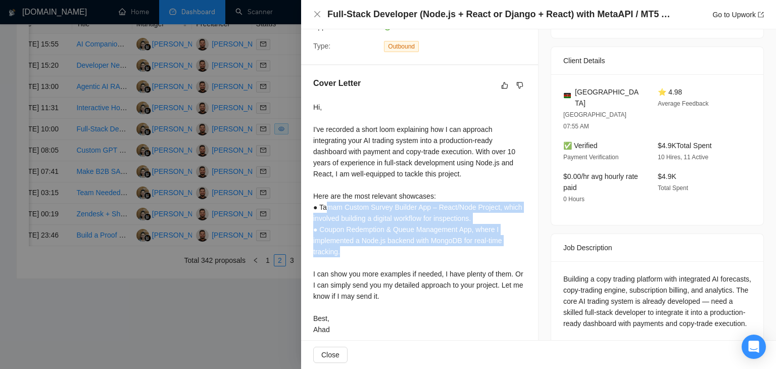
drag, startPoint x: 368, startPoint y: 254, endPoint x: 326, endPoint y: 209, distance: 61.9
click at [326, 209] on div "Hi, I've recorded a short loom explaining how I can approach integrating your A…" at bounding box center [419, 219] width 213 height 234
click at [357, 243] on div "Hi, I've recorded a short loom explaining how I can approach integrating your A…" at bounding box center [419, 219] width 213 height 234
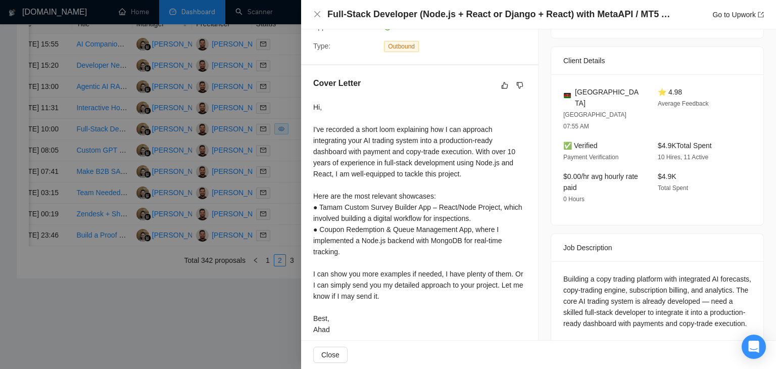
scroll to position [268, 0]
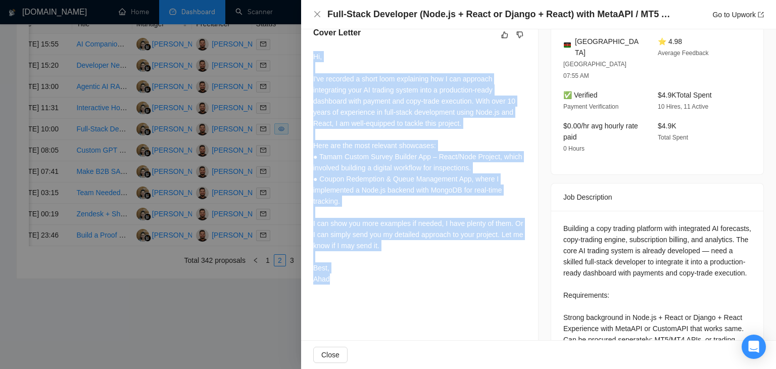
drag, startPoint x: 386, startPoint y: 281, endPoint x: 314, endPoint y: 57, distance: 235.3
click at [314, 57] on div "Hi, I've recorded a short loom explaining how I can approach integrating your A…" at bounding box center [419, 168] width 213 height 234
click at [317, 64] on div "Hi, I've recorded a short loom explaining how I can approach integrating your A…" at bounding box center [419, 168] width 213 height 234
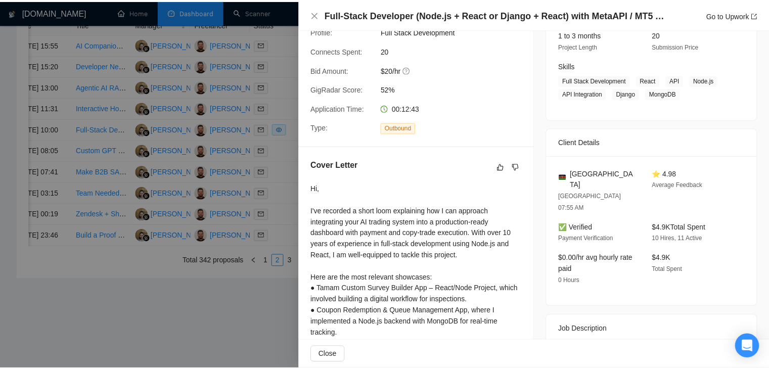
scroll to position [152, 0]
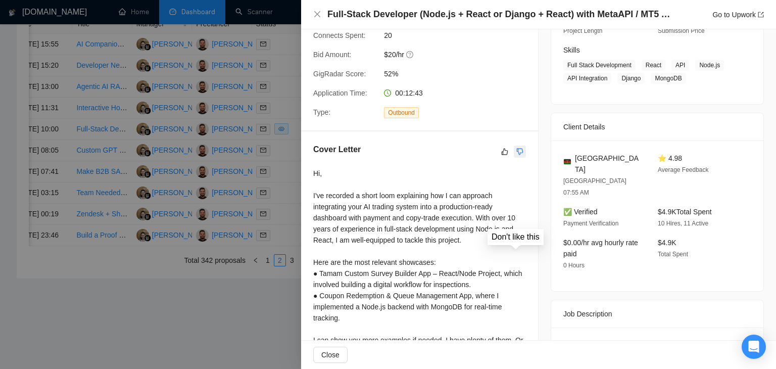
click at [517, 154] on icon "dislike" at bounding box center [520, 152] width 7 height 8
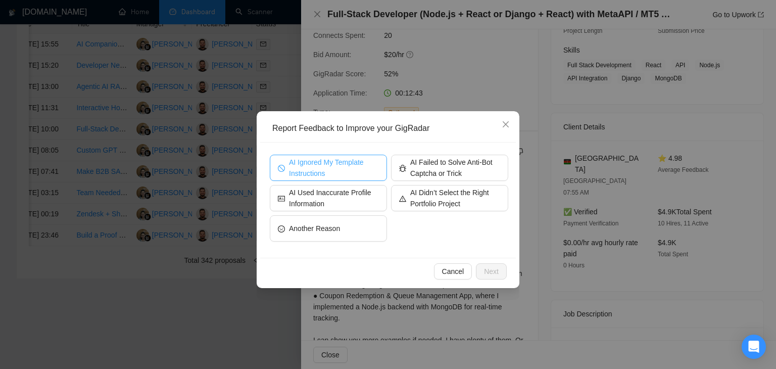
click at [296, 170] on span "AI Ignored My Template Instructions" at bounding box center [334, 168] width 90 height 22
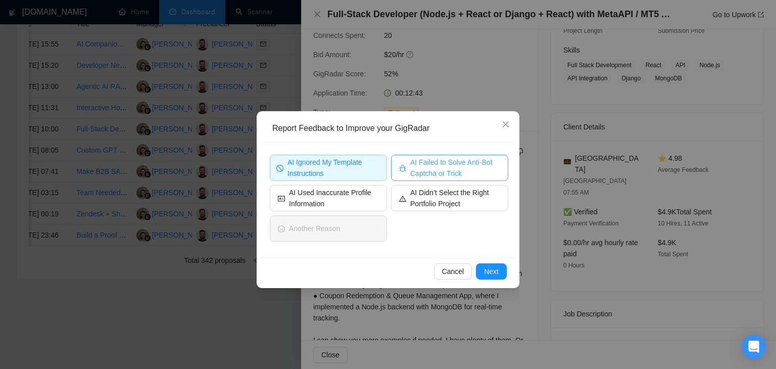
click at [422, 166] on span "AI Failed to Solve Anti-Bot Captcha or Trick" at bounding box center [455, 168] width 90 height 22
click at [422, 166] on span "AI Failed to Solve Anti-Bot Captcha or Trick" at bounding box center [455, 168] width 93 height 22
click at [497, 276] on span "Next" at bounding box center [491, 271] width 15 height 11
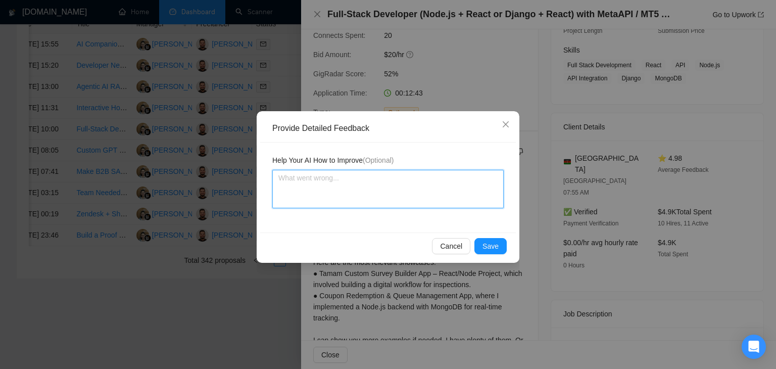
click at [419, 198] on textarea at bounding box center [388, 189] width 232 height 38
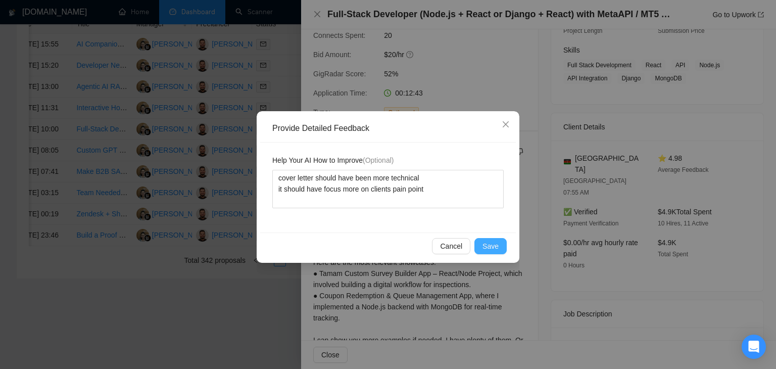
click at [500, 247] on button "Save" at bounding box center [491, 246] width 32 height 16
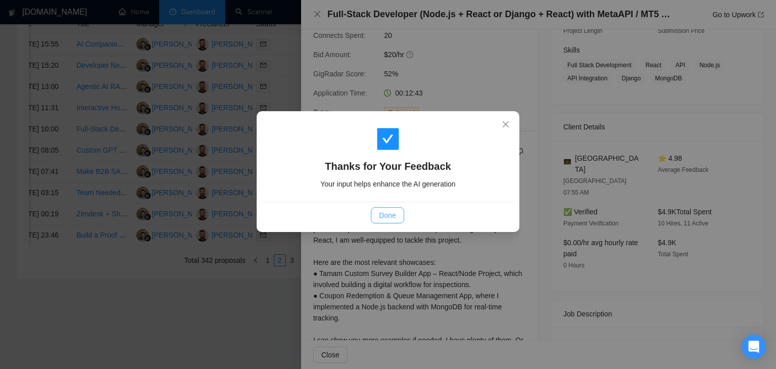
click at [389, 214] on span "Done" at bounding box center [387, 215] width 17 height 11
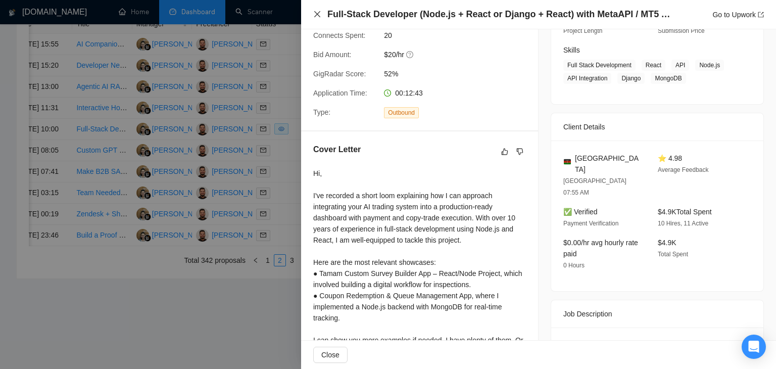
click at [315, 17] on icon "close" at bounding box center [317, 14] width 8 height 8
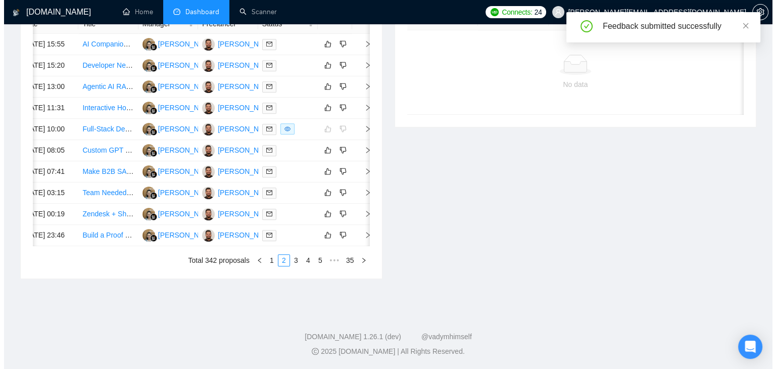
scroll to position [0, 16]
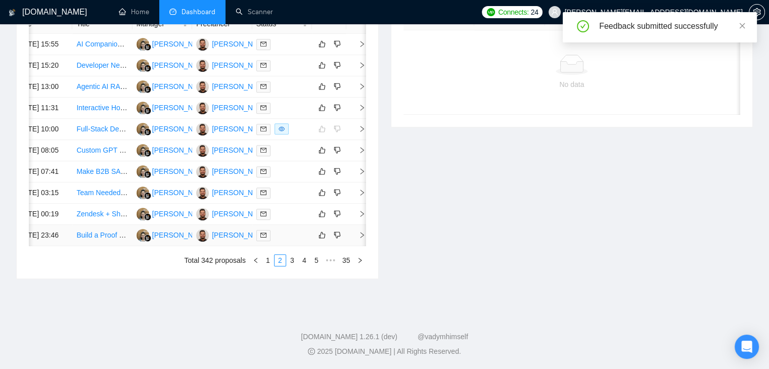
click at [358, 232] on icon "right" at bounding box center [361, 235] width 7 height 7
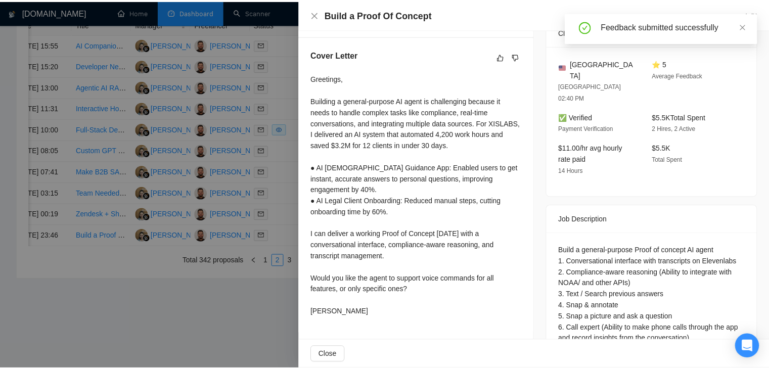
scroll to position [253, 0]
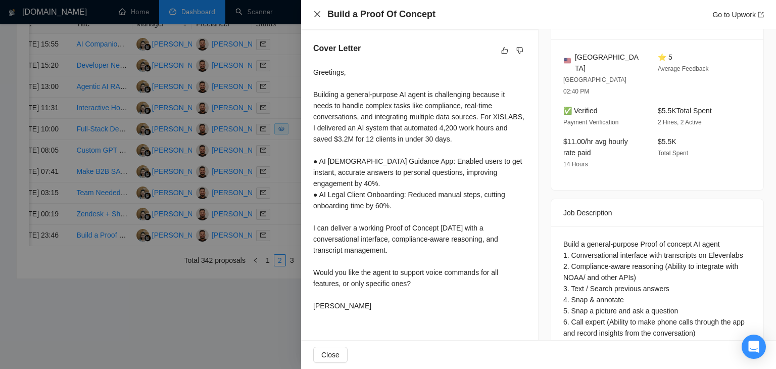
click at [316, 13] on icon "close" at bounding box center [317, 14] width 8 height 8
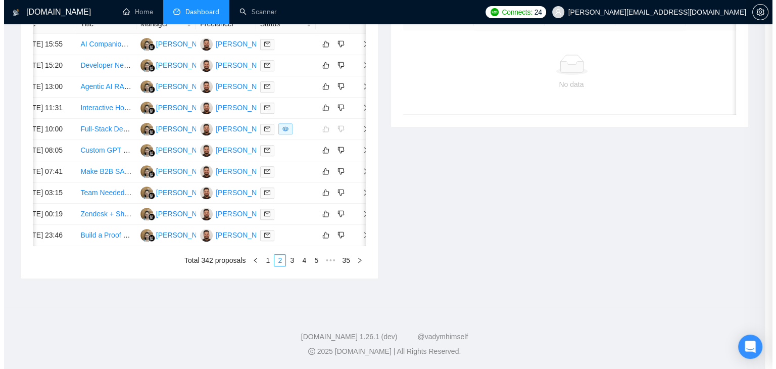
scroll to position [0, 13]
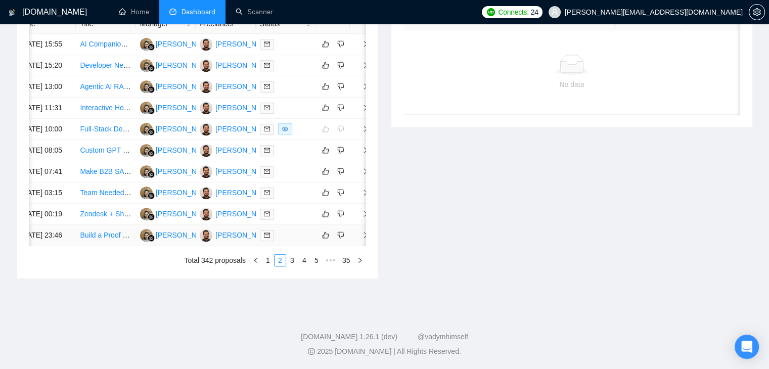
click at [359, 232] on span "right" at bounding box center [361, 235] width 15 height 7
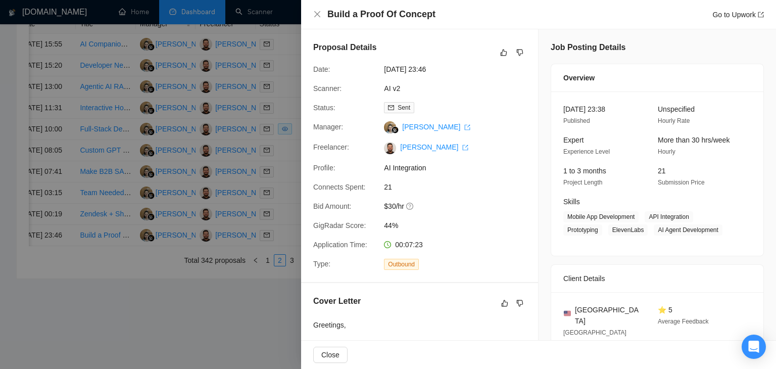
scroll to position [51, 0]
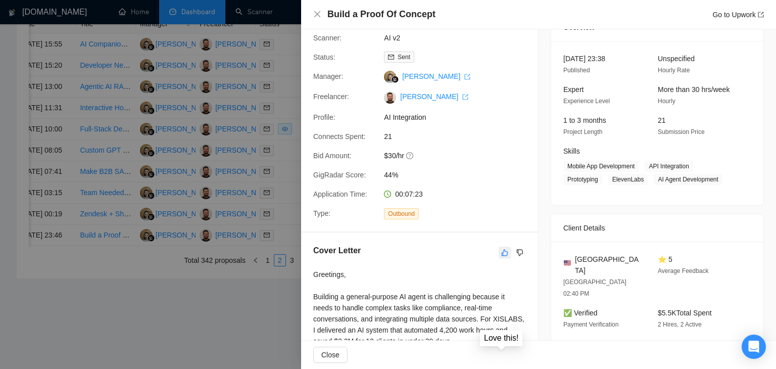
click at [502, 252] on icon "like" at bounding box center [505, 252] width 7 height 7
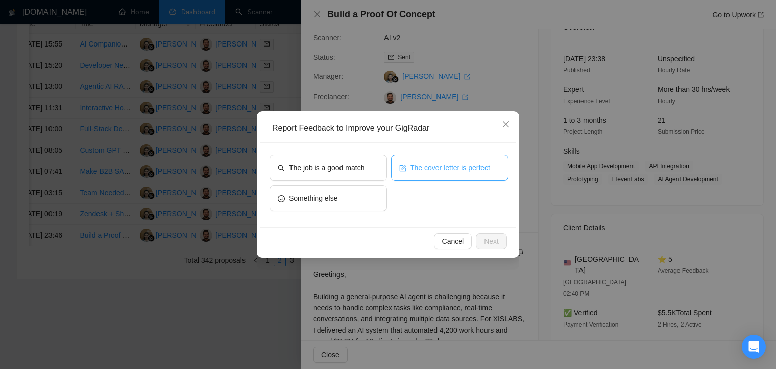
click at [456, 170] on span "The cover letter is perfect" at bounding box center [450, 167] width 80 height 11
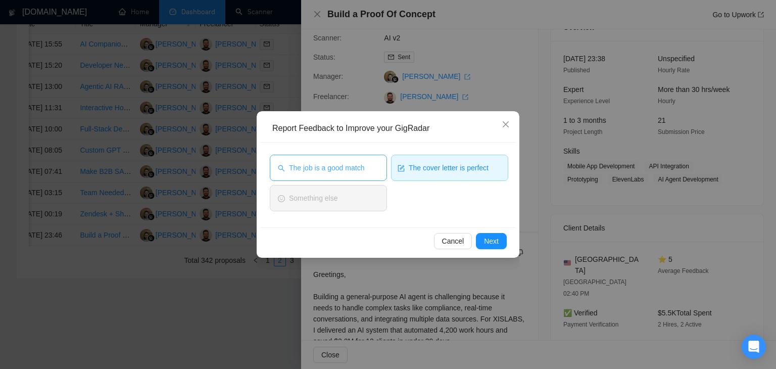
click at [368, 170] on button "The job is a good match" at bounding box center [328, 168] width 117 height 26
click at [488, 239] on span "Next" at bounding box center [491, 241] width 15 height 11
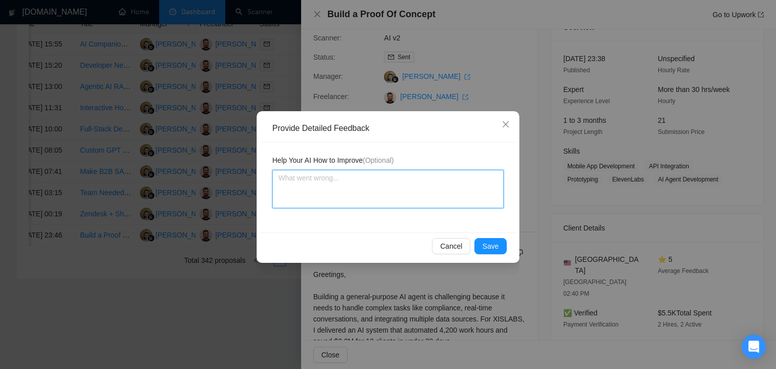
click at [394, 189] on textarea at bounding box center [388, 189] width 232 height 38
paste textarea "Very good cover letter is according to my instructions Job is also a very good …"
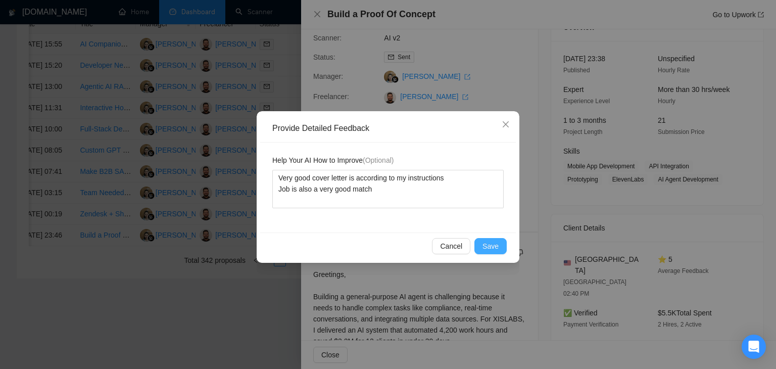
click at [498, 242] on span "Save" at bounding box center [491, 246] width 16 height 11
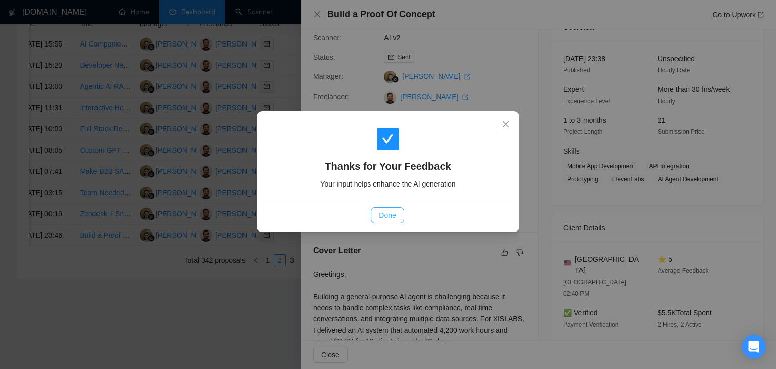
click at [384, 213] on span "Done" at bounding box center [387, 215] width 17 height 11
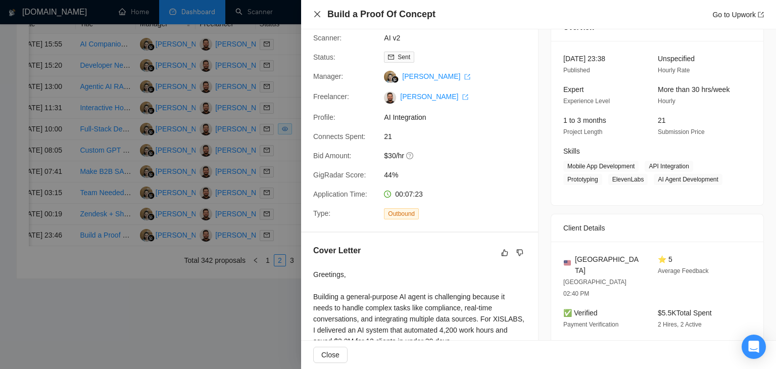
click at [321, 13] on icon "close" at bounding box center [317, 14] width 8 height 8
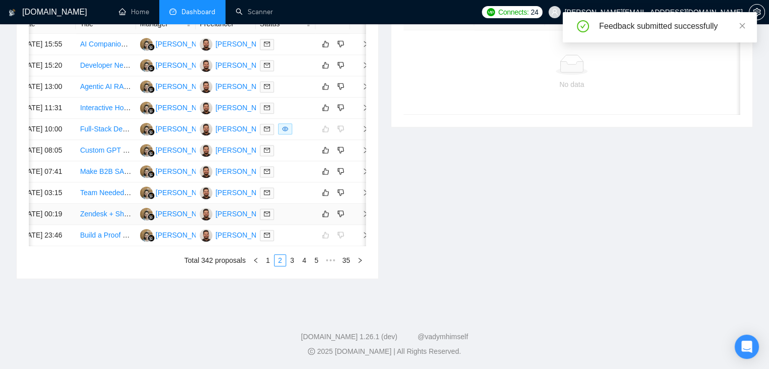
click at [363, 210] on icon "right" at bounding box center [365, 213] width 7 height 7
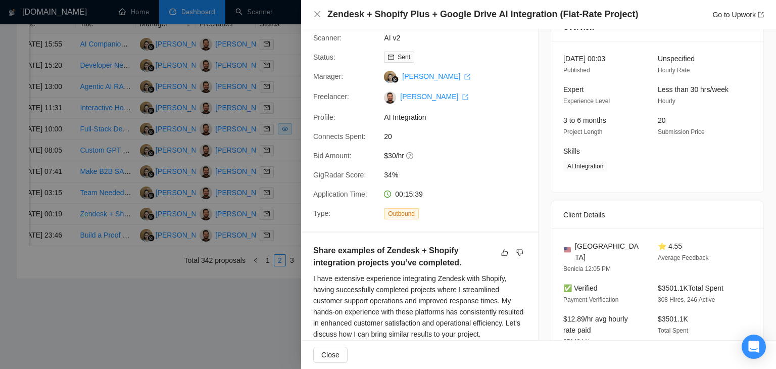
click at [263, 269] on div at bounding box center [388, 184] width 776 height 369
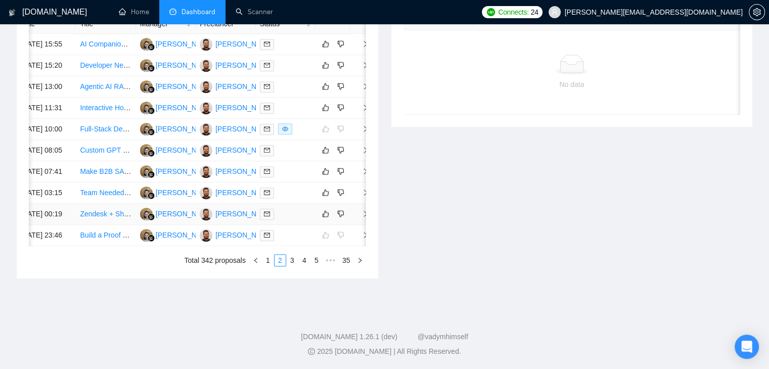
click at [364, 210] on icon "right" at bounding box center [365, 213] width 7 height 7
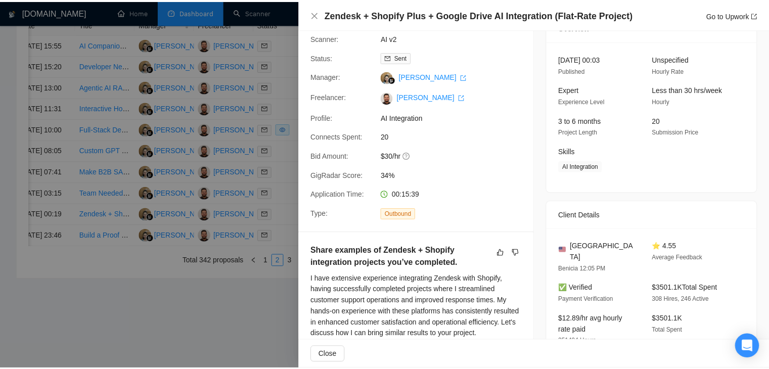
scroll to position [0, 0]
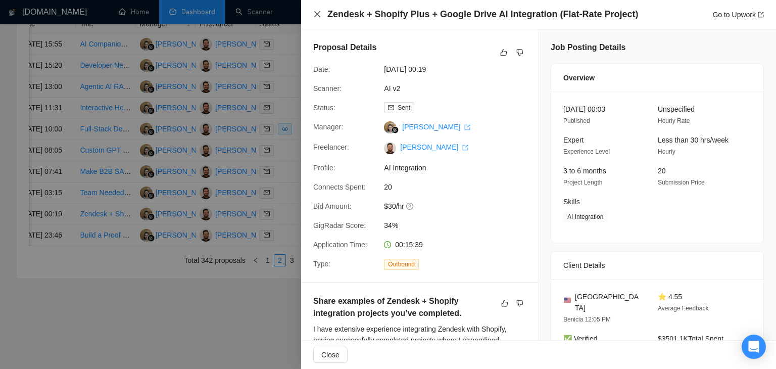
click at [316, 17] on icon "close" at bounding box center [317, 14] width 8 height 8
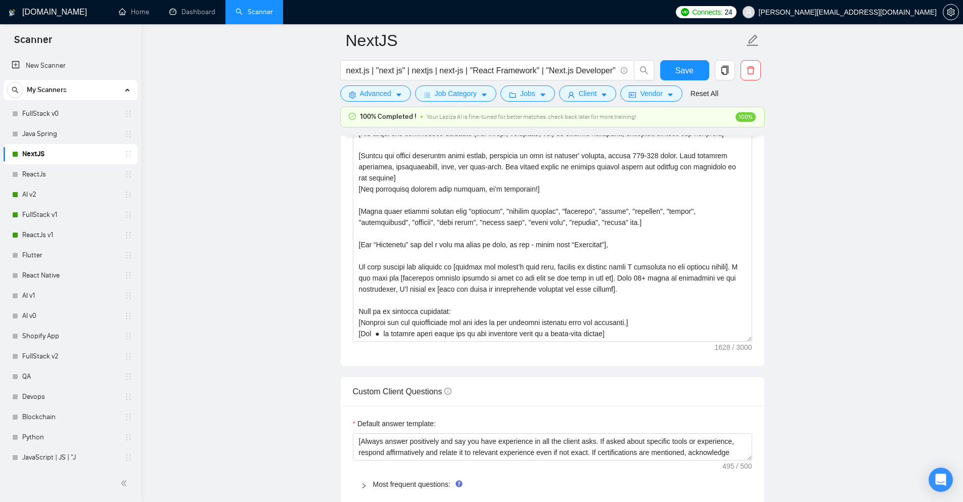
scroll to position [78, 0]
